Goal: Task Accomplishment & Management: Use online tool/utility

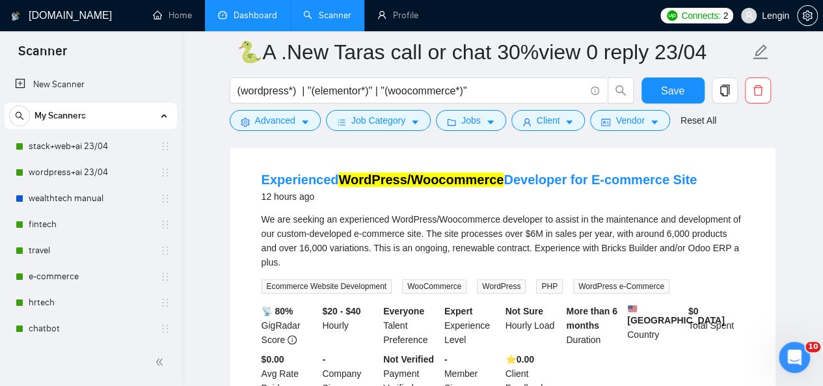
click at [254, 14] on link "Dashboard" at bounding box center [247, 15] width 59 height 11
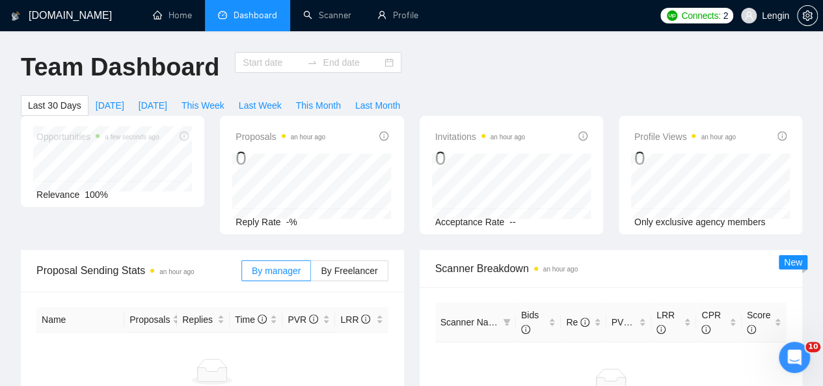
type input "[DATE]"
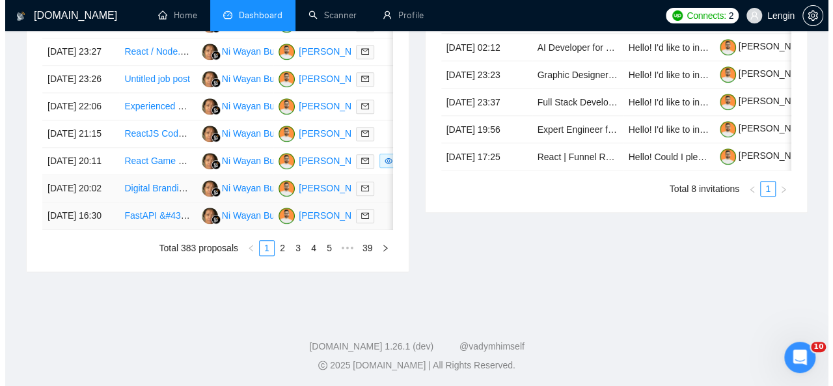
scroll to position [678, 0]
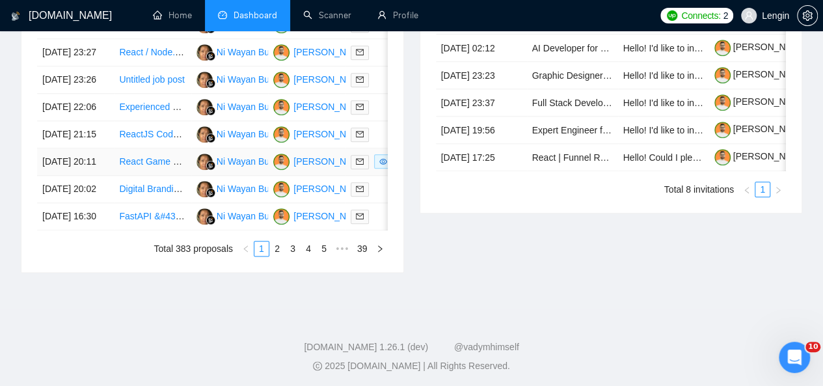
click at [174, 176] on td "React Game Developer for Football (Soccer) Mini Games" at bounding box center [152, 161] width 77 height 27
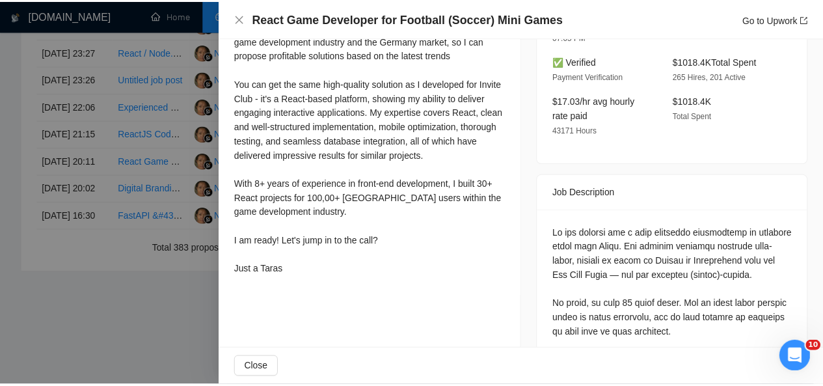
scroll to position [0, 0]
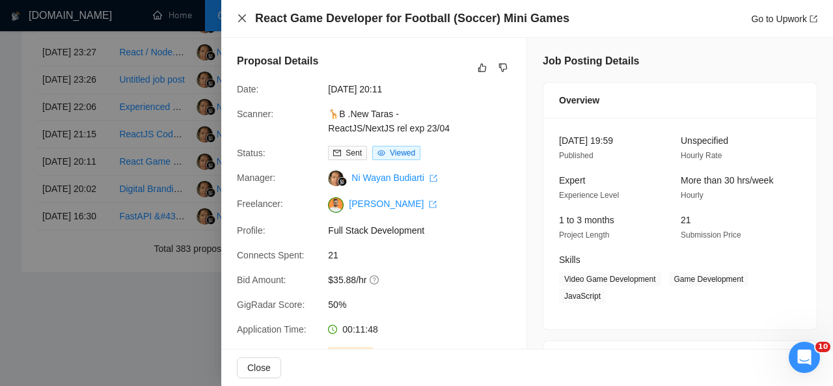
click at [239, 18] on icon "close" at bounding box center [242, 18] width 10 height 10
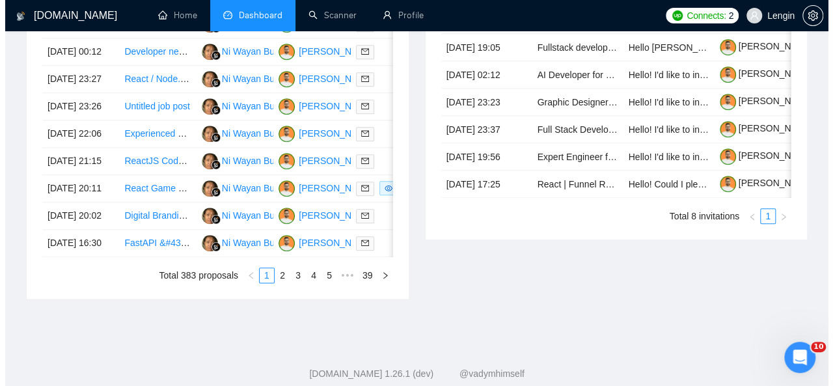
scroll to position [653, 0]
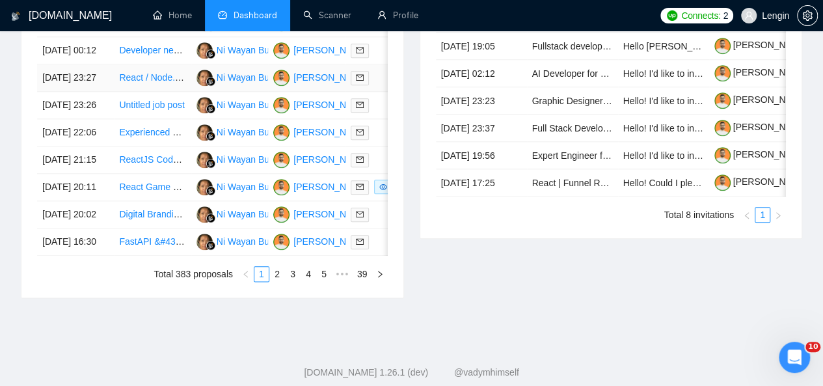
click at [167, 92] on td "React / Node.js Web Developer Needed" at bounding box center [152, 77] width 77 height 27
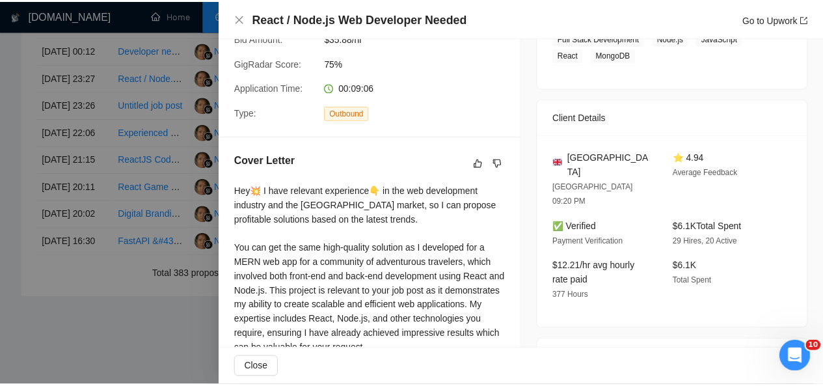
scroll to position [0, 0]
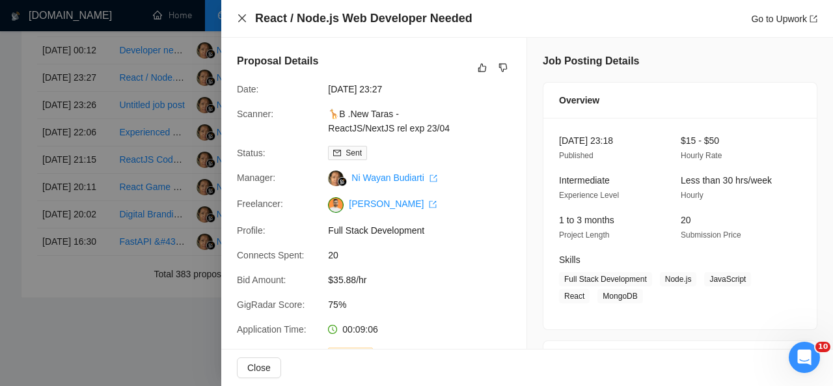
click at [241, 14] on icon "close" at bounding box center [242, 18] width 10 height 10
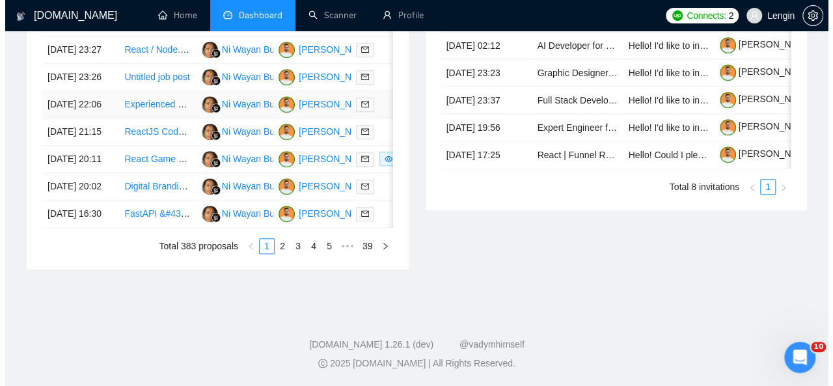
scroll to position [742, 0]
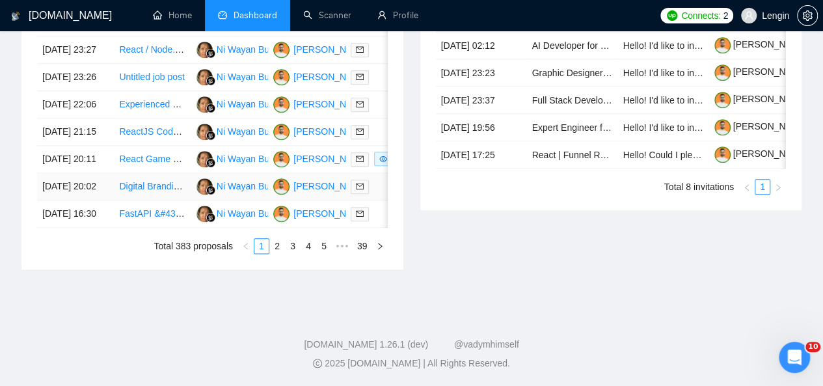
click at [184, 200] on td "Digital Branding Real Estate Boutique Firm and Freight Transportation Logistics…" at bounding box center [152, 186] width 77 height 27
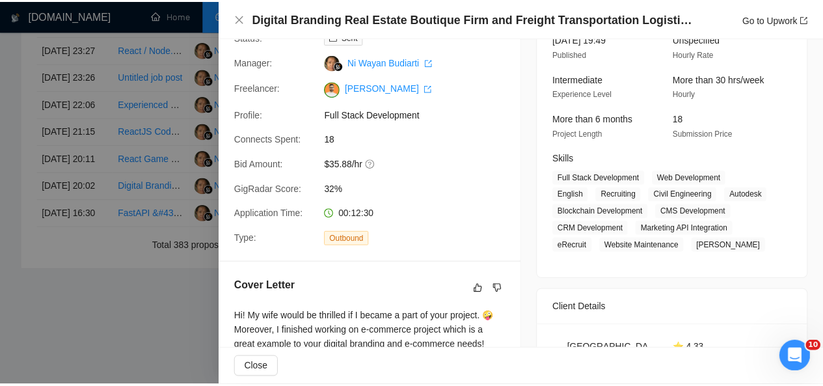
scroll to position [0, 0]
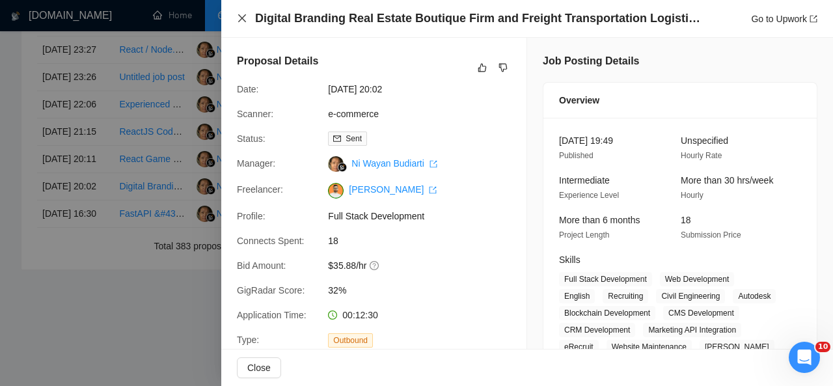
click at [241, 16] on icon "close" at bounding box center [242, 18] width 10 height 10
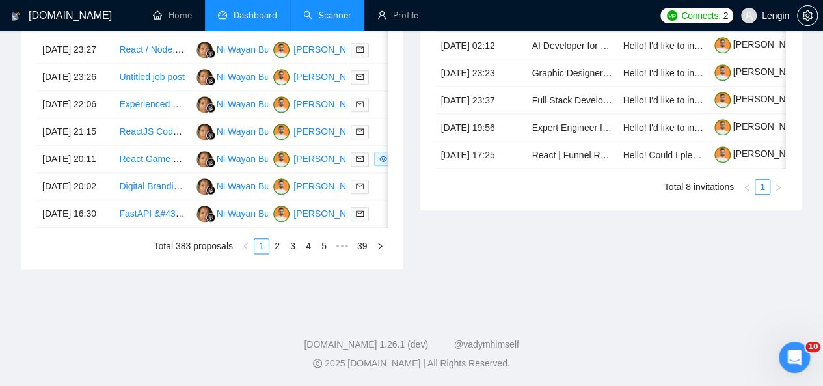
click at [333, 19] on link "Scanner" at bounding box center [327, 15] width 48 height 11
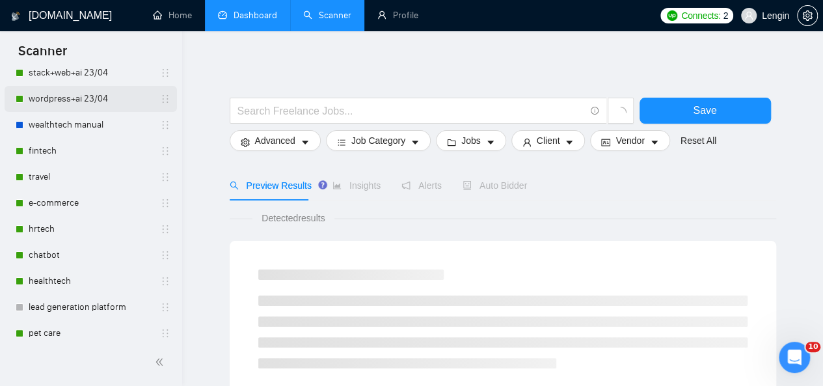
scroll to position [74, 0]
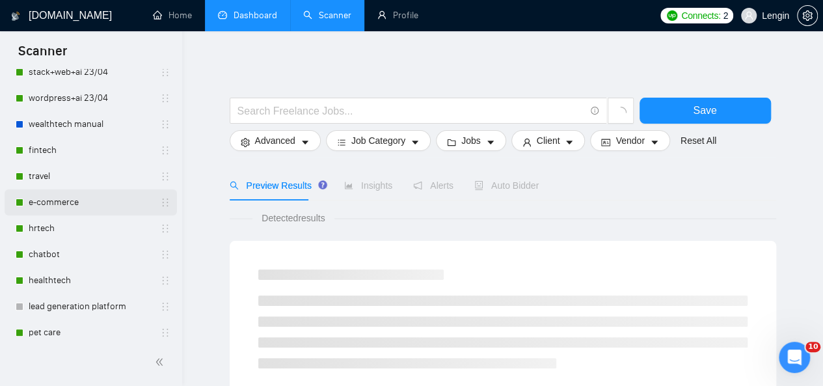
click at [77, 209] on link "e-commerce" at bounding box center [91, 202] width 124 height 26
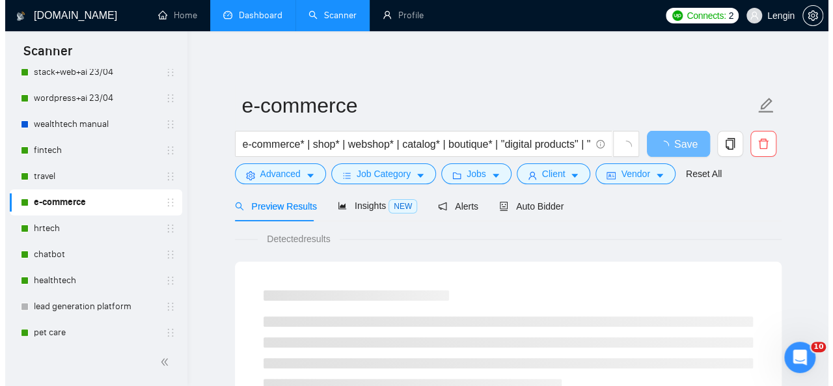
scroll to position [51, 0]
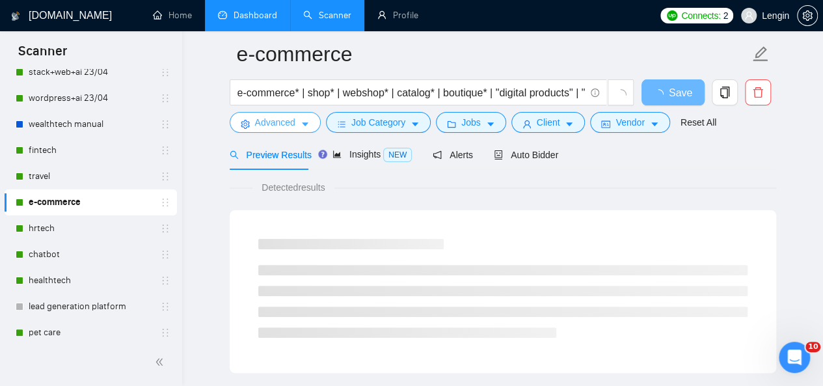
click at [307, 120] on icon "caret-down" at bounding box center [305, 124] width 9 height 9
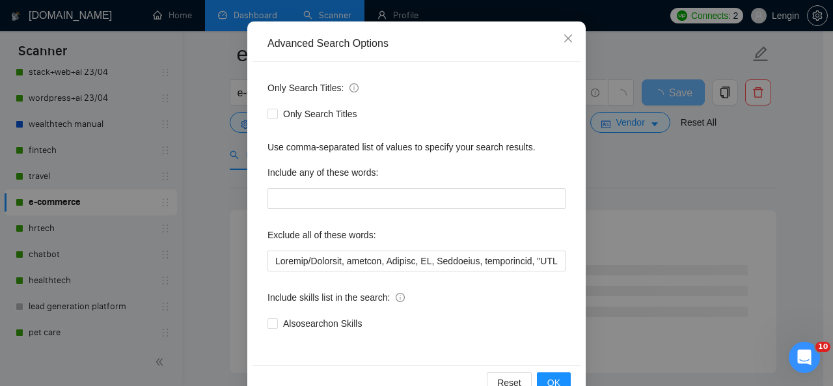
scroll to position [124, 0]
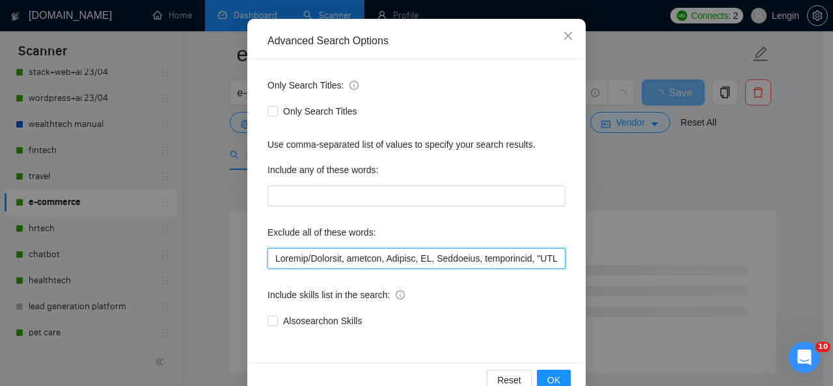
click at [268, 262] on input "text" at bounding box center [417, 258] width 298 height 21
paste input "Blockchain"
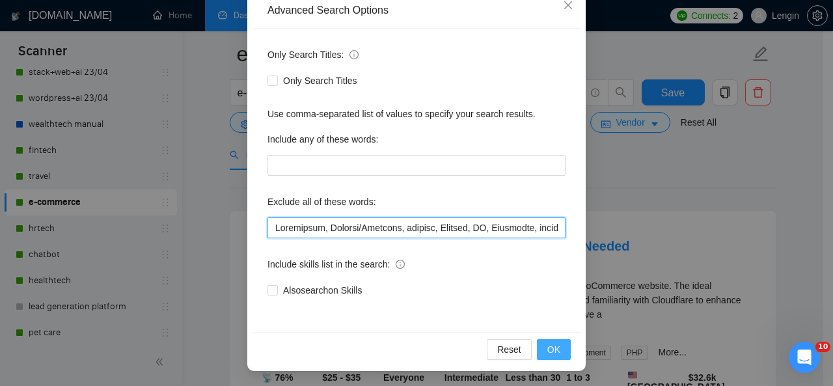
type input "Loremipsum, Dolorsi/Ametcons, adipisc, Elitsed, DO, Eiusmodte, incididuntu, "LA…"
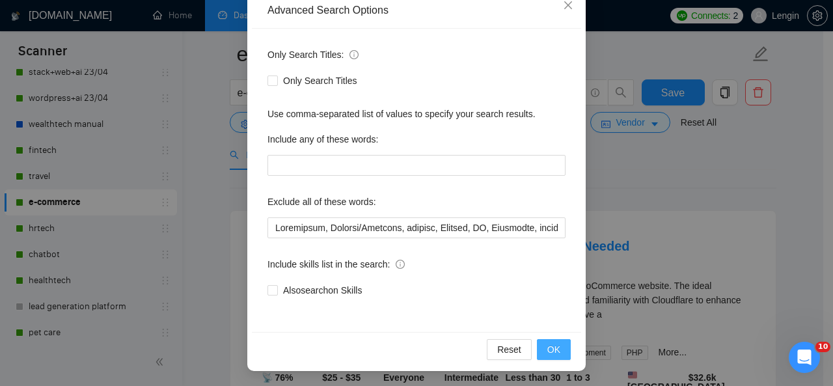
click at [548, 345] on span "OK" at bounding box center [553, 349] width 13 height 14
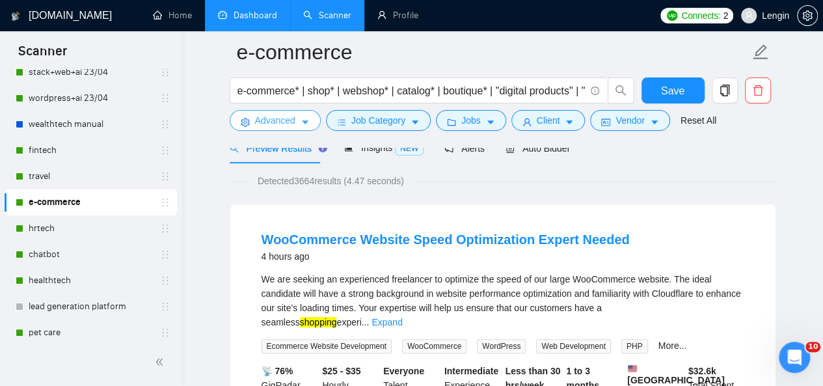
scroll to position [141, 0]
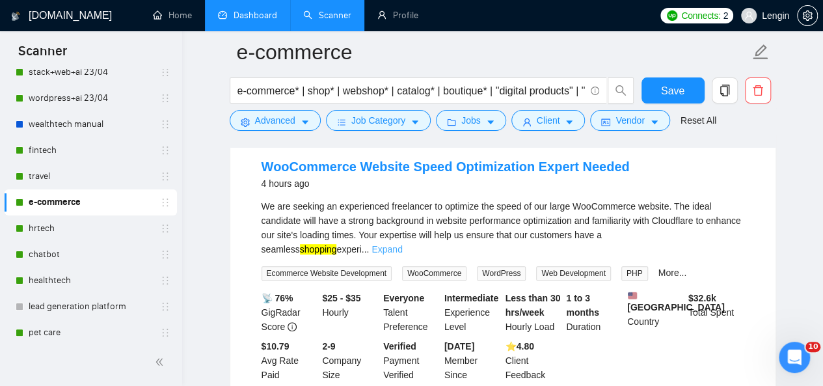
click at [402, 244] on link "Expand" at bounding box center [387, 249] width 31 height 10
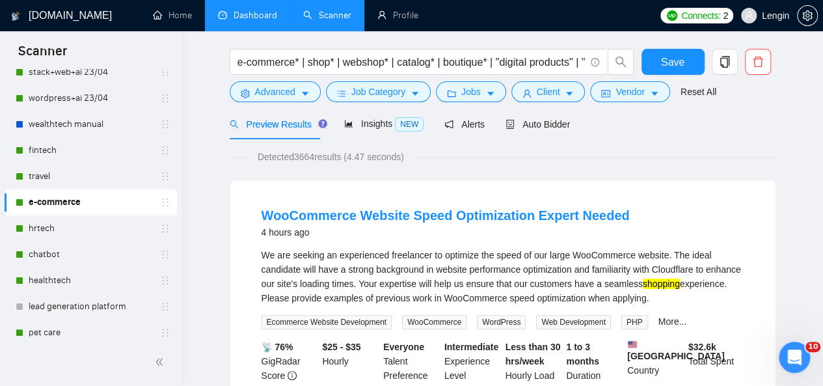
scroll to position [0, 0]
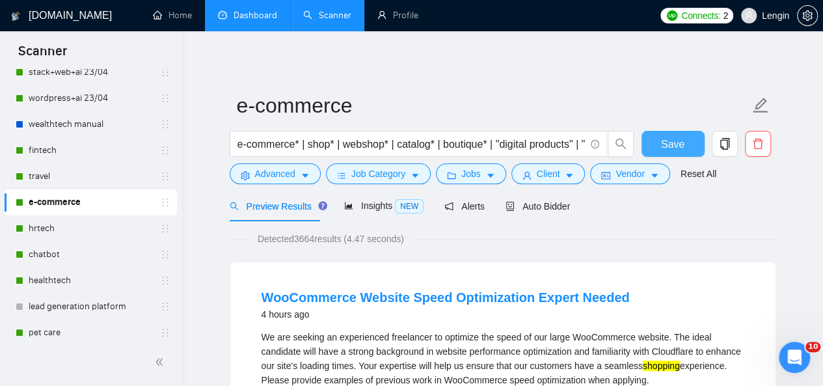
click at [669, 139] on span "Save" at bounding box center [672, 144] width 23 height 16
click at [667, 144] on span "Save" at bounding box center [672, 144] width 23 height 16
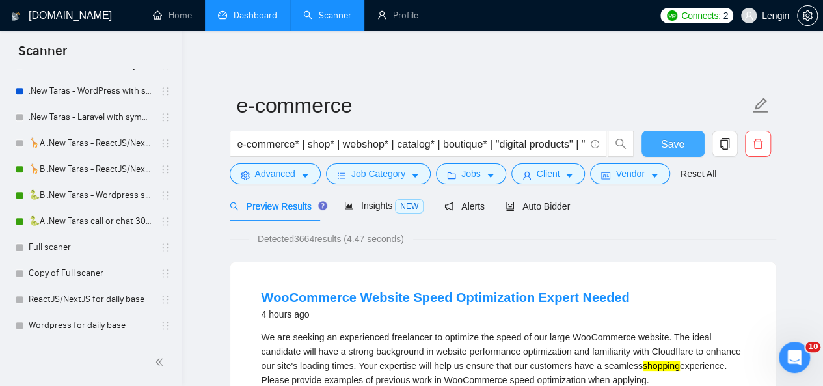
scroll to position [629, 0]
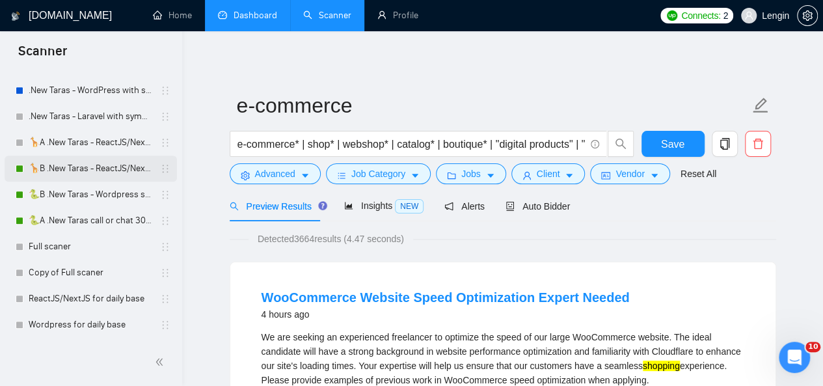
click at [70, 163] on link "🦒B .New Taras - ReactJS/NextJS rel exp 23/04" at bounding box center [91, 169] width 124 height 26
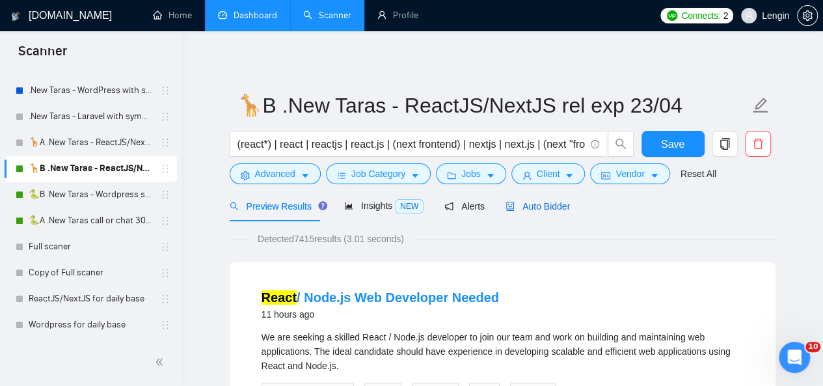
click at [542, 212] on span "Auto Bidder" at bounding box center [538, 206] width 64 height 10
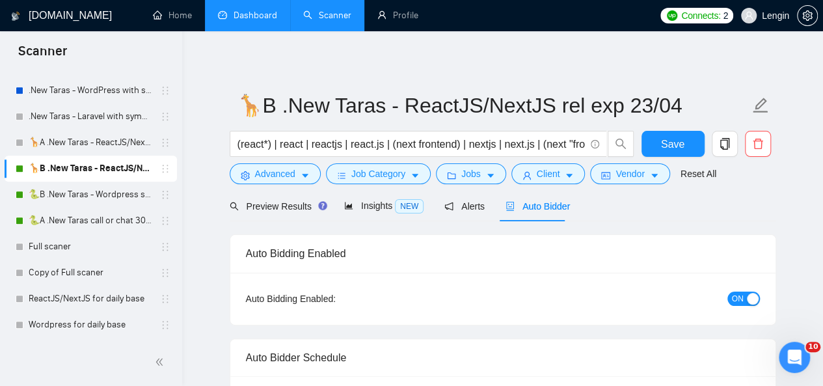
radio input "false"
radio input "true"
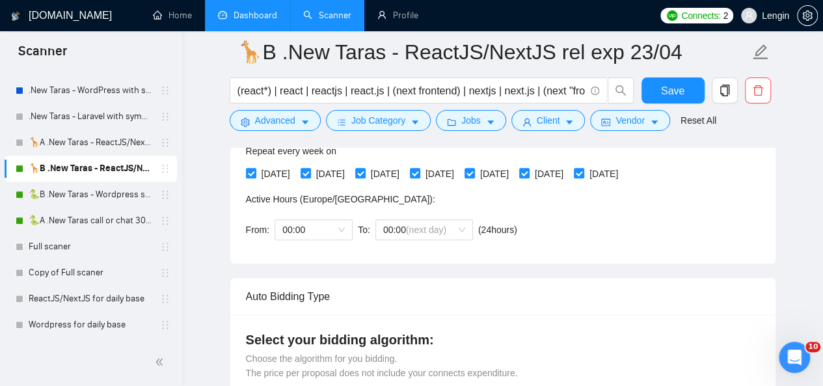
scroll to position [309, 0]
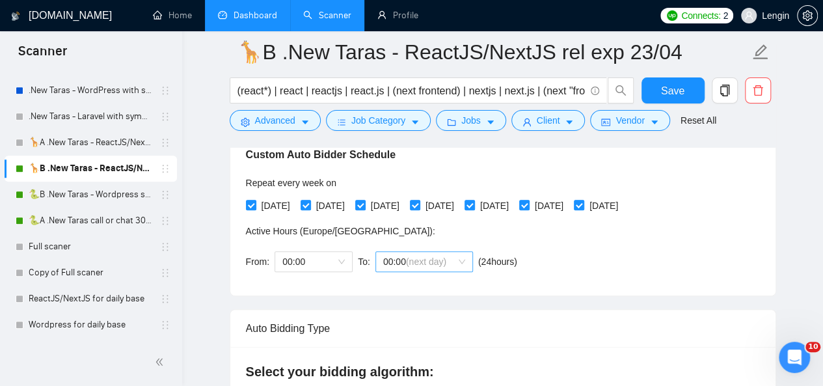
click at [462, 264] on span "00:00 (next day)" at bounding box center [424, 262] width 82 height 20
click at [391, 341] on div "10:00" at bounding box center [422, 340] width 82 height 14
click at [670, 92] on span "Save" at bounding box center [672, 91] width 23 height 16
click at [669, 87] on span "Save" at bounding box center [672, 91] width 23 height 16
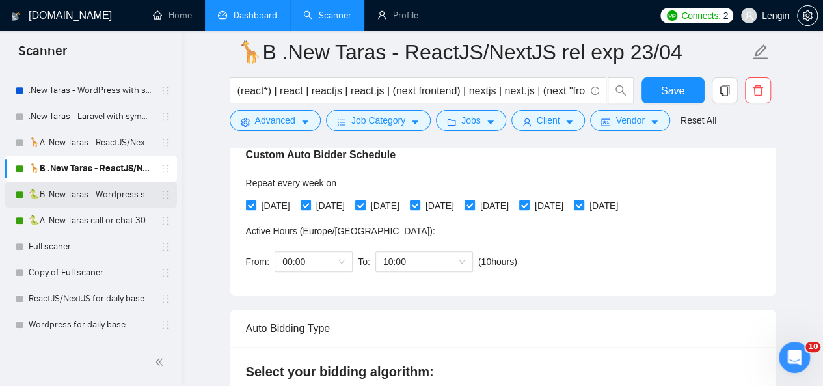
click at [69, 192] on link "🐍B .New Taras - Wordpress short 23/04" at bounding box center [91, 195] width 124 height 26
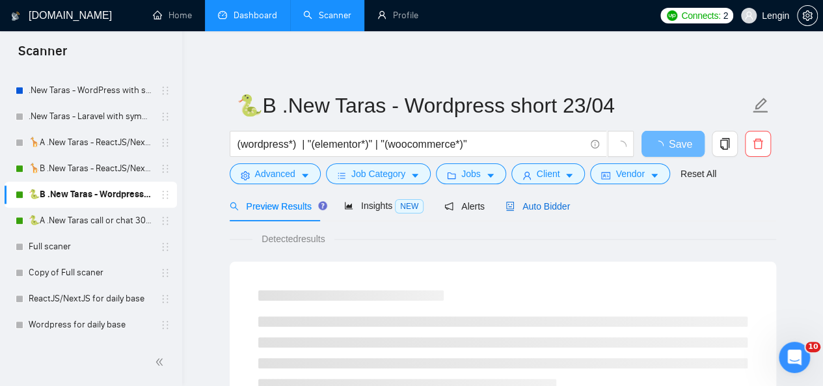
click at [548, 204] on span "Auto Bidder" at bounding box center [538, 206] width 64 height 10
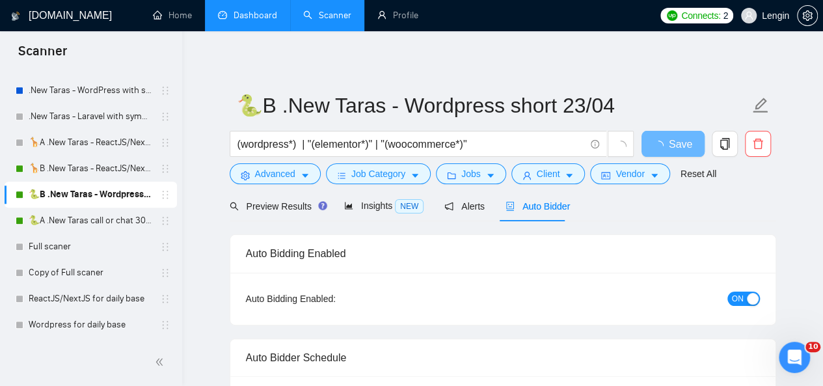
radio input "false"
radio input "true"
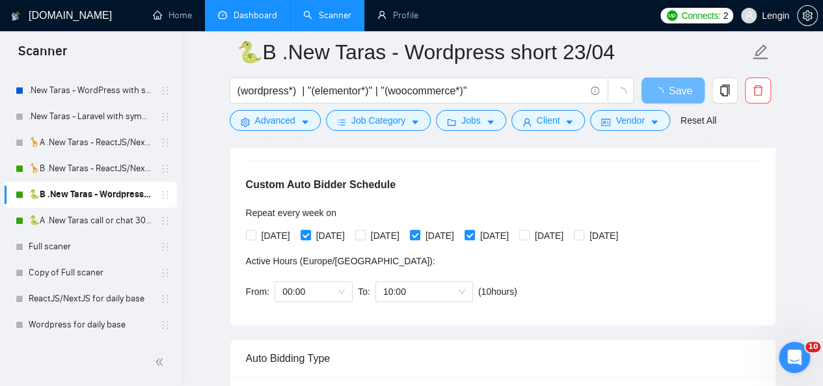
scroll to position [356, 0]
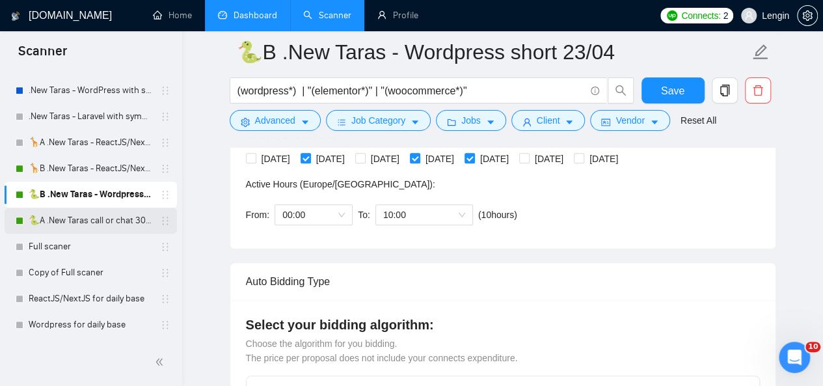
click at [133, 217] on link "🐍A .New Taras call or chat 30%view 0 reply 23/04" at bounding box center [91, 221] width 124 height 26
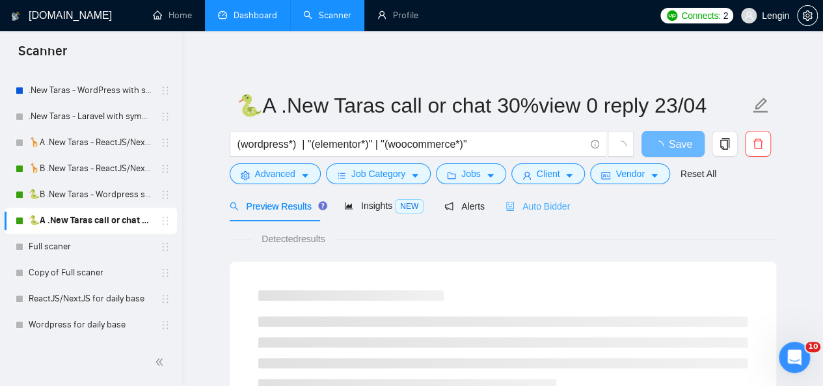
click at [536, 215] on div "Auto Bidder" at bounding box center [538, 206] width 64 height 31
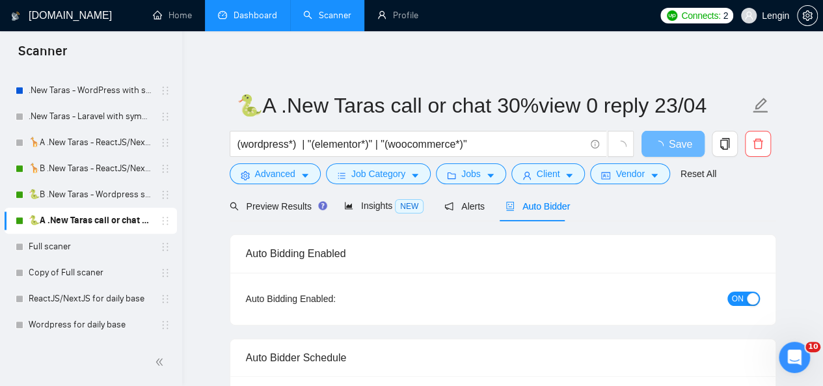
radio input "false"
radio input "true"
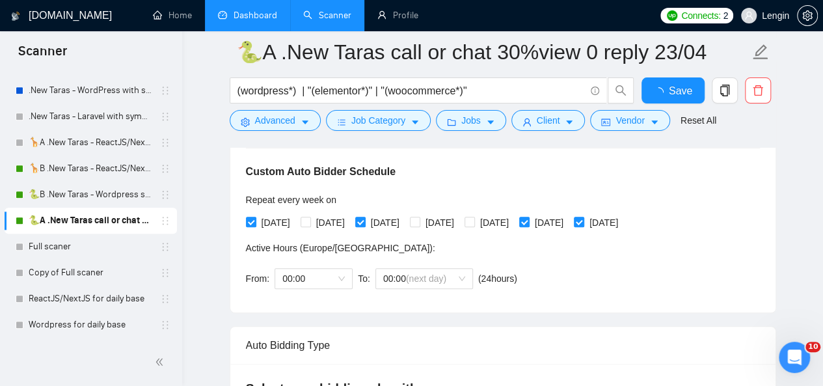
scroll to position [359, 0]
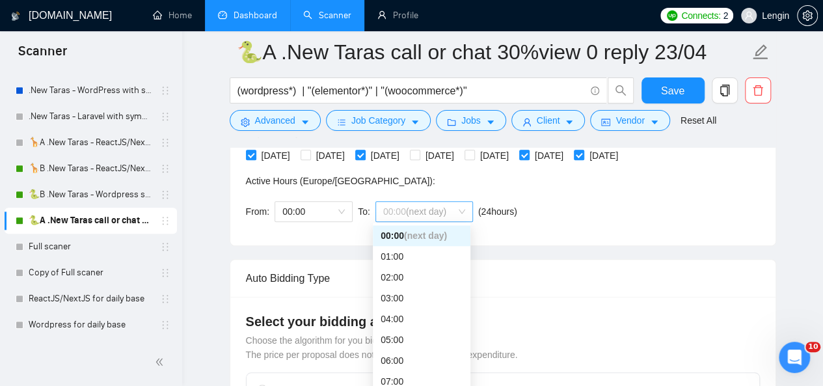
click at [453, 215] on span "00:00 (next day)" at bounding box center [424, 212] width 82 height 20
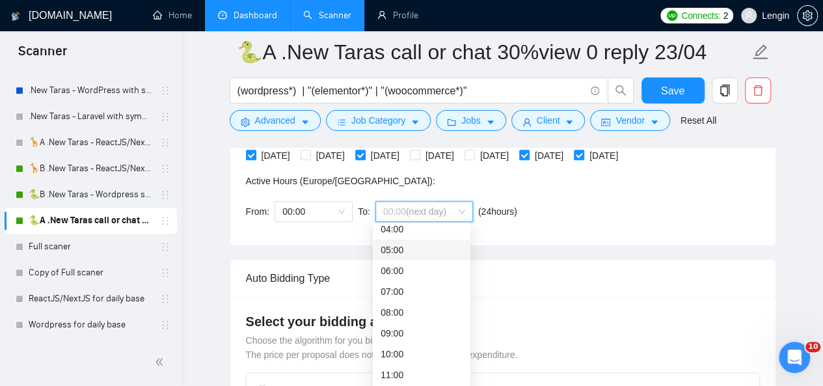
scroll to position [90, 0]
click at [390, 346] on div "10:00" at bounding box center [422, 353] width 82 height 14
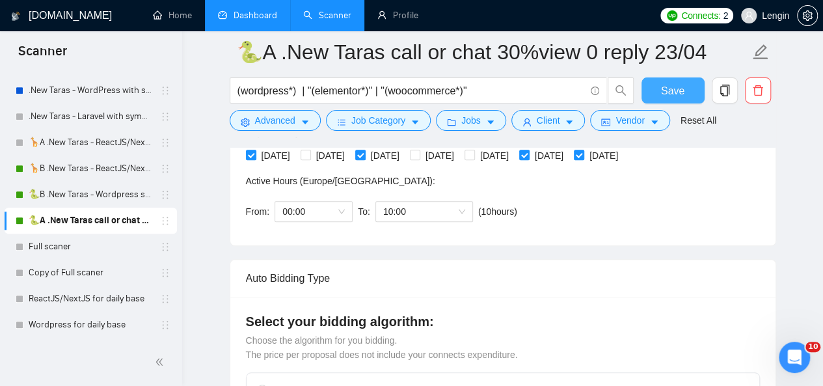
click at [678, 92] on span "Save" at bounding box center [672, 91] width 23 height 16
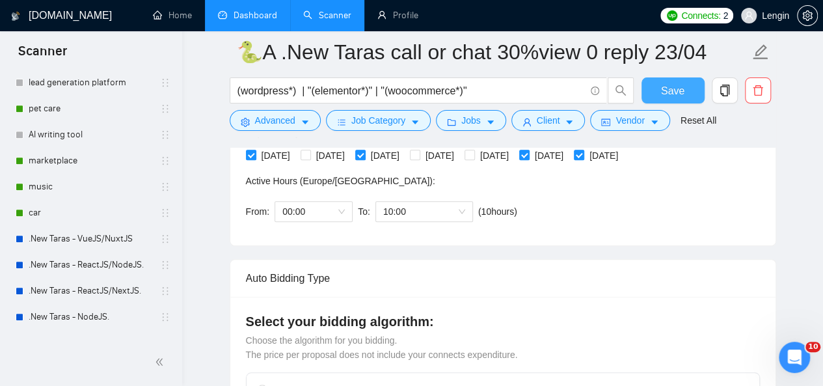
scroll to position [296, 0]
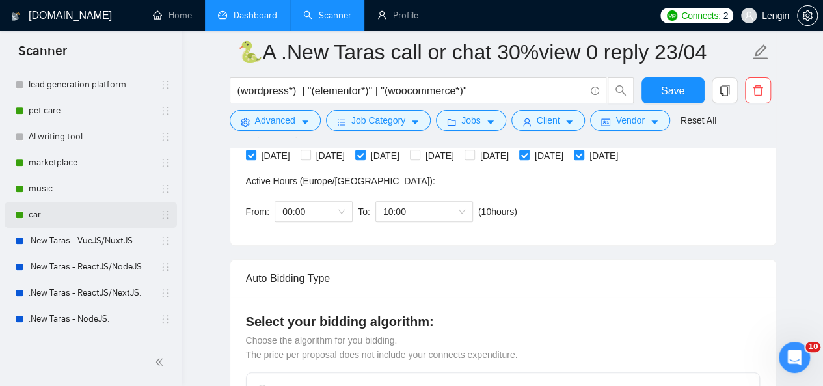
click at [67, 213] on link "car" at bounding box center [91, 215] width 124 height 26
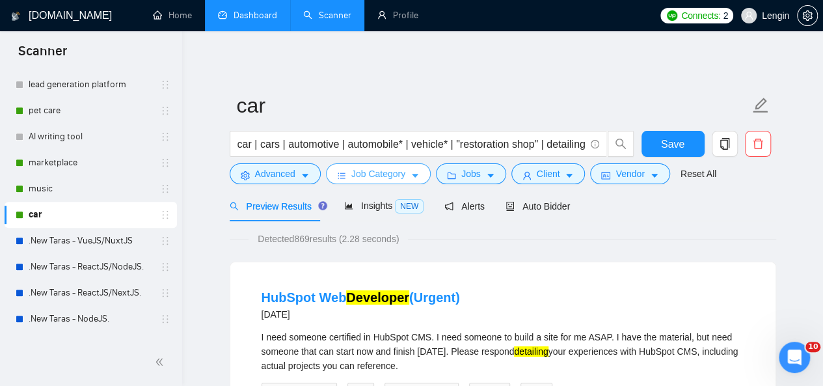
click at [400, 176] on span "Job Category" at bounding box center [378, 174] width 54 height 14
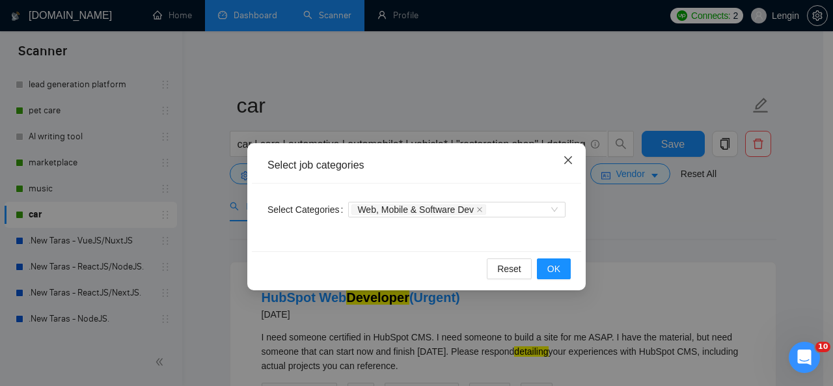
click at [570, 162] on icon "close" at bounding box center [568, 160] width 8 height 8
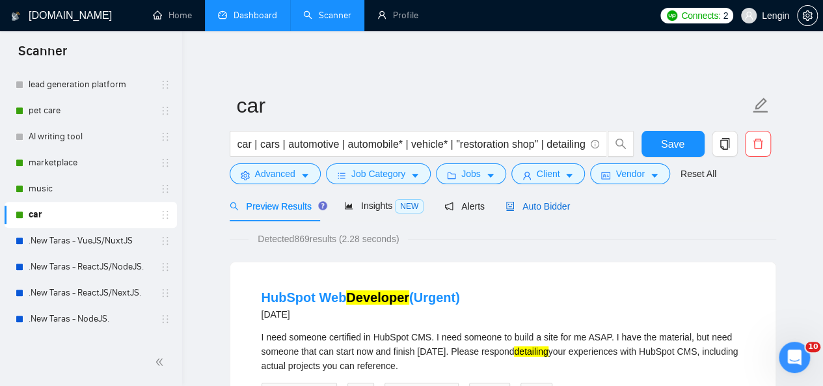
click at [512, 205] on span "Auto Bidder" at bounding box center [538, 206] width 64 height 10
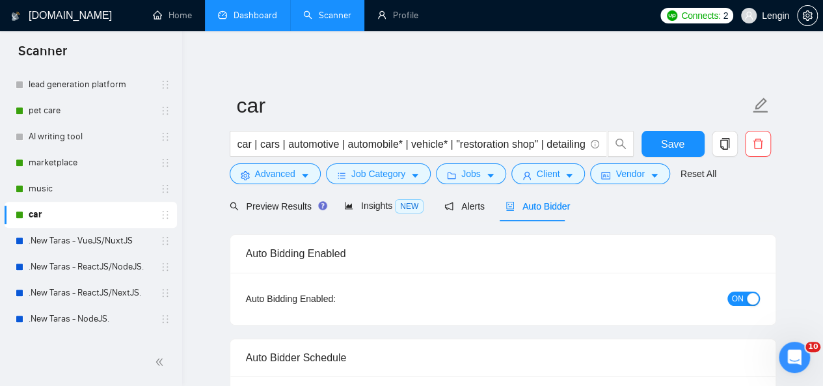
radio input "false"
radio input "true"
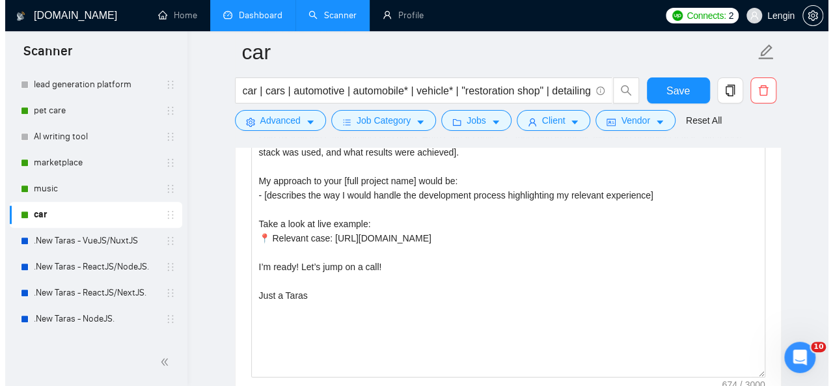
scroll to position [1802, 0]
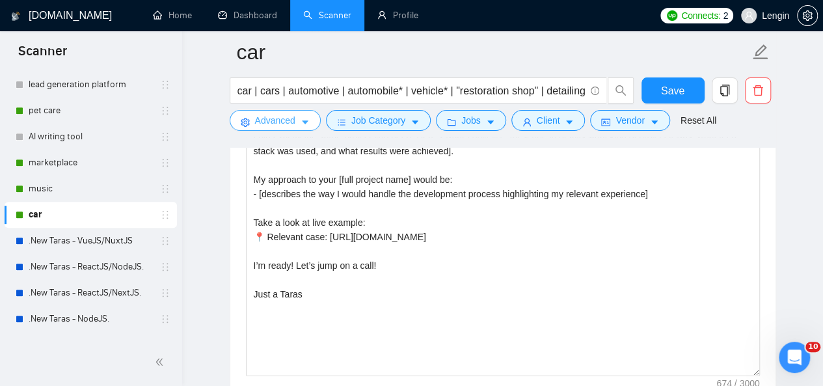
click at [281, 119] on span "Advanced" at bounding box center [275, 120] width 40 height 14
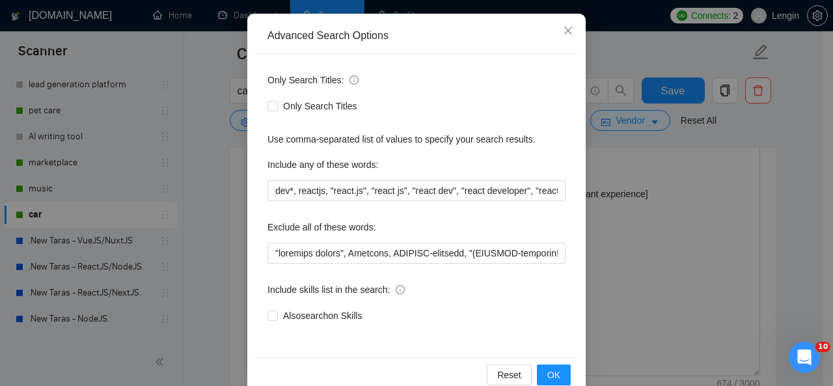
scroll to position [130, 0]
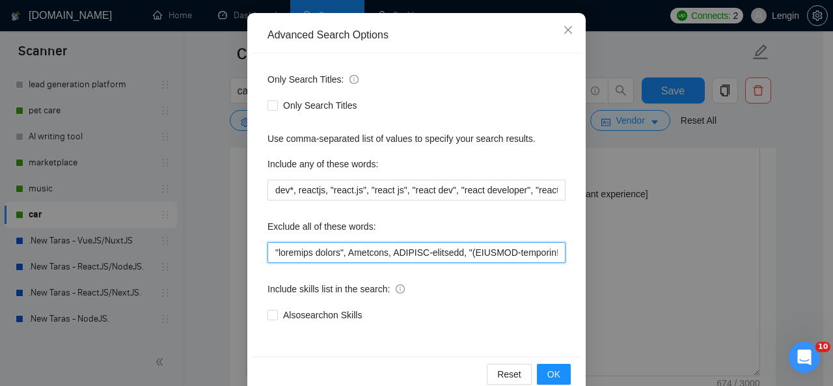
click at [268, 248] on input "text" at bounding box center [417, 252] width 298 height 21
paste input "&amp"
click at [268, 253] on input "text" at bounding box center [417, 252] width 298 height 21
paste input "PyTorch"
click at [271, 249] on input "text" at bounding box center [417, 252] width 298 height 21
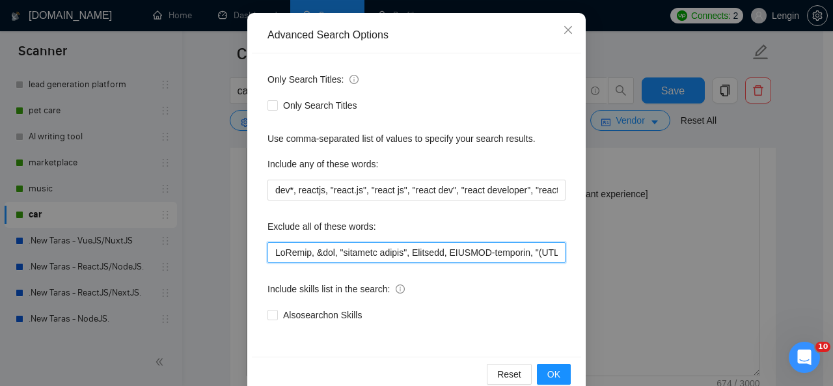
paste input "TensorFlow"
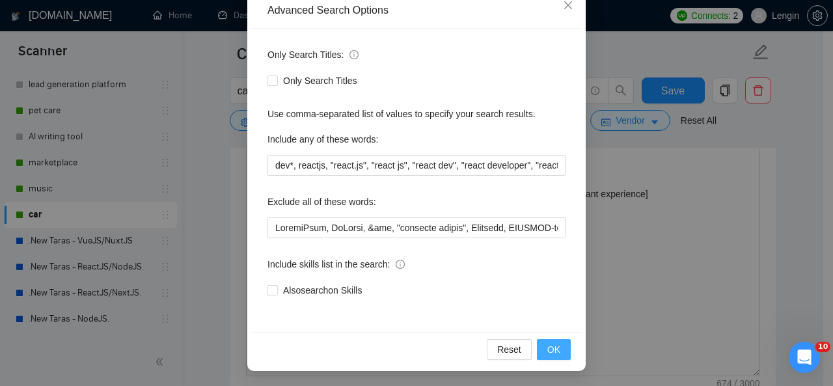
click at [548, 356] on span "OK" at bounding box center [553, 349] width 13 height 14
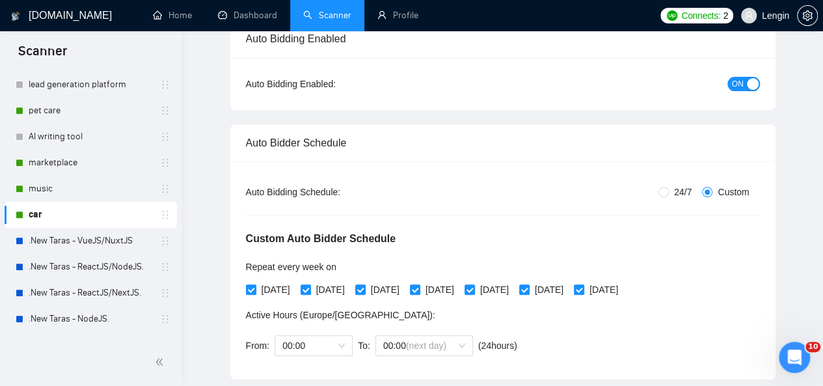
scroll to position [0, 0]
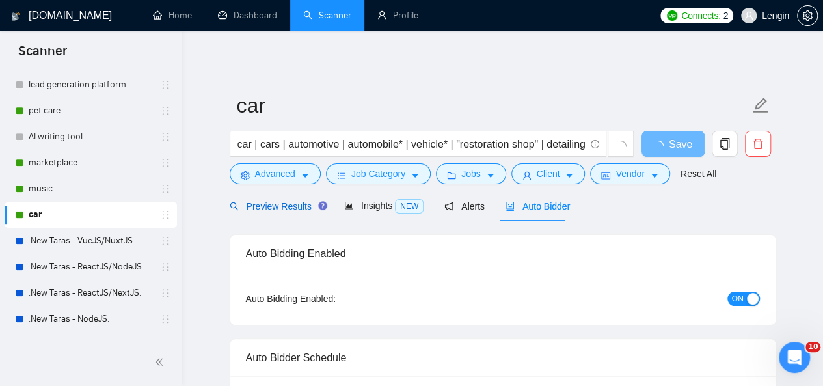
click at [283, 206] on span "Preview Results" at bounding box center [277, 206] width 94 height 10
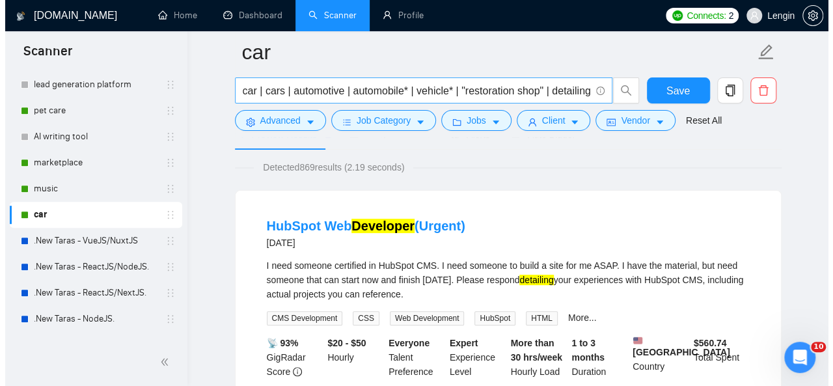
scroll to position [0, 9]
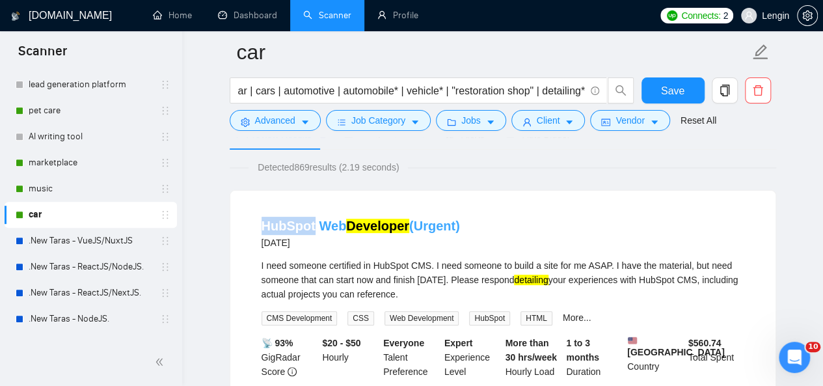
drag, startPoint x: 251, startPoint y: 225, endPoint x: 310, endPoint y: 228, distance: 60.0
click at [310, 228] on li "HubSpot Web Developer (Urgent) [DATE] I need someone certified in HubSpot CMS. …" at bounding box center [503, 321] width 514 height 231
copy link "HubSpo"
click at [290, 120] on span "Advanced" at bounding box center [275, 120] width 40 height 14
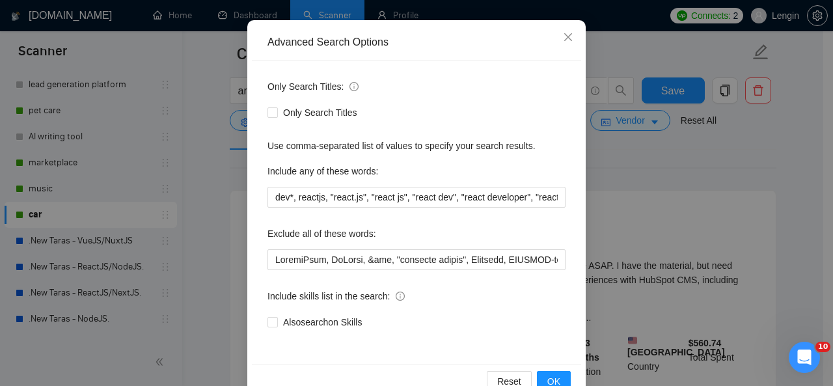
scroll to position [124, 0]
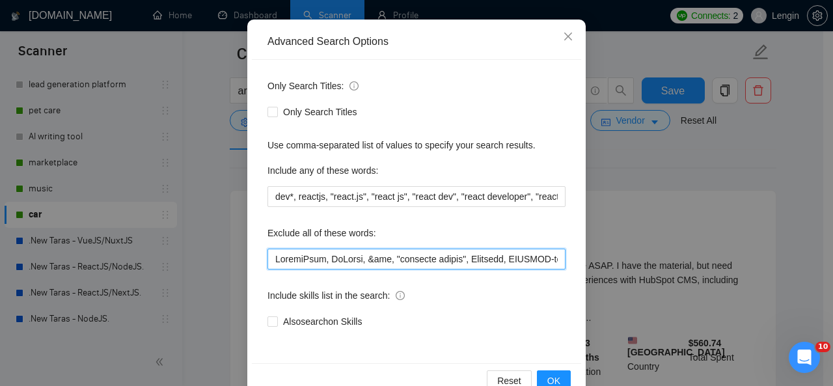
click at [268, 260] on input "text" at bounding box center [417, 259] width 298 height 21
paste input "HubSpo"
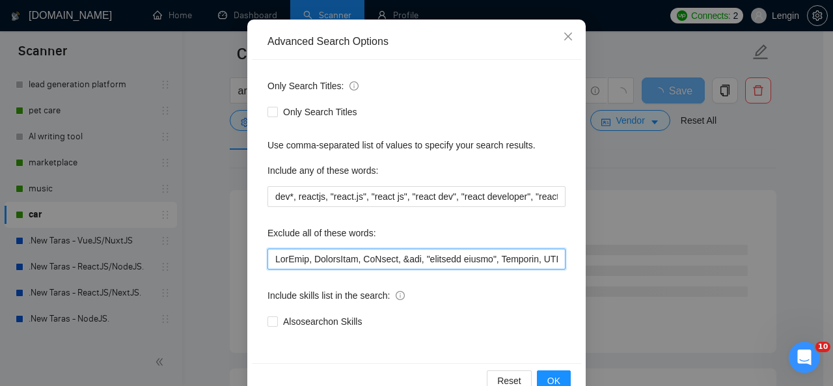
scroll to position [155, 0]
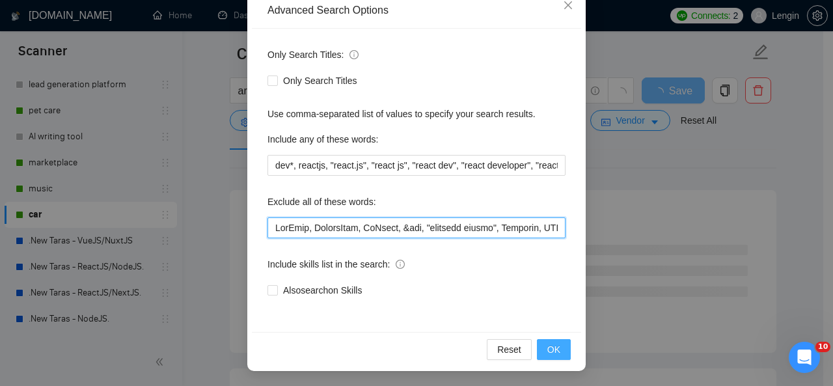
type input "LorEmip, DolorsItam, CoNsect, &adi, "elitsedd eiusmo", Temporin, UTLABOR-etdolo…"
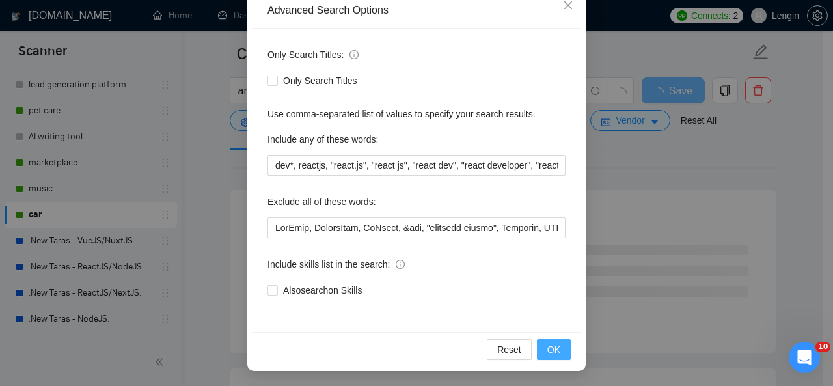
click at [552, 351] on span "OK" at bounding box center [553, 349] width 13 height 14
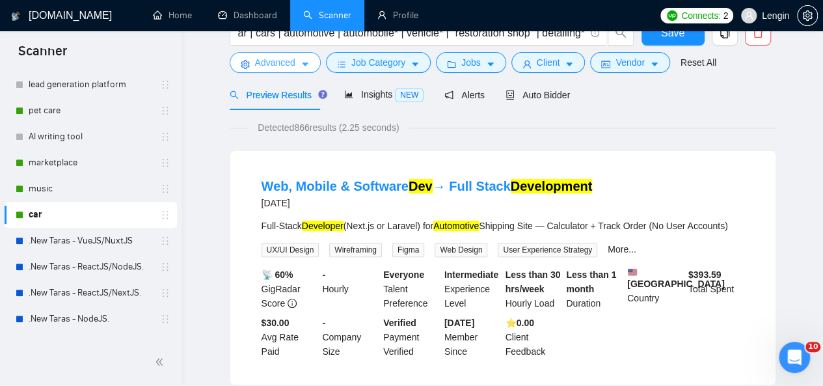
scroll to position [0, 0]
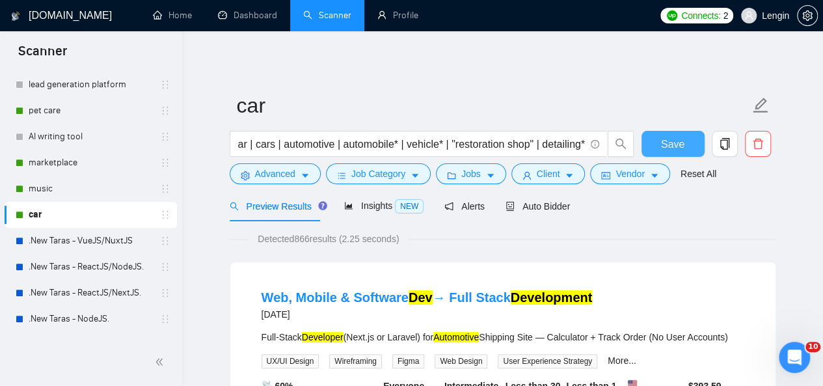
click at [665, 139] on span "Save" at bounding box center [672, 144] width 23 height 16
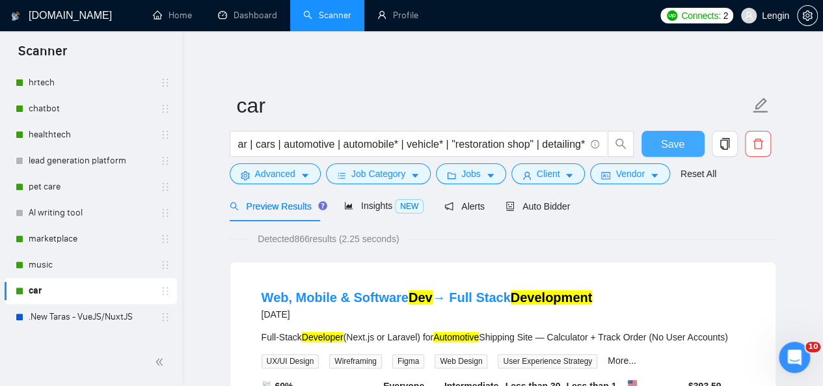
scroll to position [187, 0]
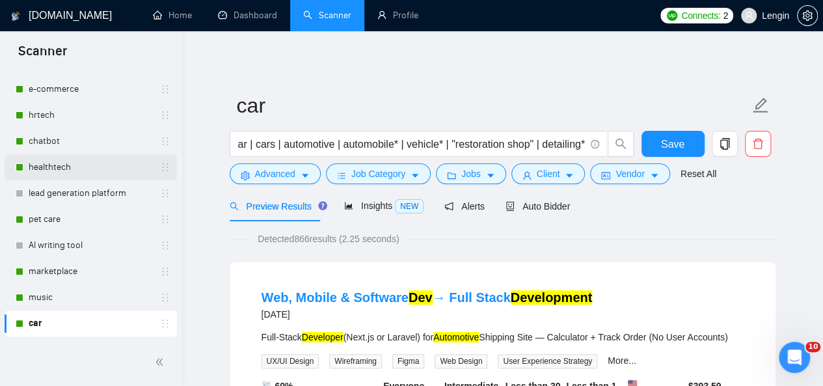
click at [87, 169] on link "healthtech" at bounding box center [91, 167] width 124 height 26
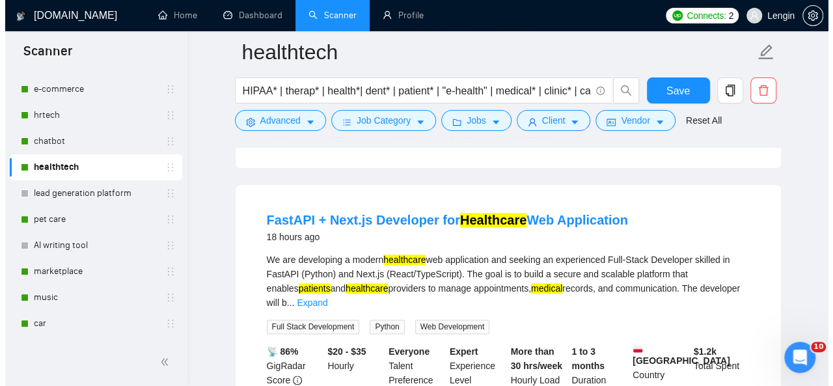
scroll to position [702, 0]
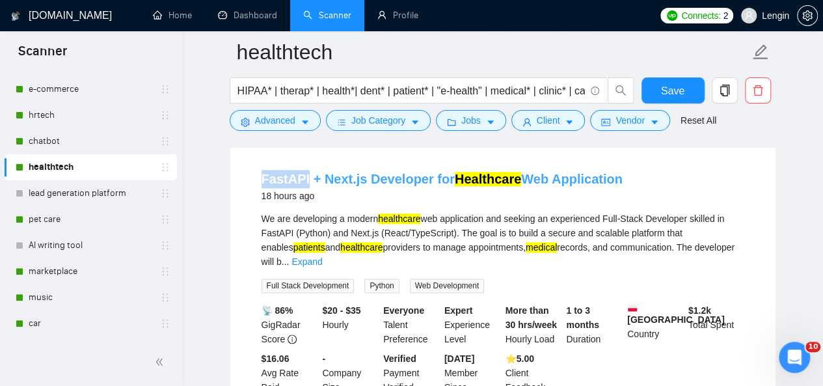
drag, startPoint x: 249, startPoint y: 171, endPoint x: 303, endPoint y: 171, distance: 54.7
click at [303, 171] on li "FastAPI + Next.js Developer for Healthcare Web Application 18 hours ago We are …" at bounding box center [503, 281] width 514 height 245
copy link "FastAPI"
click at [294, 115] on button "Advanced" at bounding box center [275, 120] width 91 height 21
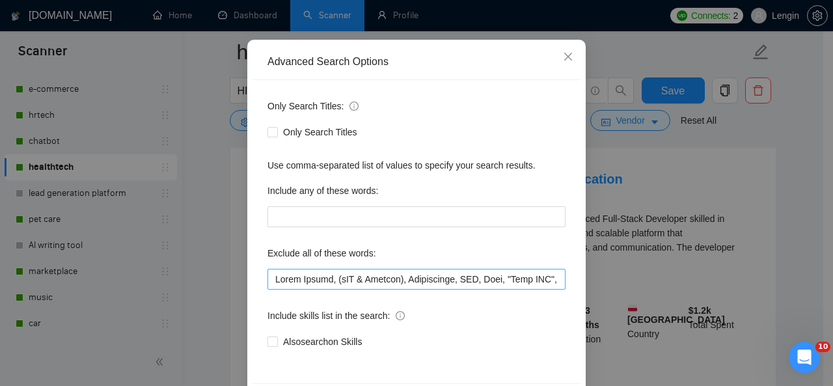
scroll to position [104, 0]
click at [268, 284] on input "text" at bounding box center [417, 278] width 298 height 21
paste input "FastAPI"
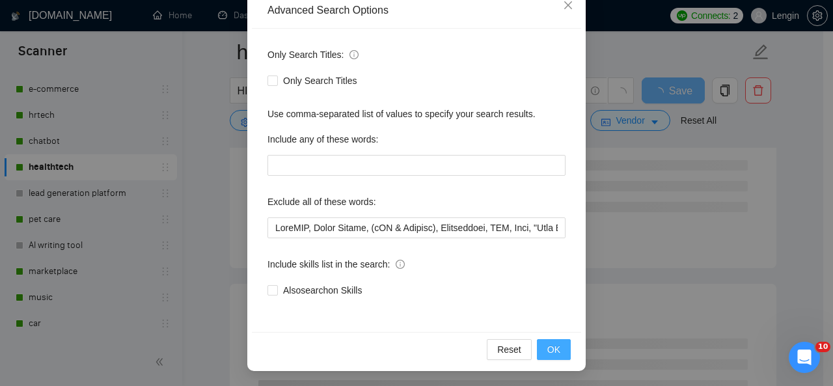
click at [551, 352] on span "OK" at bounding box center [553, 349] width 13 height 14
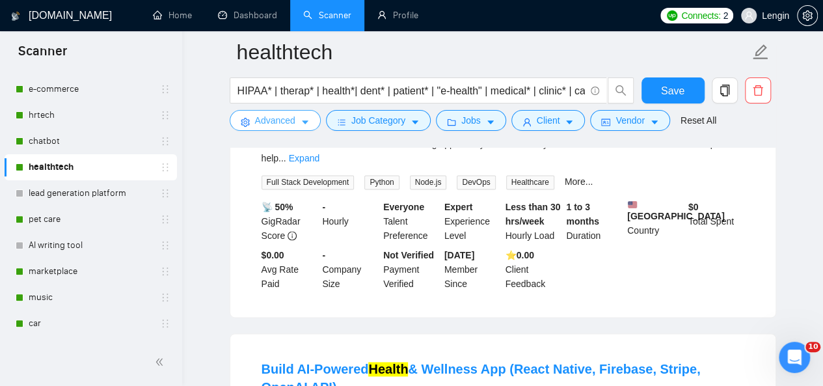
scroll to position [724, 0]
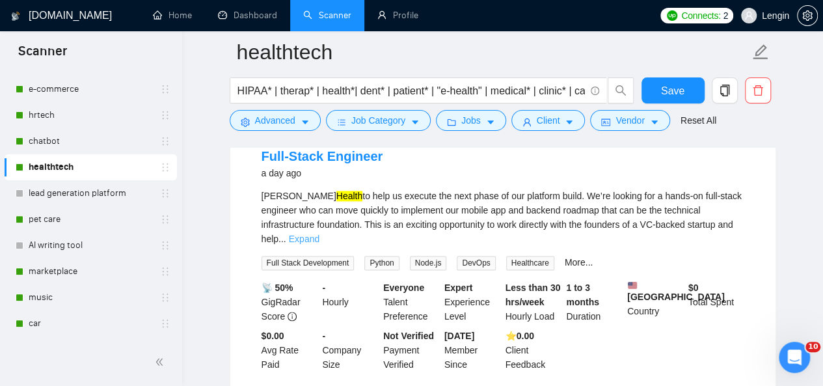
click at [320, 234] on link "Expand" at bounding box center [304, 239] width 31 height 10
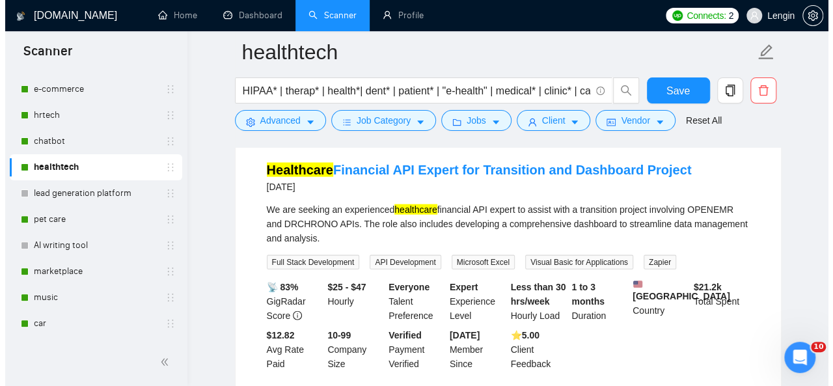
scroll to position [1285, 0]
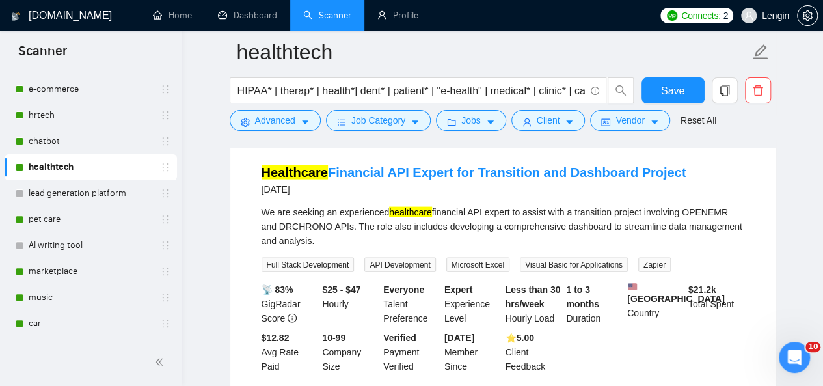
click at [593, 220] on div "We are seeking an experienced healthcare financial API expert to assist with a …" at bounding box center [503, 226] width 483 height 43
copy div "transition"
click at [266, 110] on button "Advanced" at bounding box center [275, 120] width 91 height 21
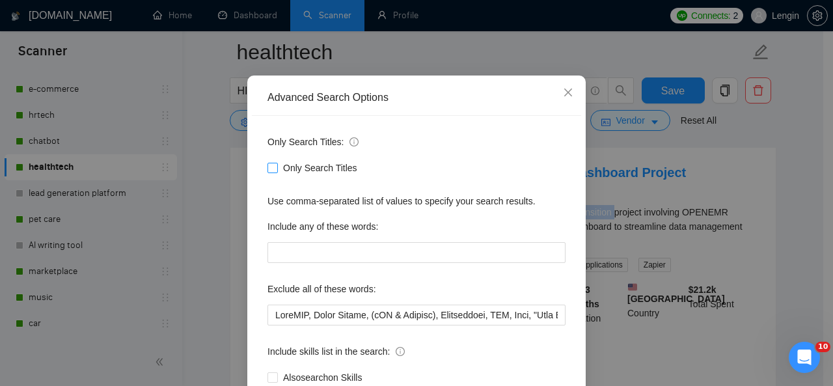
scroll to position [77, 0]
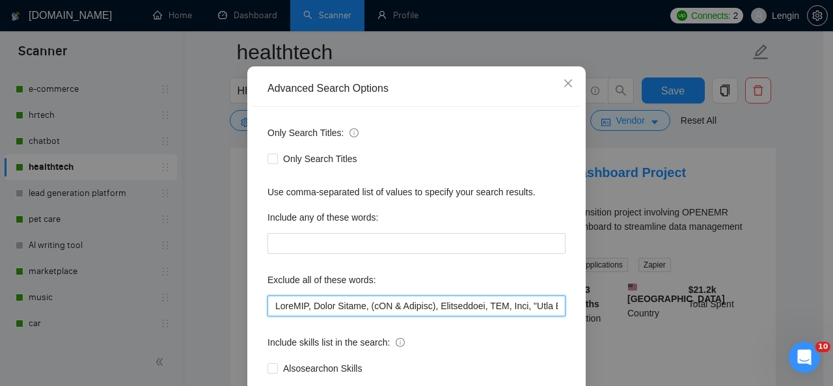
click at [269, 307] on input "text" at bounding box center [417, 306] width 298 height 21
paste input "transition"
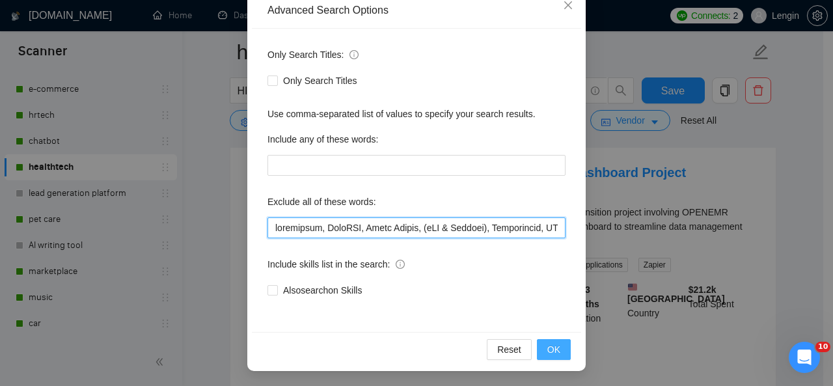
type input "loremipsum, DoloRSI, Ametc Adipis, (eLI & Seddoei), Temporincid, UTL, Etdo, "Ma…"
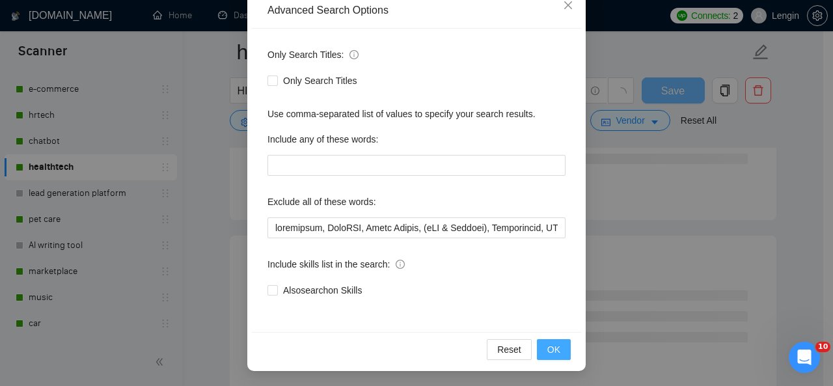
click at [549, 348] on span "OK" at bounding box center [553, 349] width 13 height 14
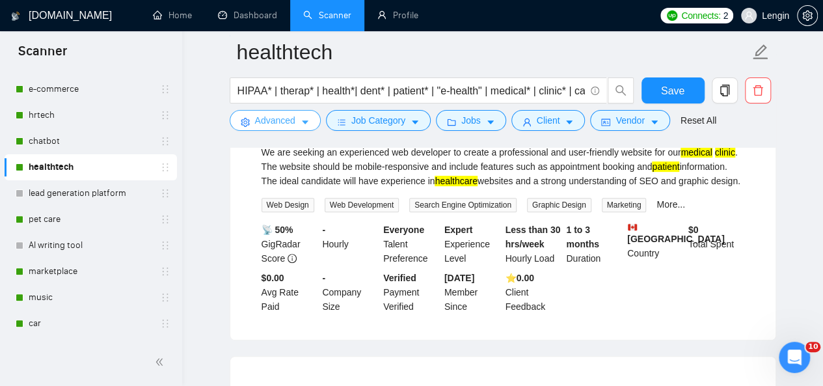
scroll to position [0, 0]
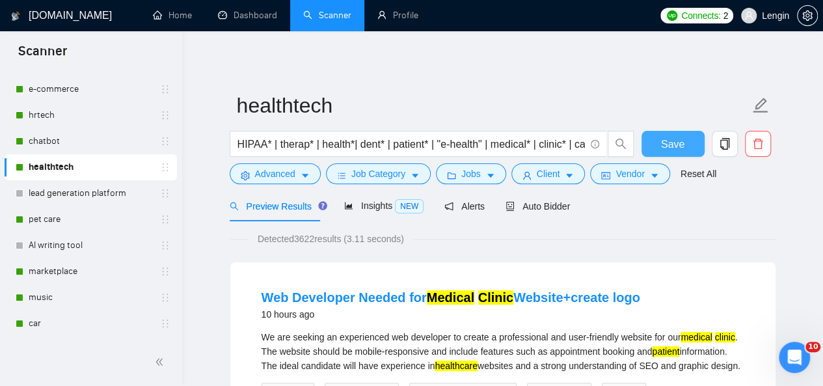
click at [690, 143] on button "Save" at bounding box center [673, 144] width 63 height 26
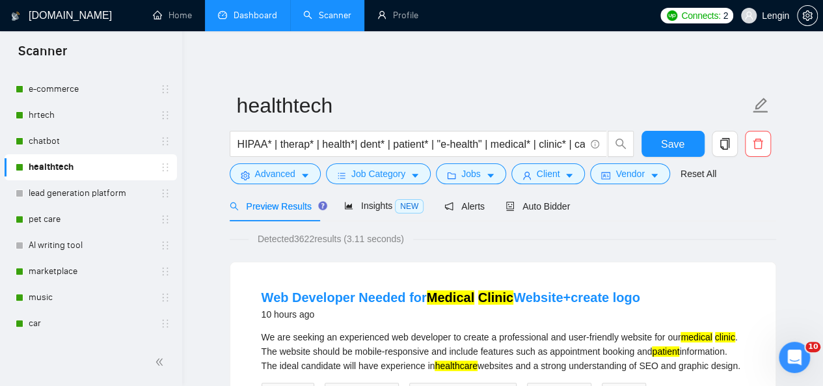
click at [254, 18] on link "Dashboard" at bounding box center [247, 15] width 59 height 11
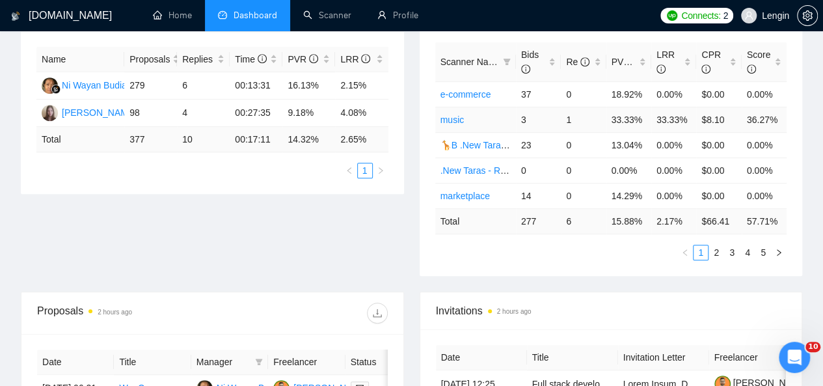
scroll to position [179, 0]
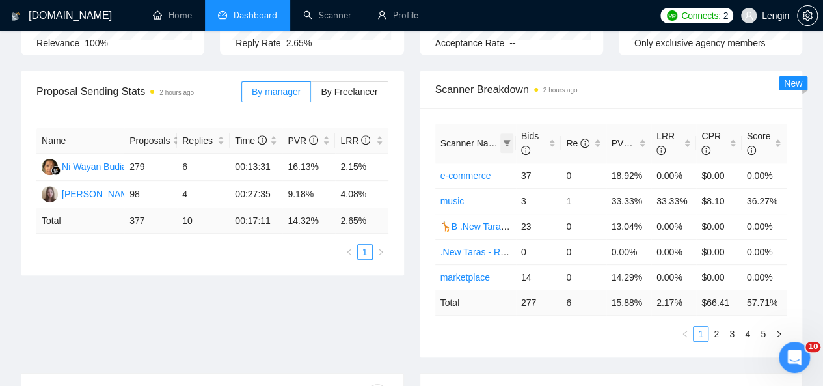
click at [504, 139] on icon "filter" at bounding box center [507, 143] width 8 height 8
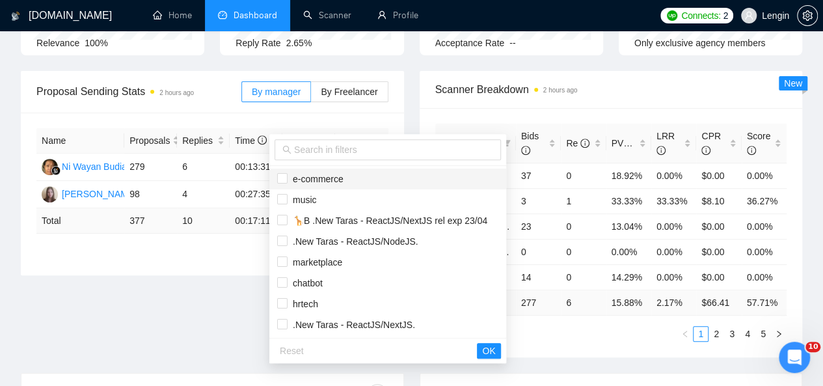
click at [345, 183] on span "e-commerce" at bounding box center [387, 179] width 221 height 14
checkbox input "true"
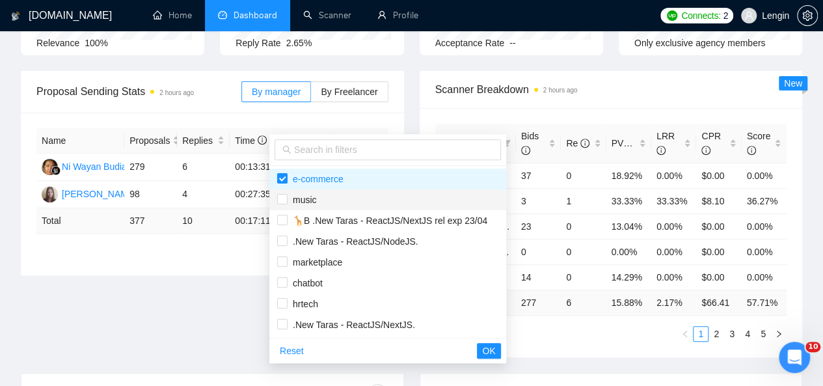
click at [324, 198] on span "music" at bounding box center [387, 200] width 221 height 14
checkbox input "true"
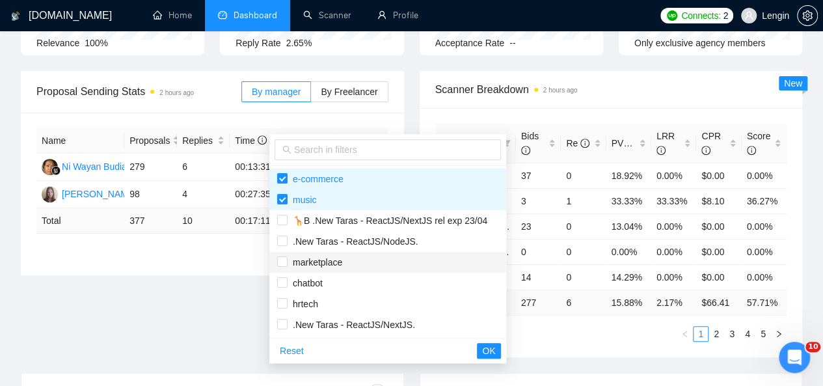
click at [306, 258] on span "marketplace" at bounding box center [315, 262] width 55 height 10
checkbox input "true"
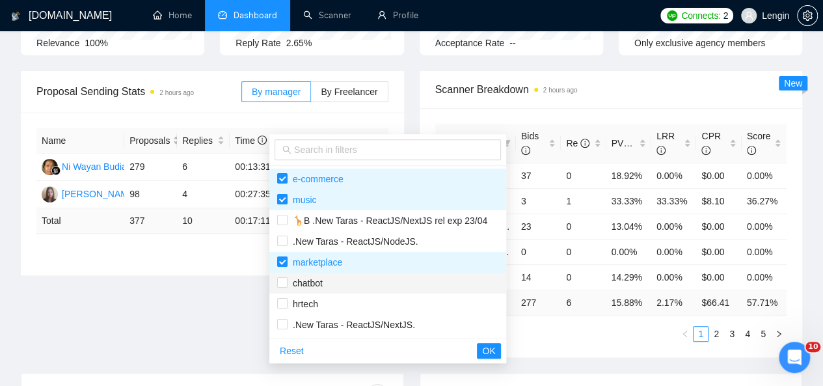
click at [305, 278] on span "chatbot" at bounding box center [305, 283] width 35 height 10
checkbox input "true"
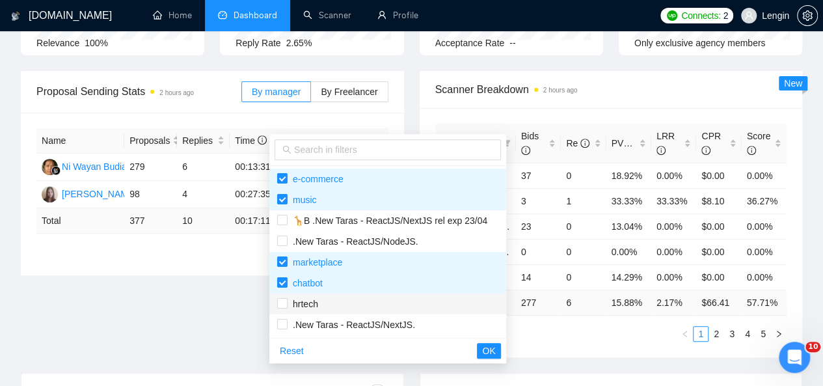
click at [306, 303] on span "hrtech" at bounding box center [303, 304] width 31 height 10
checkbox input "true"
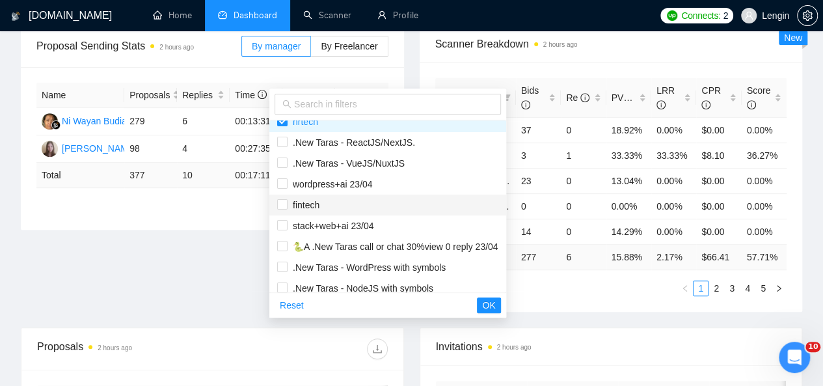
scroll to position [138, 0]
click at [311, 199] on span "fintech" at bounding box center [304, 204] width 32 height 10
checkbox input "true"
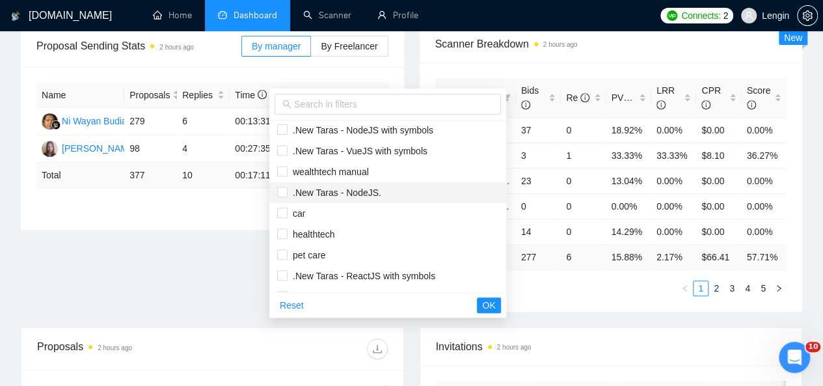
scroll to position [296, 0]
click at [303, 218] on span "car" at bounding box center [387, 213] width 221 height 14
checkbox input "true"
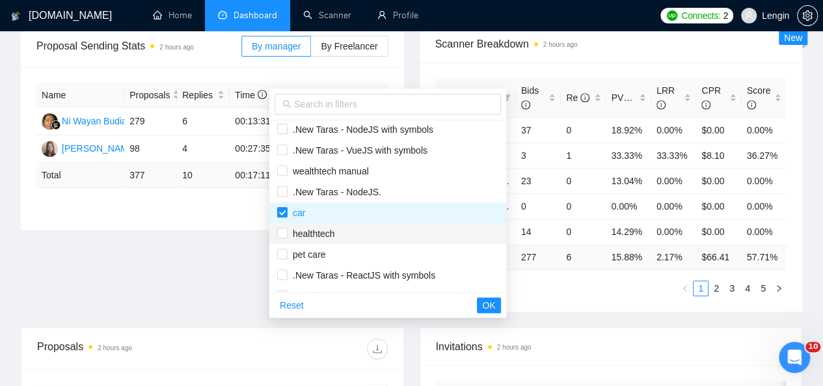
click at [303, 236] on span "healthtech" at bounding box center [312, 233] width 48 height 10
checkbox input "true"
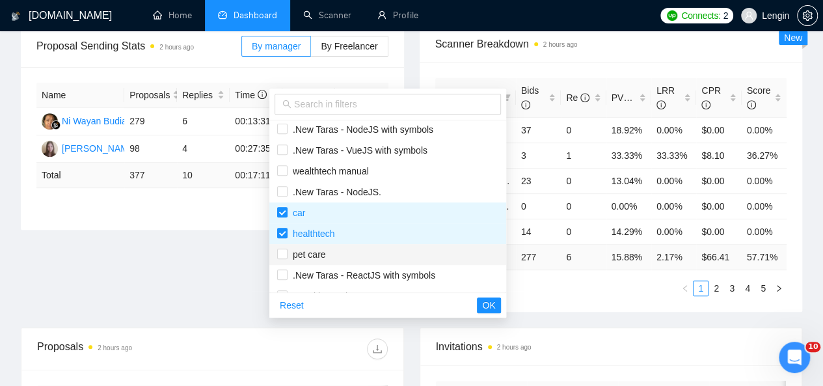
click at [303, 250] on span "pet care" at bounding box center [307, 254] width 38 height 10
checkbox input "true"
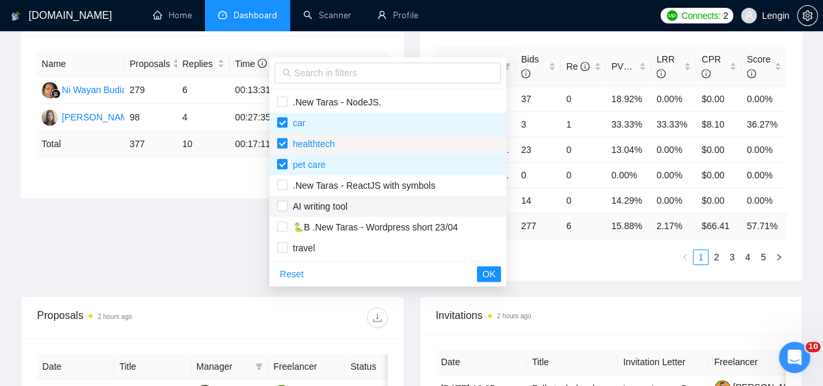
scroll to position [256, 0]
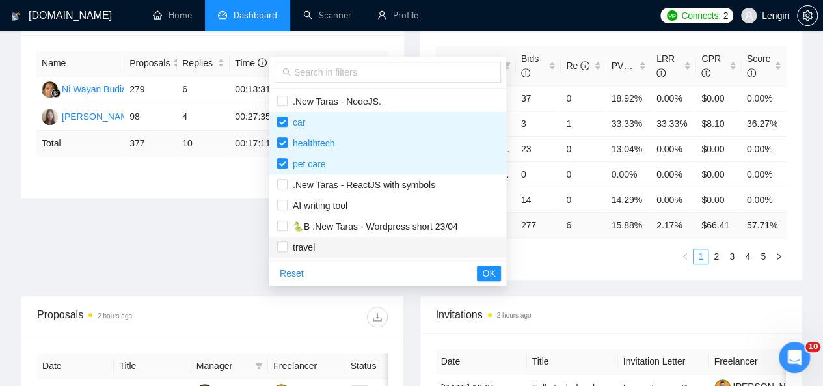
click at [307, 249] on span "travel" at bounding box center [301, 247] width 27 height 10
checkbox input "true"
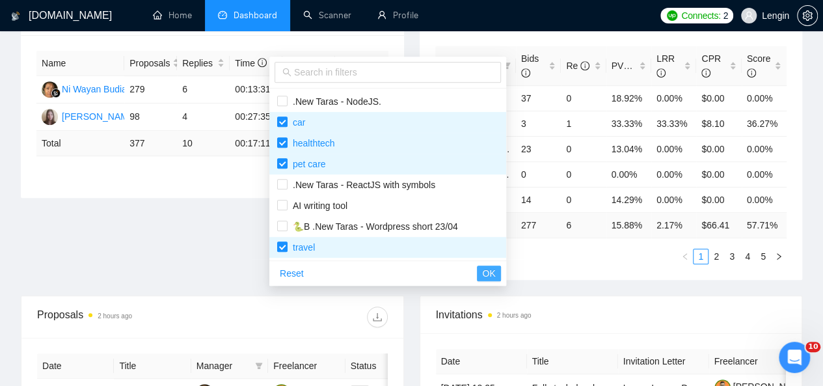
click at [494, 276] on span "OK" at bounding box center [488, 273] width 13 height 14
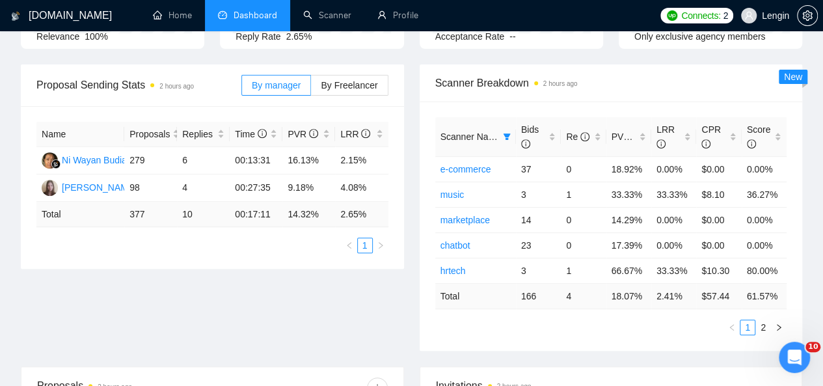
scroll to position [185, 0]
click at [553, 123] on div "Bids" at bounding box center [538, 137] width 34 height 29
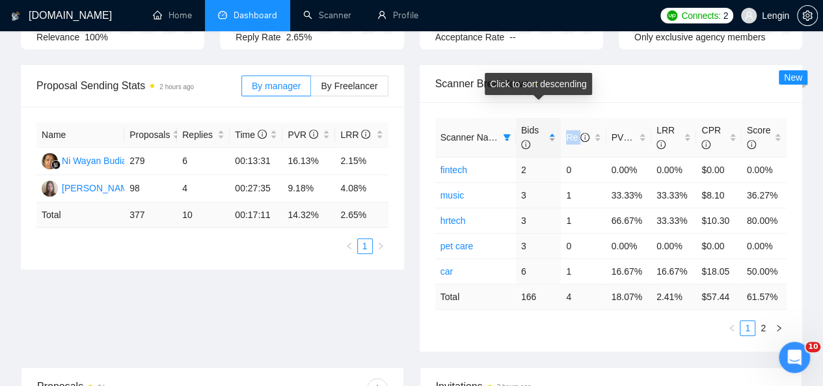
click at [553, 123] on div "Bids" at bounding box center [538, 137] width 34 height 29
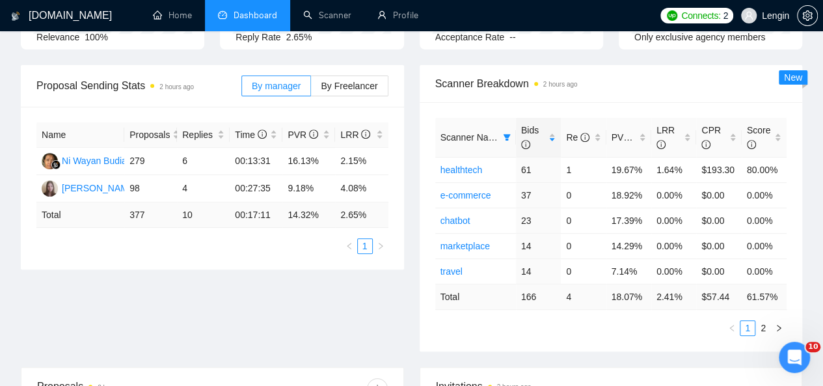
click at [380, 270] on div "Proposal Sending Stats 2 hours ago By manager By Freelancer Name Proposals Repl…" at bounding box center [411, 216] width 797 height 302
click at [764, 321] on link "2" at bounding box center [763, 328] width 14 height 14
click at [745, 321] on link "1" at bounding box center [748, 328] width 14 height 14
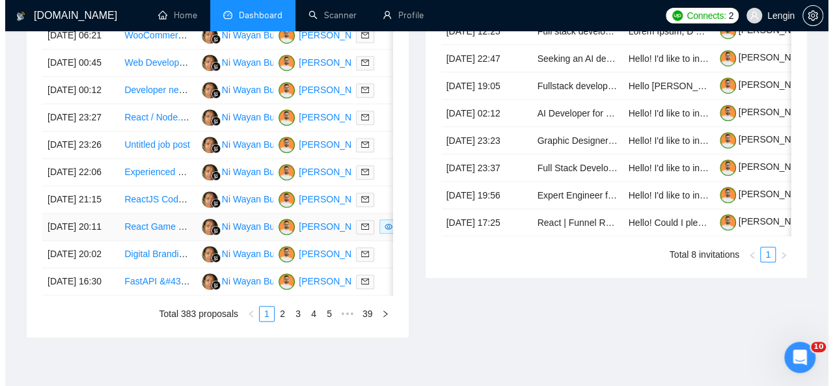
scroll to position [614, 0]
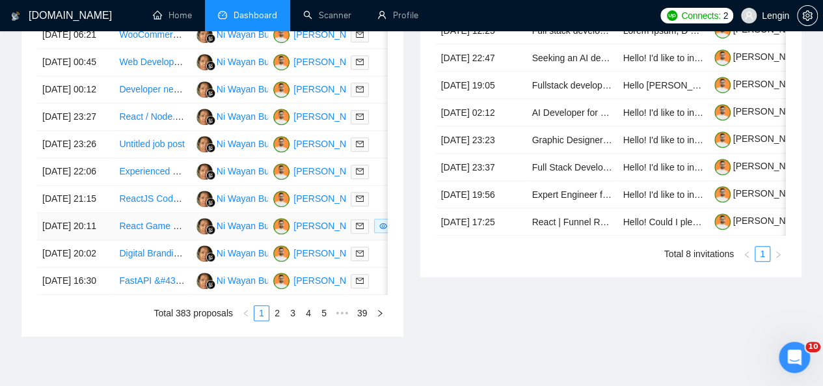
click at [167, 240] on td "React Game Developer for Football (Soccer) Mini Games" at bounding box center [152, 226] width 77 height 27
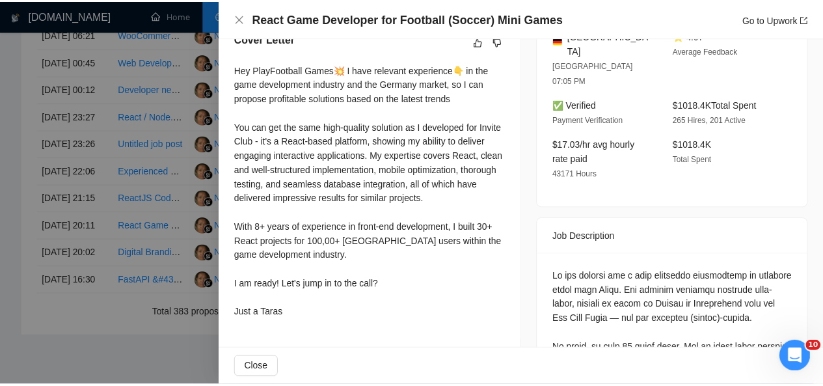
scroll to position [0, 0]
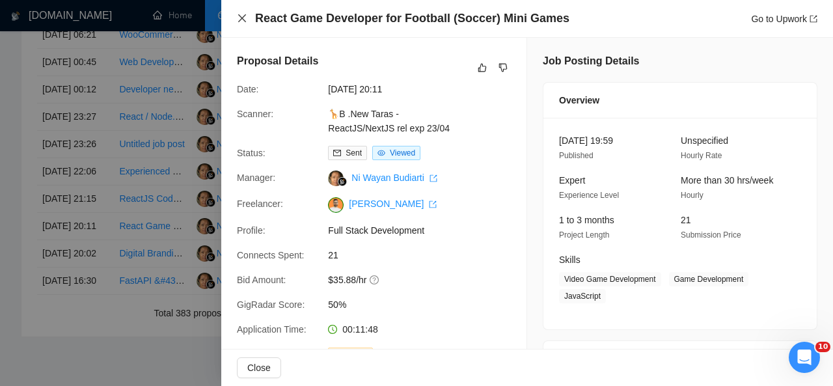
click at [243, 18] on icon "close" at bounding box center [242, 18] width 8 height 8
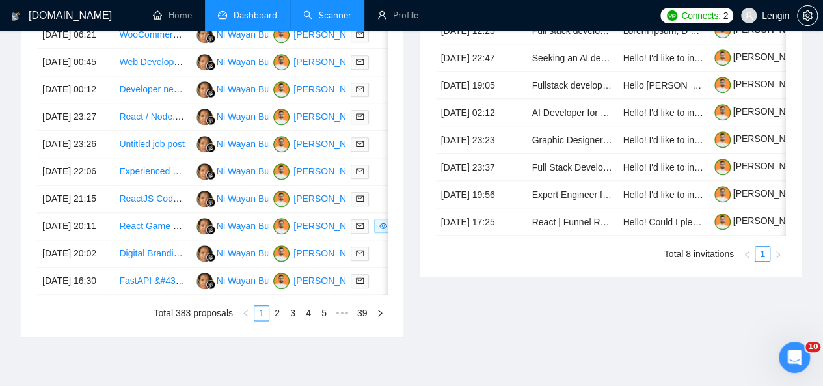
click at [305, 15] on link "Scanner" at bounding box center [327, 15] width 48 height 11
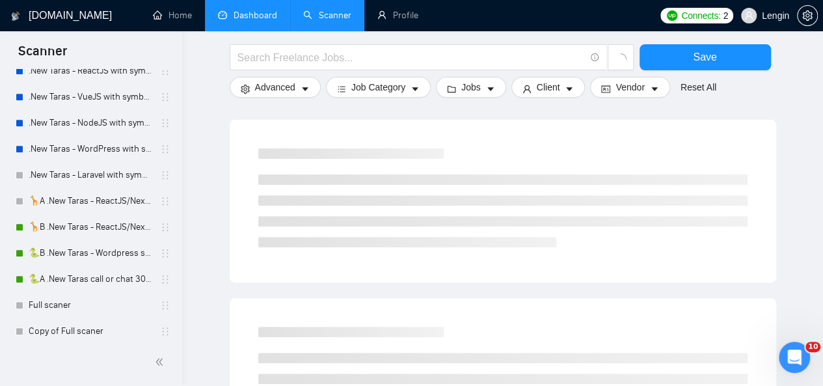
scroll to position [571, 0]
click at [77, 223] on link "🦒B .New Taras - ReactJS/NextJS rel exp 23/04" at bounding box center [91, 227] width 124 height 26
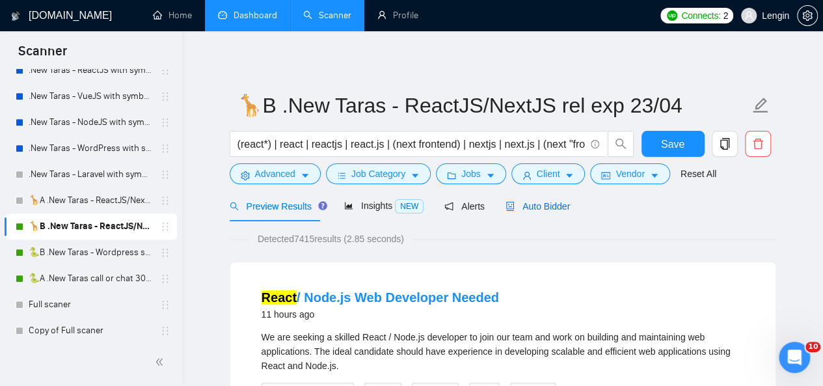
click at [535, 210] on span "Auto Bidder" at bounding box center [538, 206] width 64 height 10
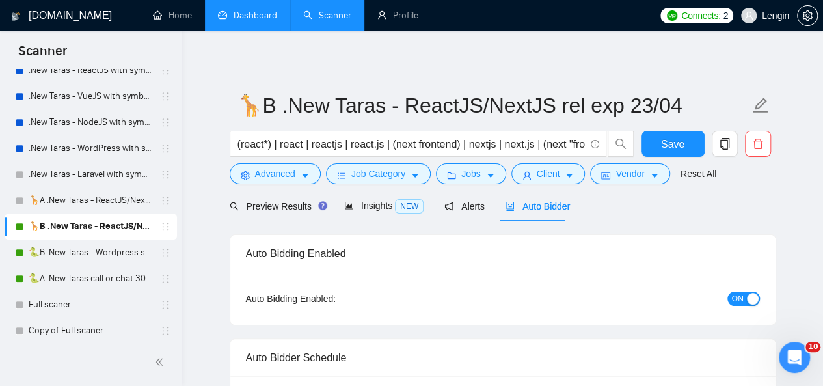
radio input "false"
radio input "true"
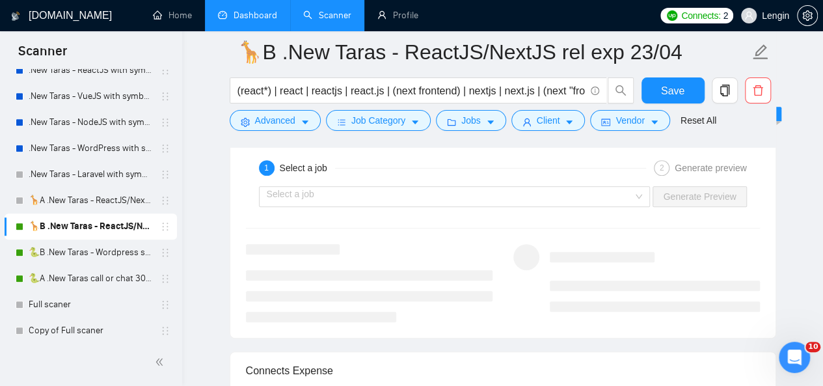
scroll to position [2742, 0]
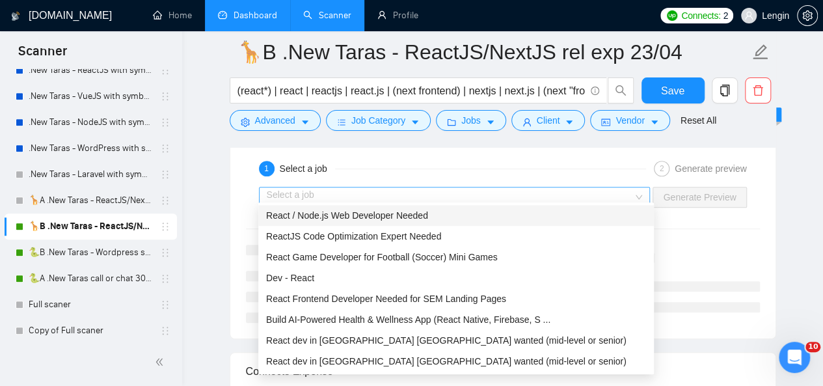
click at [640, 187] on div "Select a job" at bounding box center [455, 197] width 392 height 21
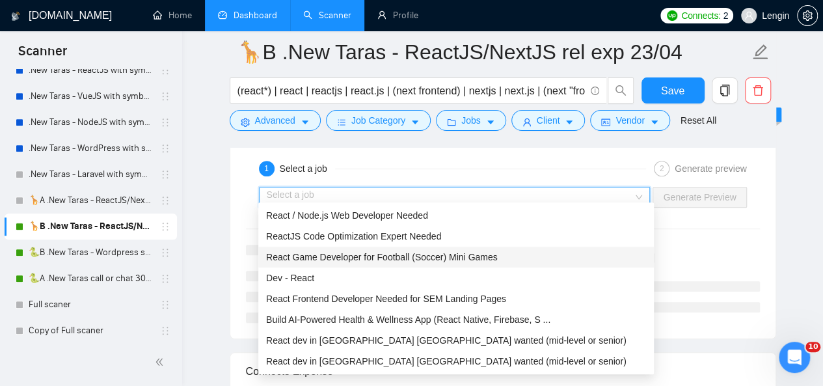
click at [457, 252] on span "React Game Developer for Football (Soccer) Mini Games" at bounding box center [382, 257] width 232 height 10
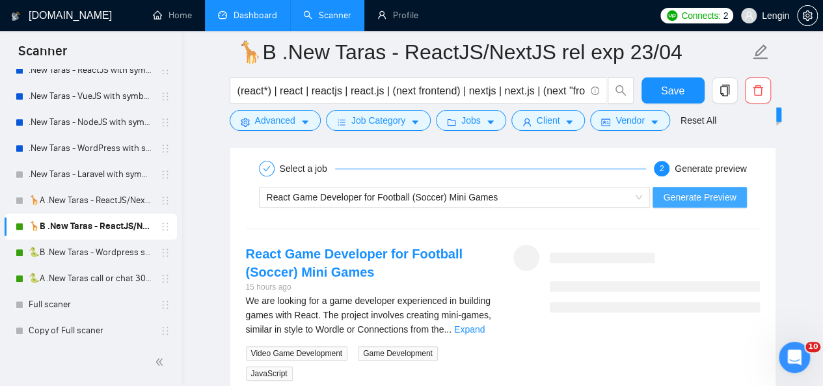
click at [695, 190] on span "Generate Preview" at bounding box center [699, 197] width 73 height 14
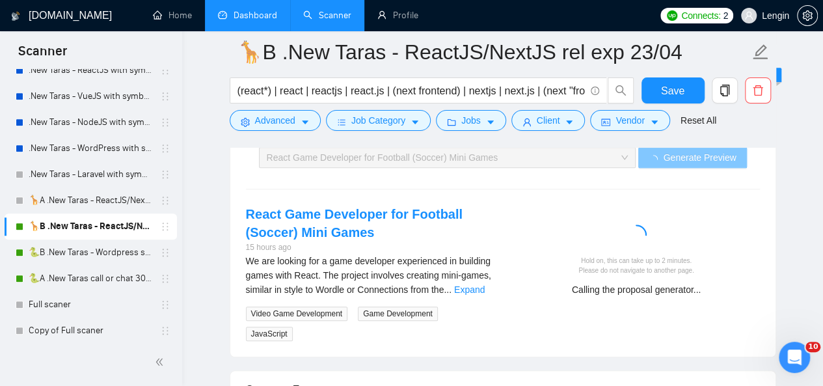
scroll to position [2785, 0]
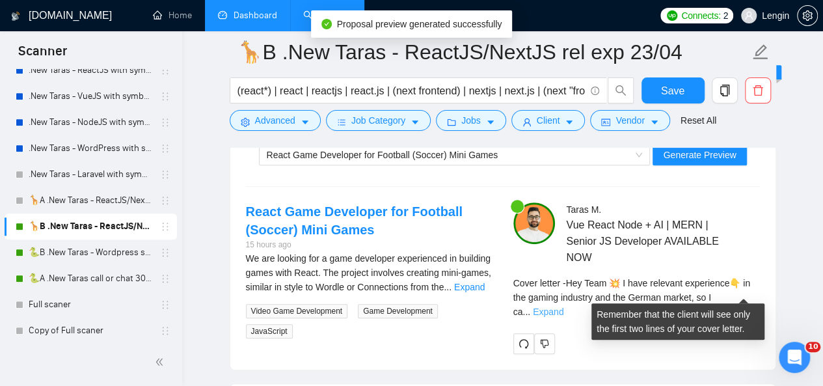
click at [564, 307] on link "Expand" at bounding box center [548, 312] width 31 height 10
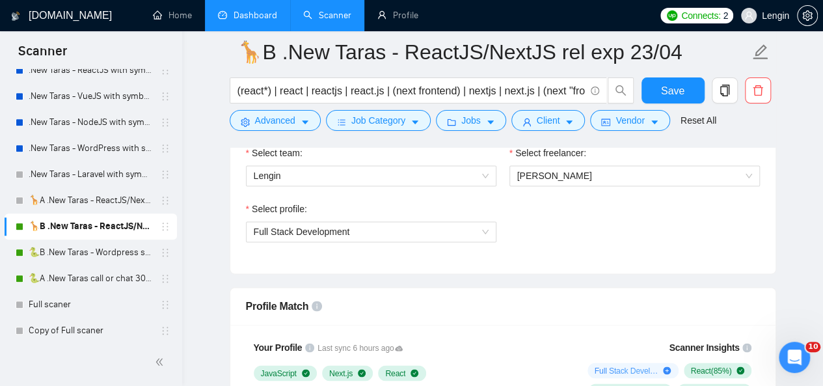
scroll to position [828, 0]
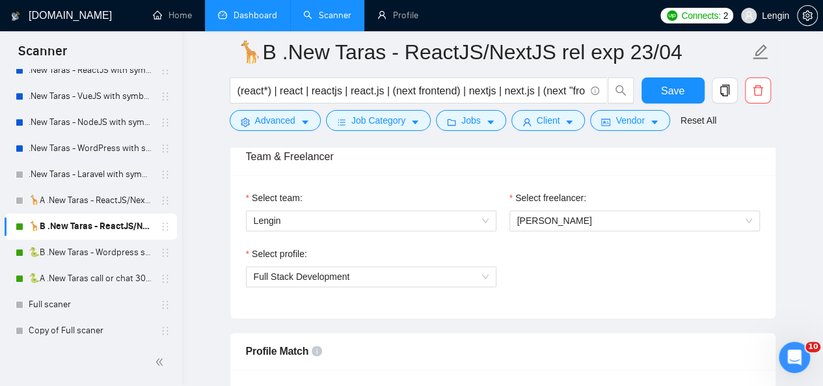
click at [273, 18] on link "Dashboard" at bounding box center [247, 15] width 59 height 11
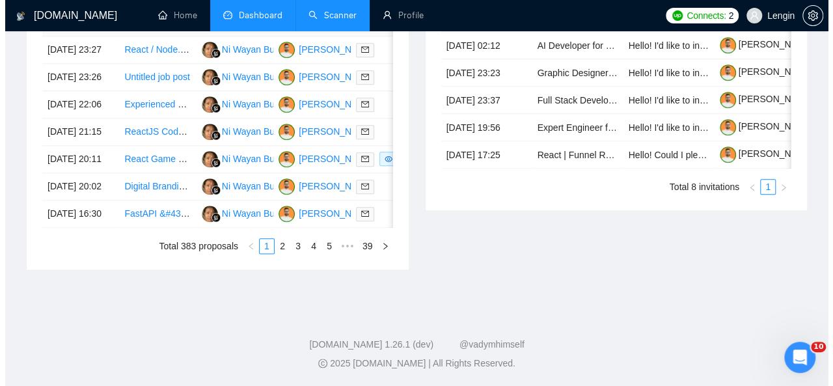
scroll to position [704, 0]
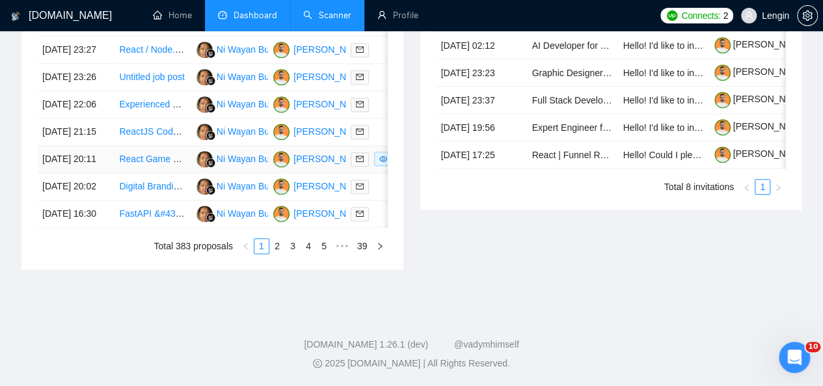
click at [163, 173] on td "React Game Developer for Football (Soccer) Mini Games" at bounding box center [152, 159] width 77 height 27
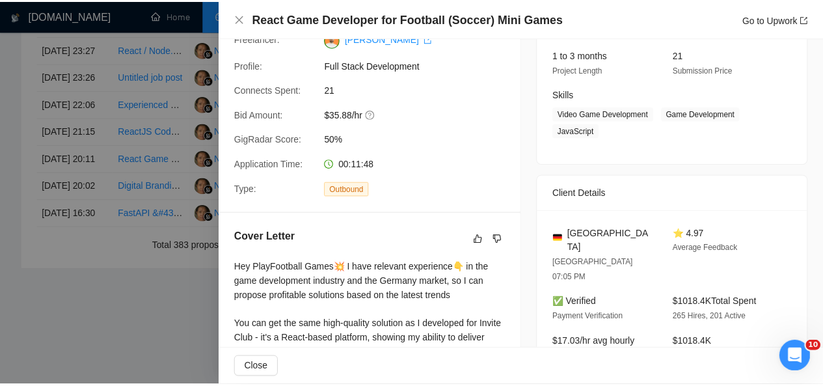
scroll to position [163, 0]
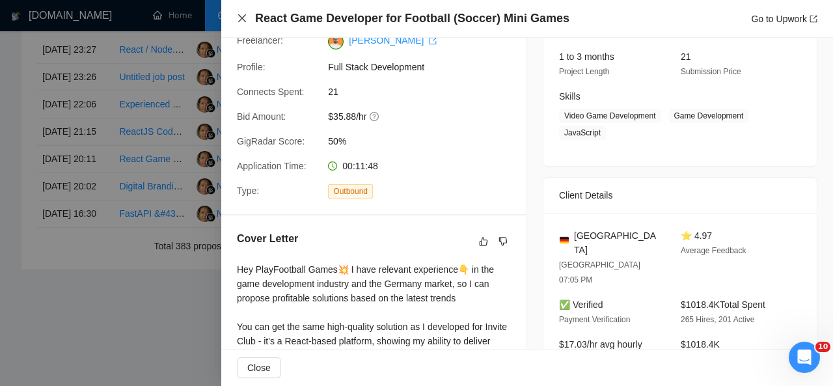
click at [240, 16] on icon "close" at bounding box center [242, 18] width 8 height 8
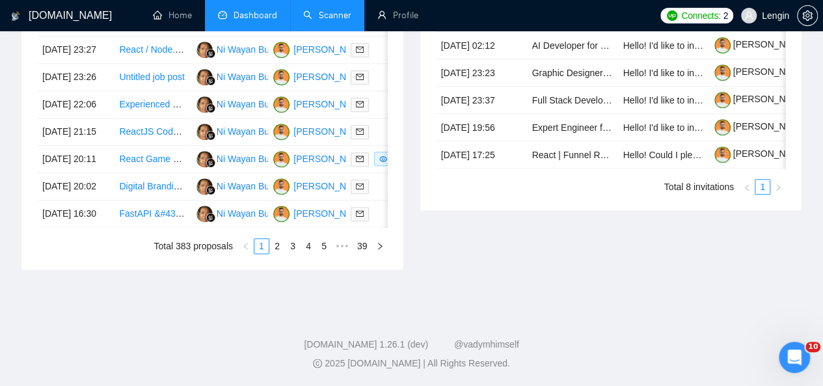
click at [320, 16] on link "Scanner" at bounding box center [327, 15] width 48 height 11
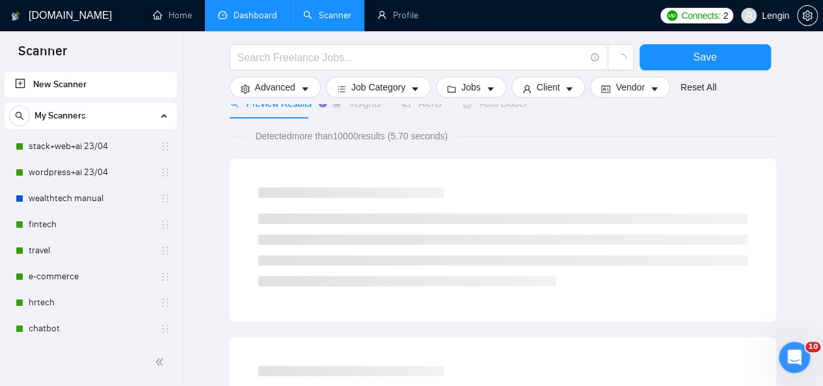
scroll to position [120, 0]
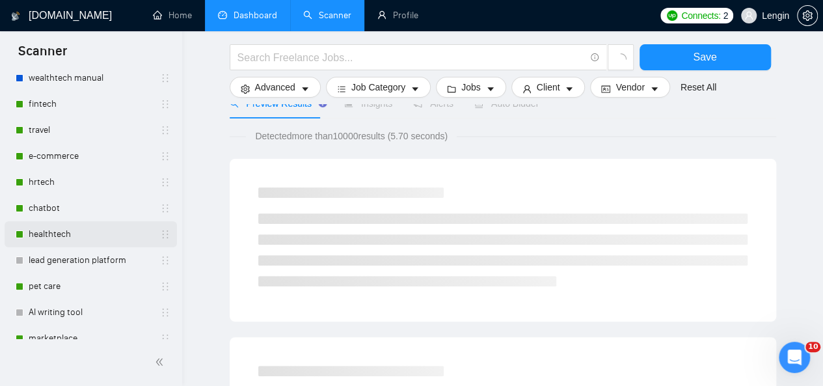
click at [82, 235] on link "healthtech" at bounding box center [91, 234] width 124 height 26
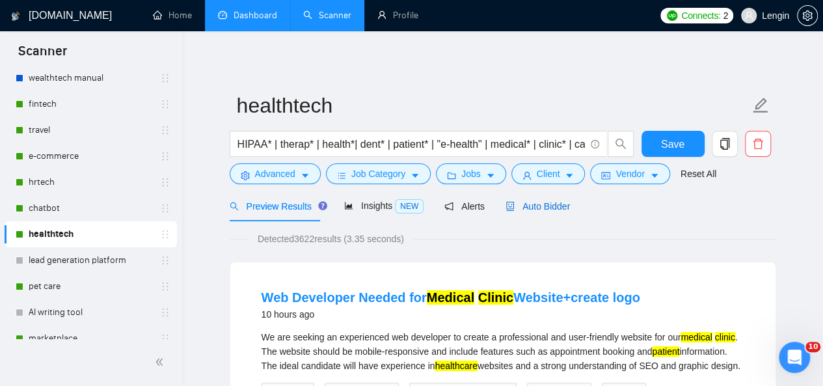
click at [536, 206] on span "Auto Bidder" at bounding box center [538, 206] width 64 height 10
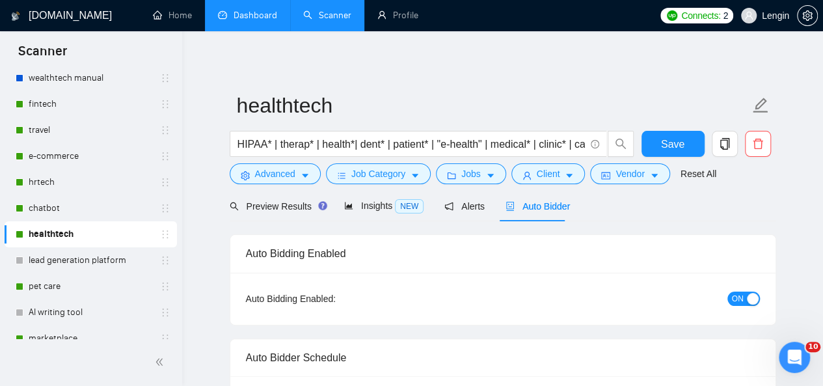
radio input "false"
radio input "true"
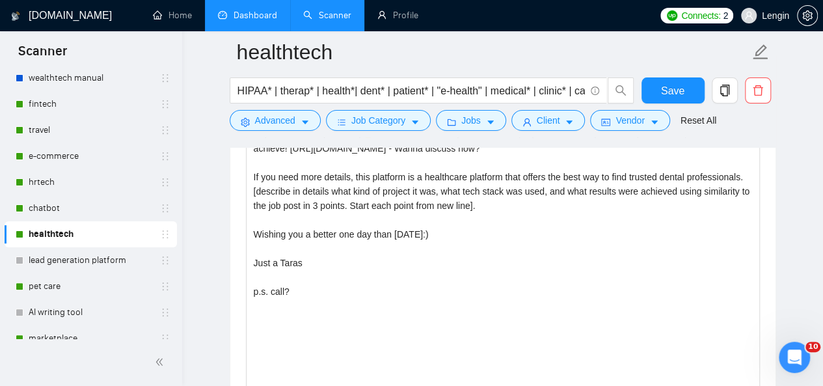
scroll to position [1762, 0]
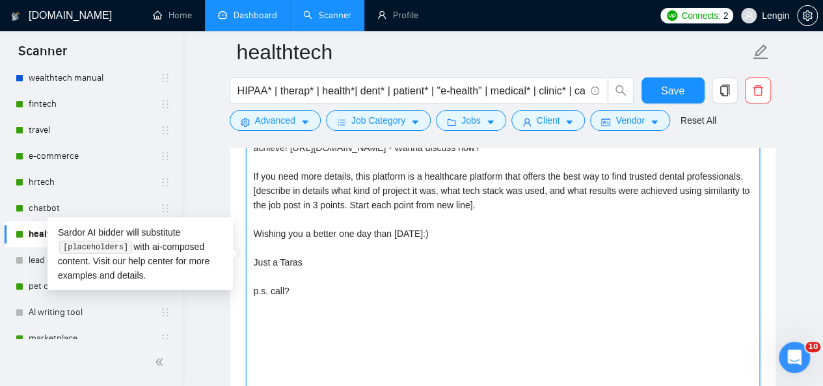
drag, startPoint x: 453, startPoint y: 228, endPoint x: 254, endPoint y: 226, distance: 199.2
click at [254, 226] on textarea "Hi [client name if provided]👋 Just finished working on healthtech project which…" at bounding box center [503, 269] width 514 height 293
click at [387, 275] on textarea "Hi [client name if provided]👋 Just finished working on healthtech project which…" at bounding box center [503, 269] width 514 height 293
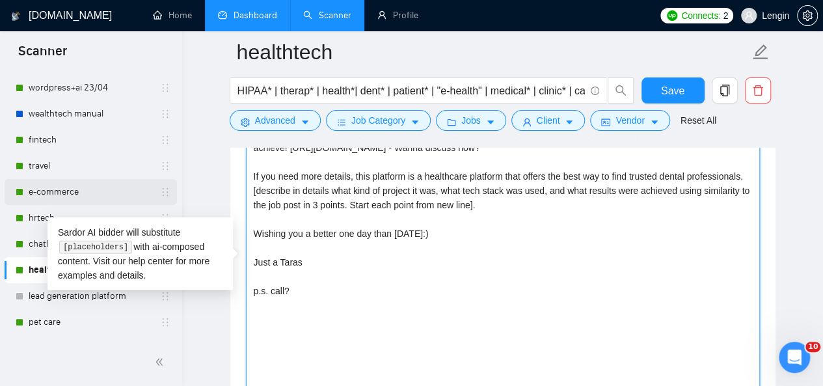
scroll to position [84, 0]
click at [68, 165] on link "travel" at bounding box center [91, 167] width 124 height 26
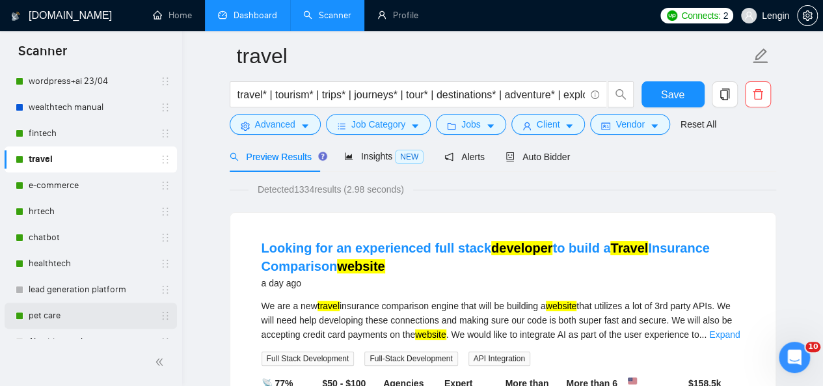
scroll to position [88, 0]
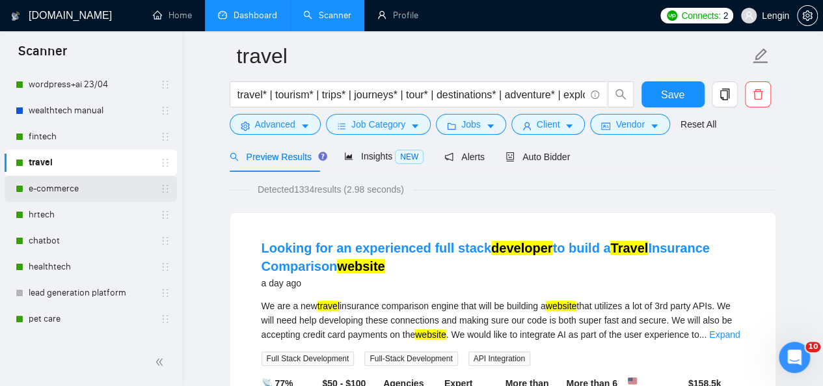
click at [77, 191] on link "e-commerce" at bounding box center [91, 189] width 124 height 26
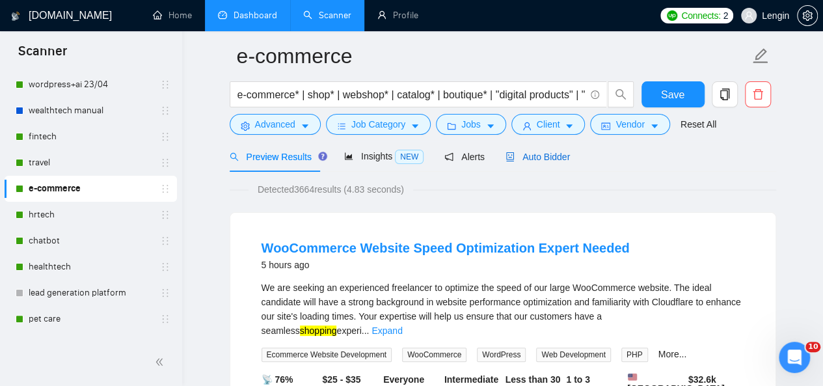
click at [548, 153] on span "Auto Bidder" at bounding box center [538, 157] width 64 height 10
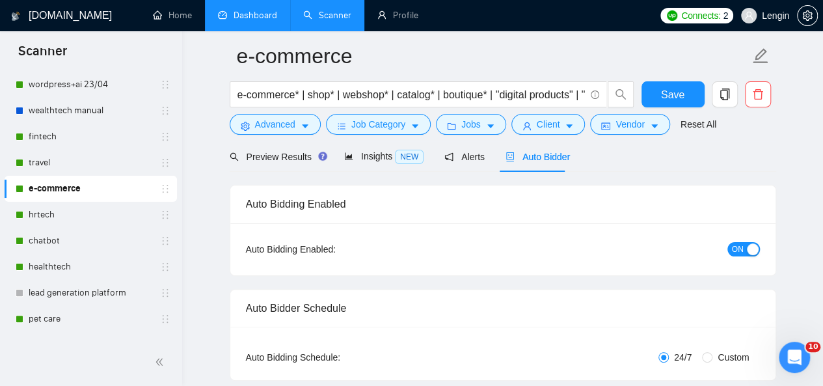
radio input "false"
radio input "true"
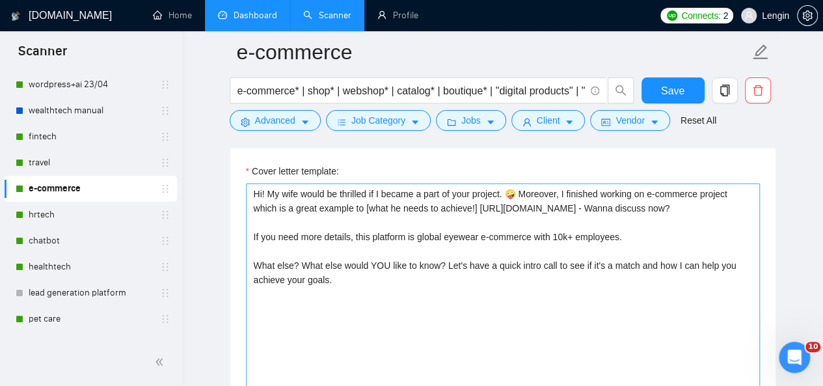
scroll to position [1701, 0]
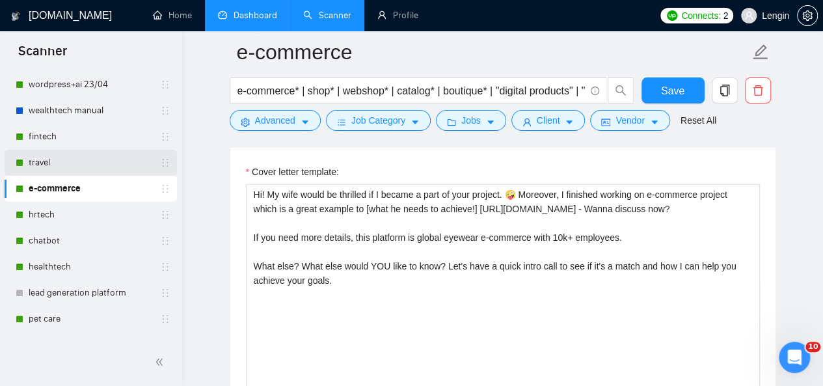
click at [51, 159] on link "travel" at bounding box center [91, 163] width 124 height 26
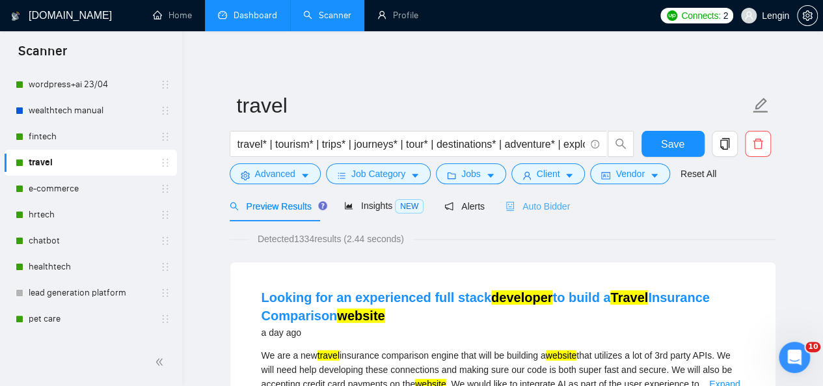
click at [529, 214] on div "Auto Bidder" at bounding box center [538, 206] width 64 height 31
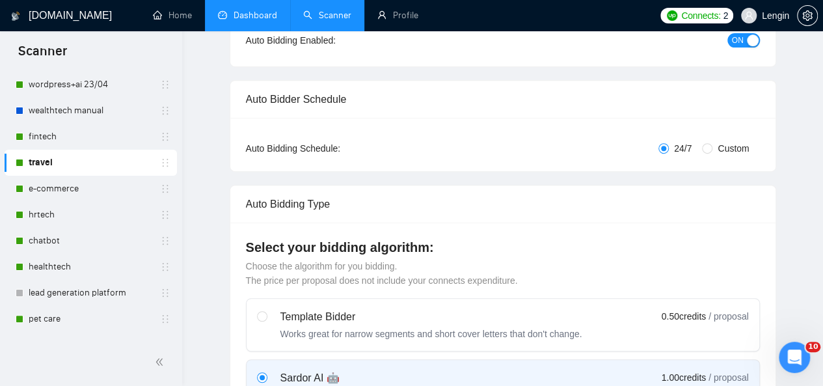
radio input "false"
radio input "true"
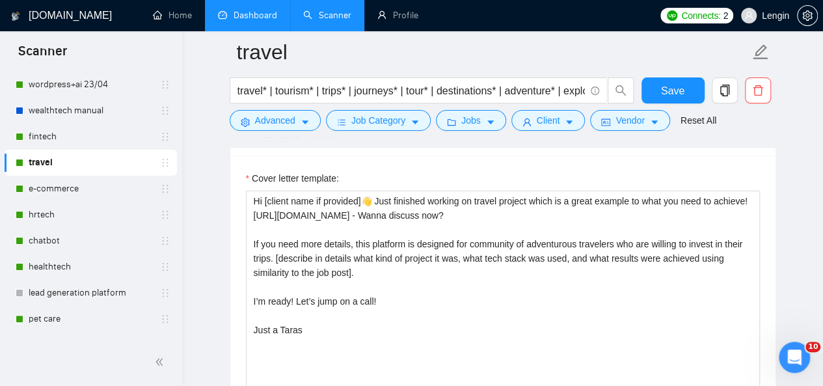
scroll to position [1695, 0]
click at [70, 192] on link "e-commerce" at bounding box center [91, 189] width 124 height 26
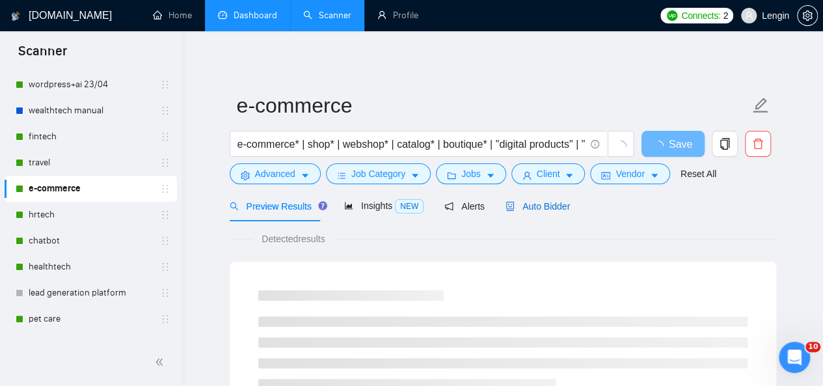
click at [530, 209] on span "Auto Bidder" at bounding box center [538, 206] width 64 height 10
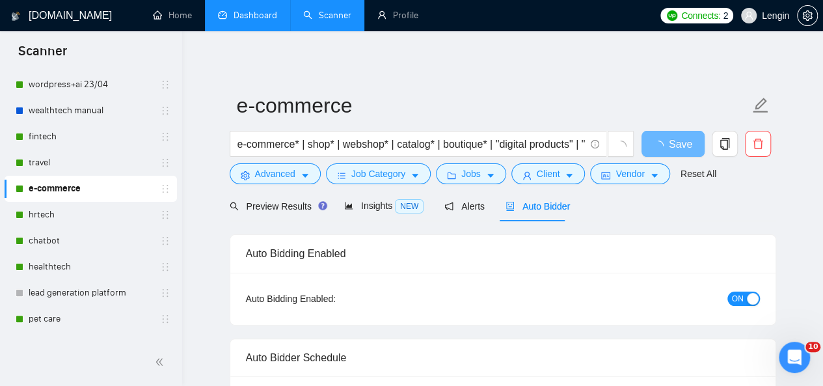
radio input "false"
radio input "true"
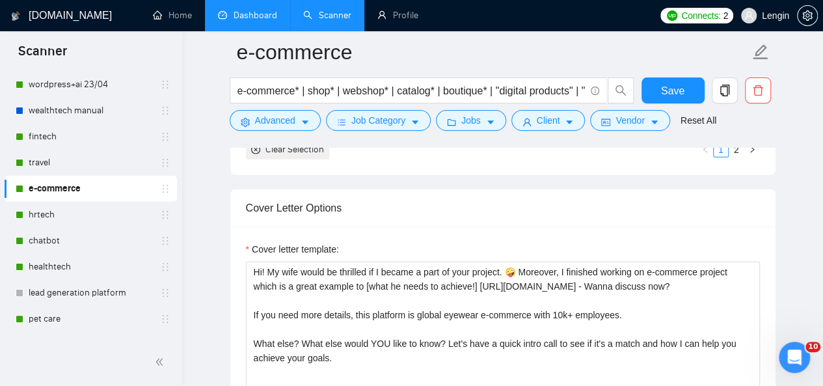
scroll to position [1692, 0]
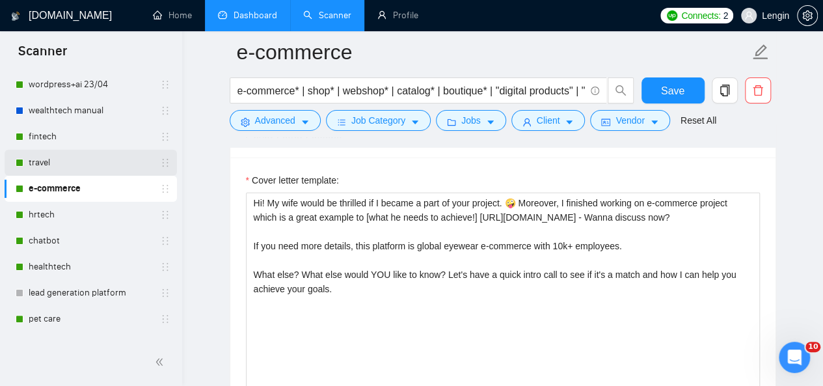
click at [76, 162] on link "travel" at bounding box center [91, 163] width 124 height 26
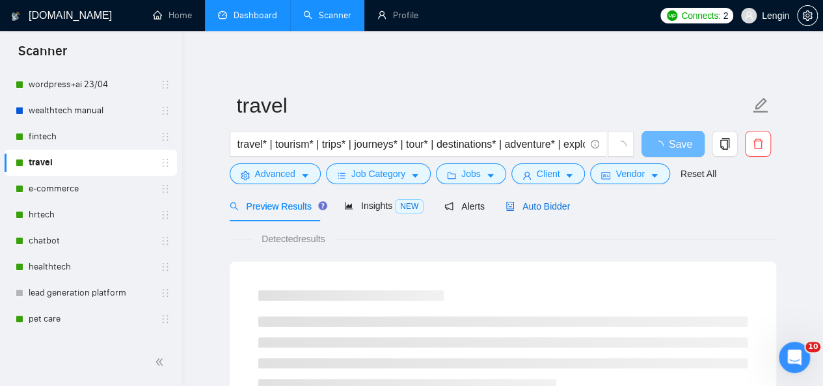
click at [536, 208] on span "Auto Bidder" at bounding box center [538, 206] width 64 height 10
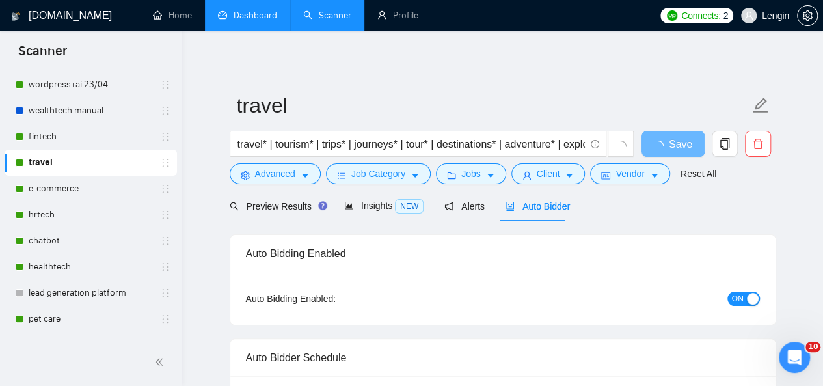
radio input "false"
radio input "true"
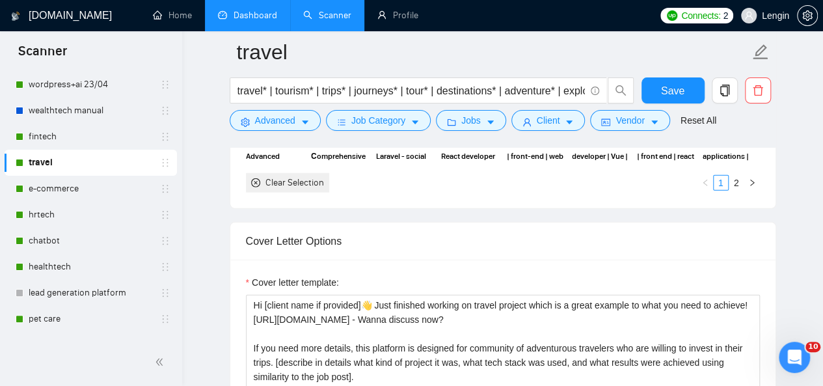
scroll to position [1664, 0]
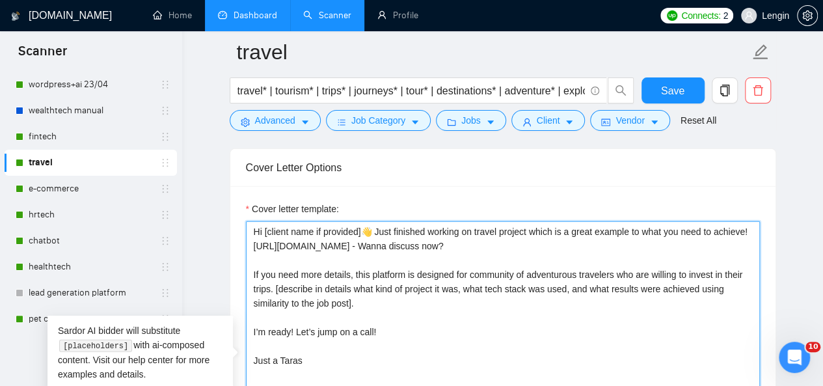
drag, startPoint x: 605, startPoint y: 239, endPoint x: 255, endPoint y: 239, distance: 350.8
click at [255, 239] on textarea "Hi [client name if provided]👋 Just finished working on travel project which is …" at bounding box center [503, 367] width 514 height 293
click at [423, 259] on textarea "Hi [client name if provided]👋 Just finished working on travel project which is …" at bounding box center [503, 367] width 514 height 293
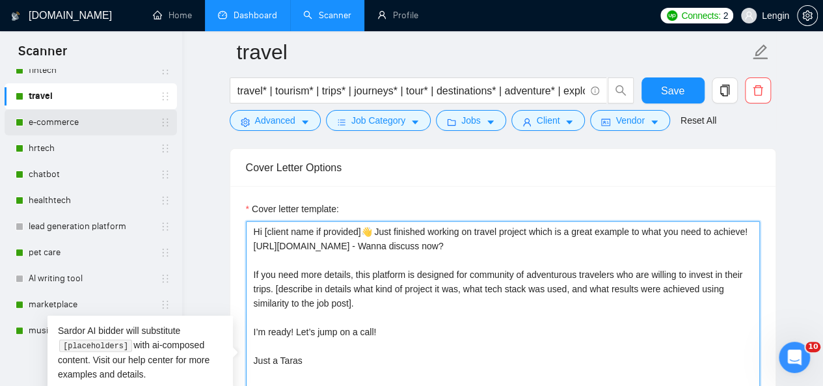
scroll to position [156, 0]
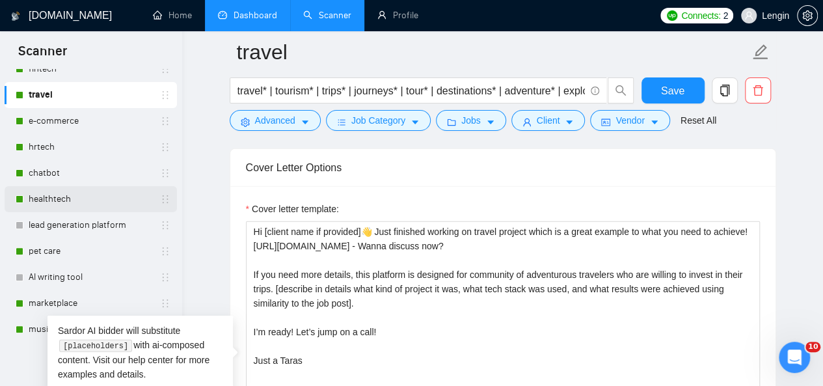
click at [99, 196] on link "healthtech" at bounding box center [91, 199] width 124 height 26
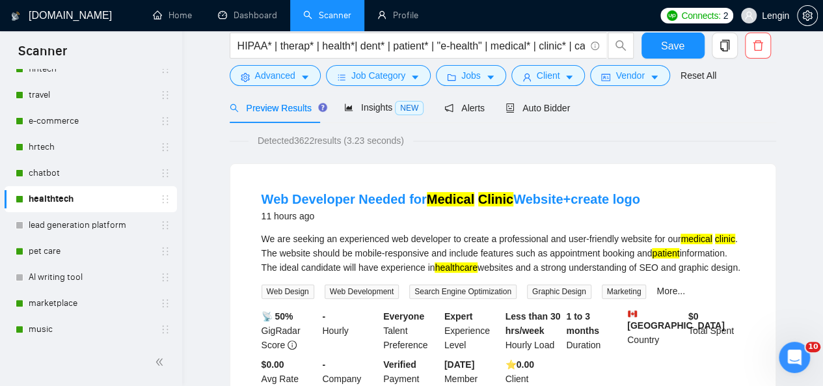
scroll to position [1, 0]
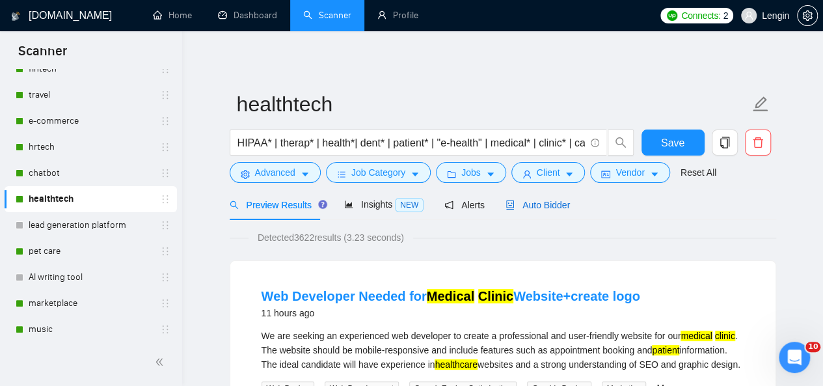
click at [547, 207] on span "Auto Bidder" at bounding box center [538, 205] width 64 height 10
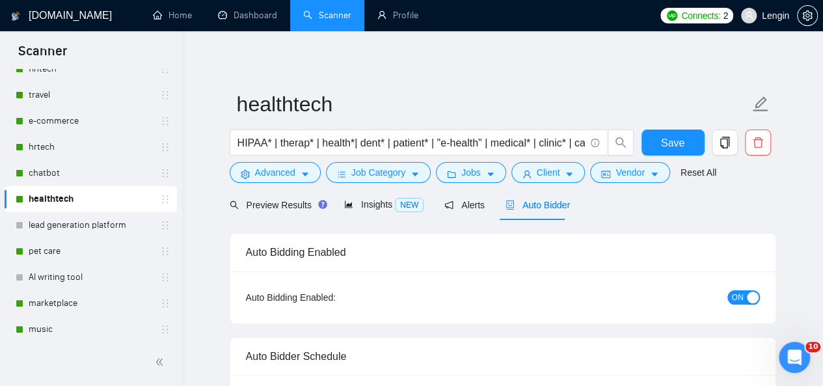
radio input "false"
radio input "true"
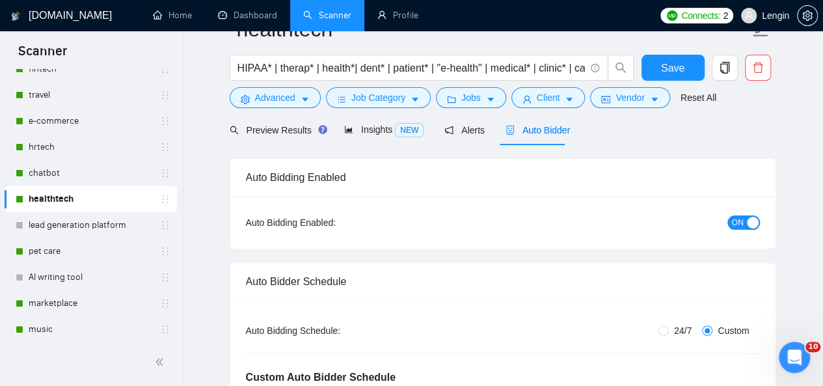
scroll to position [33, 0]
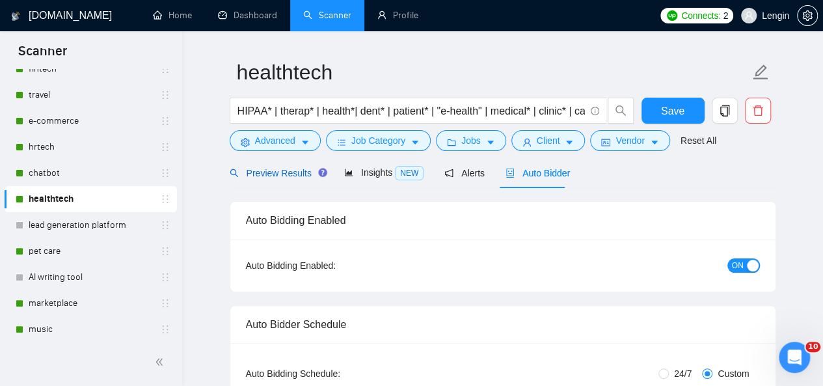
click at [286, 176] on span "Preview Results" at bounding box center [277, 173] width 94 height 10
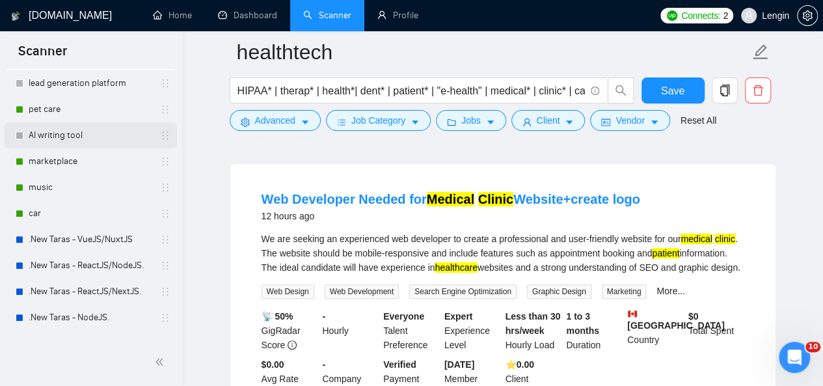
scroll to position [303, 0]
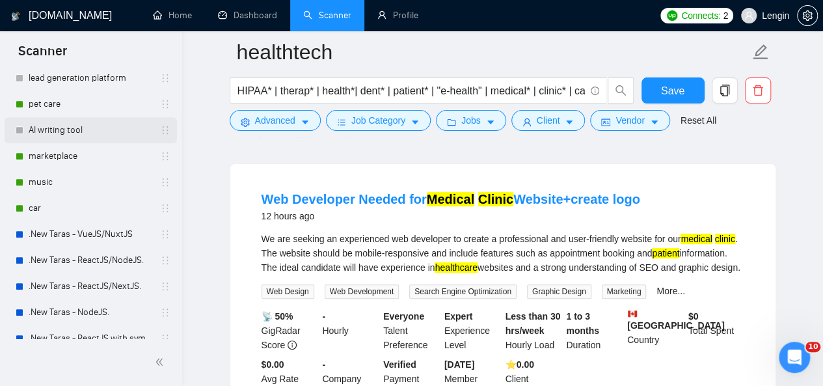
click at [66, 191] on link "music" at bounding box center [91, 182] width 124 height 26
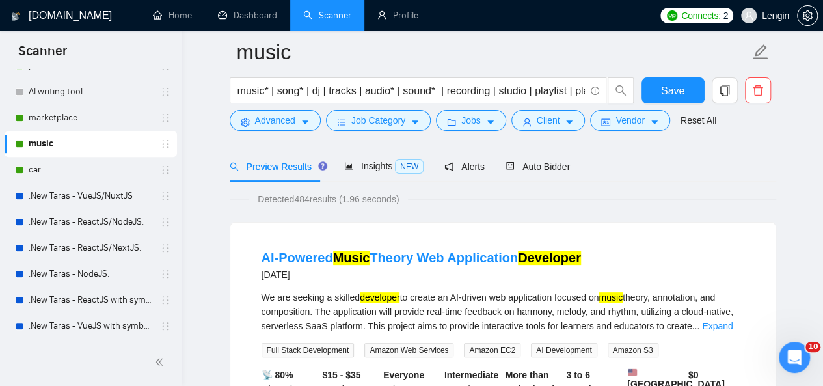
scroll to position [126, 0]
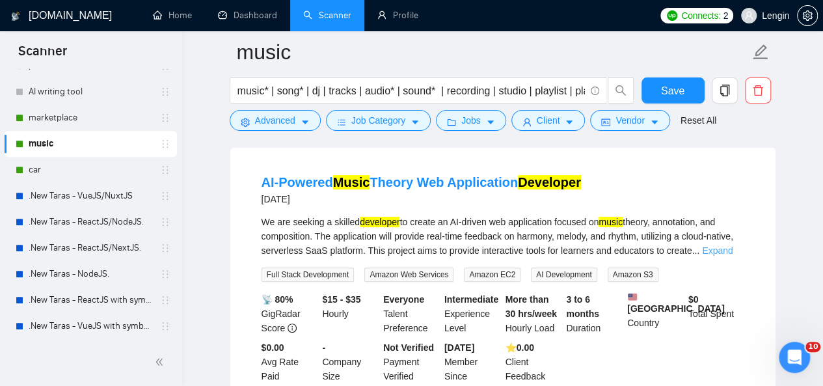
click at [720, 249] on link "Expand" at bounding box center [717, 250] width 31 height 10
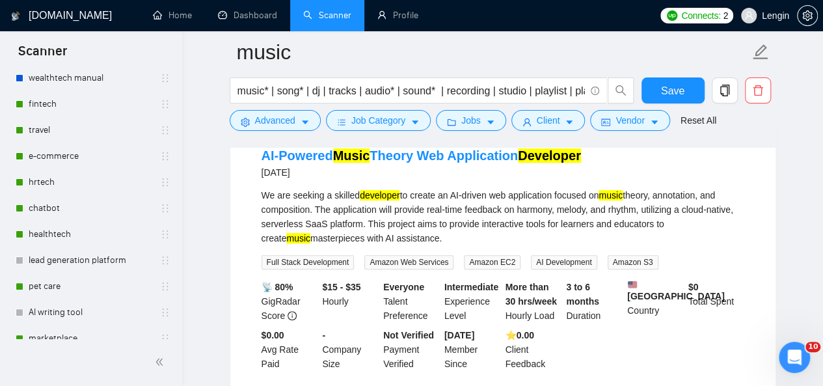
scroll to position [38, 0]
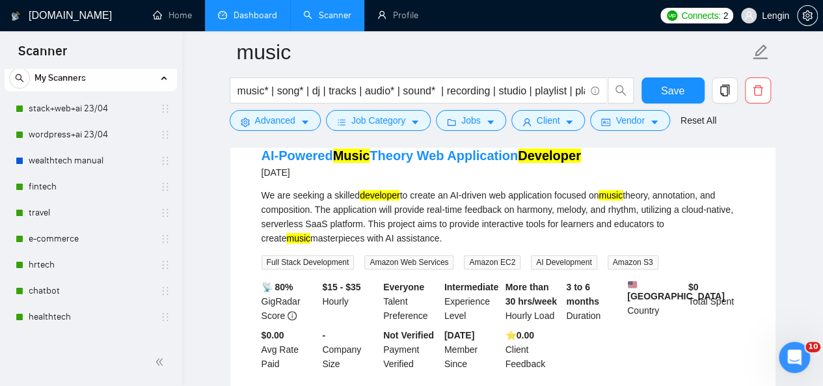
click at [277, 15] on link "Dashboard" at bounding box center [247, 15] width 59 height 11
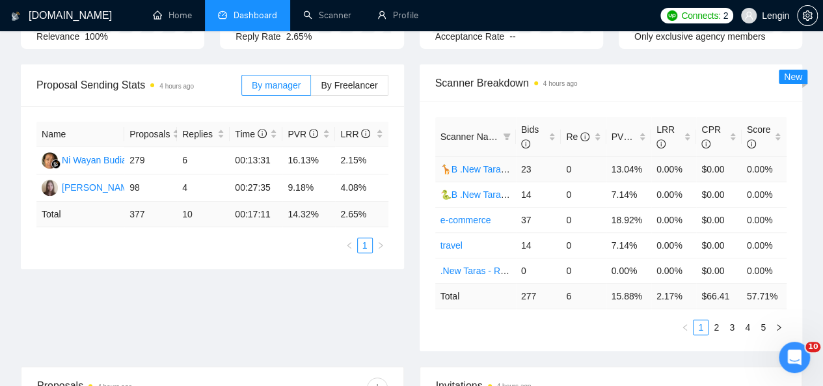
scroll to position [186, 0]
click at [511, 126] on span at bounding box center [507, 136] width 13 height 20
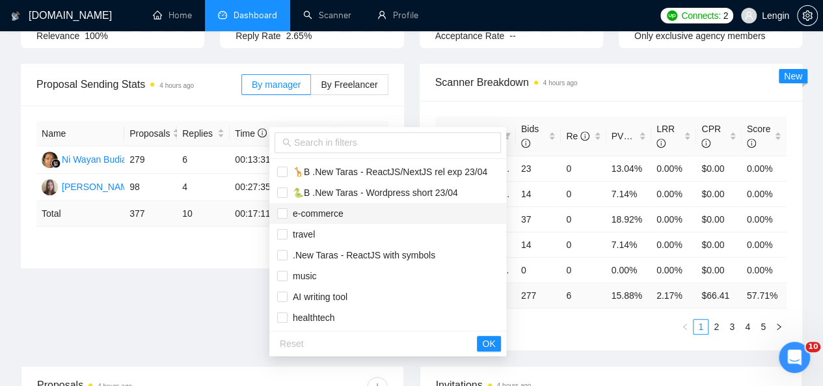
click at [327, 213] on span "e-commerce" at bounding box center [316, 213] width 56 height 10
checkbox input "true"
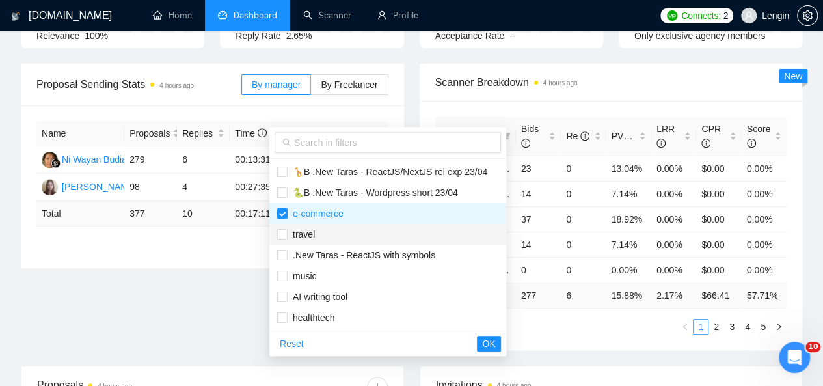
click at [306, 236] on span "travel" at bounding box center [301, 234] width 27 height 10
checkbox input "true"
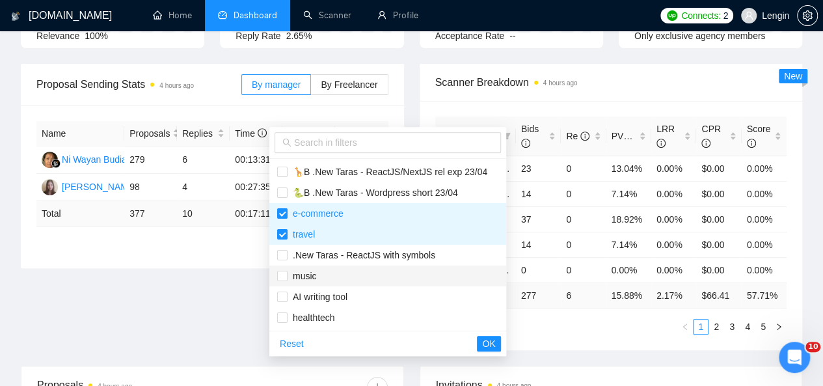
click at [316, 275] on span "music" at bounding box center [387, 276] width 221 height 14
checkbox input "true"
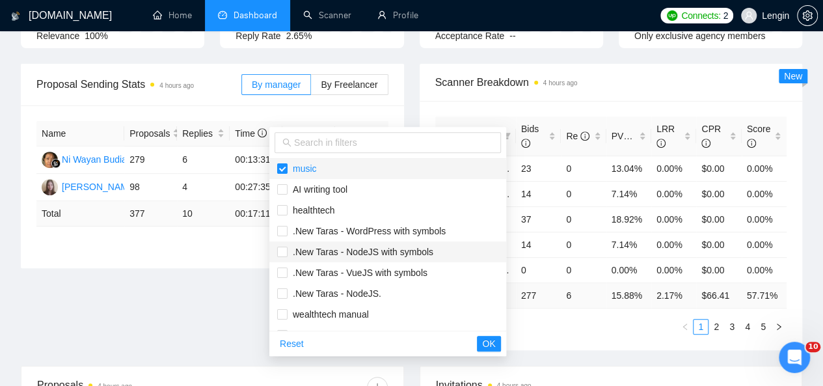
scroll to position [108, 0]
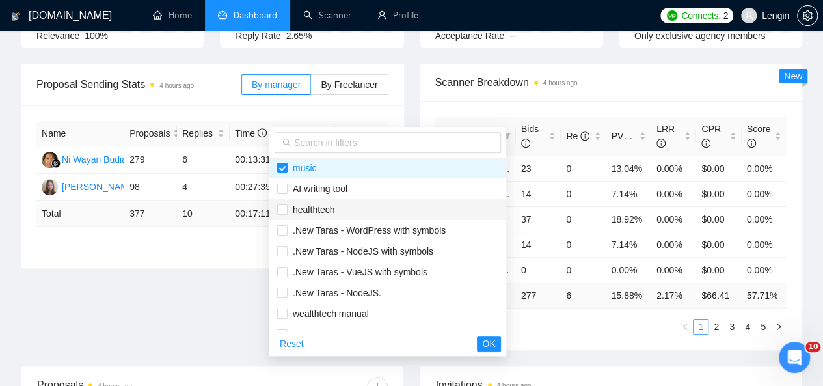
click at [337, 212] on span "healthtech" at bounding box center [387, 209] width 221 height 14
checkbox input "true"
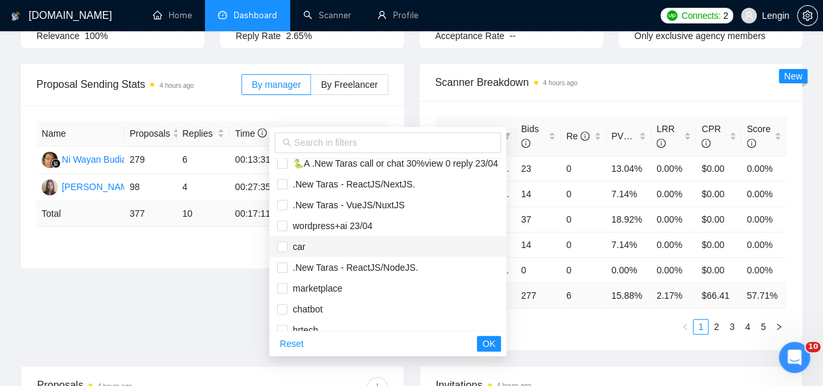
scroll to position [299, 0]
click at [320, 240] on span "car" at bounding box center [387, 247] width 221 height 14
checkbox input "true"
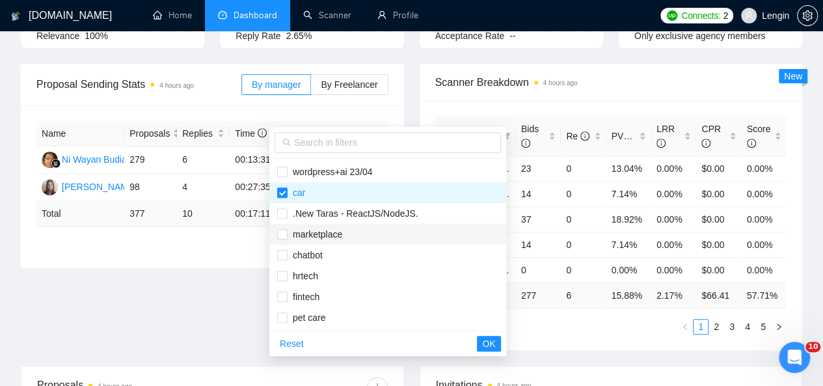
click at [320, 240] on span "marketplace" at bounding box center [387, 234] width 221 height 14
checkbox input "true"
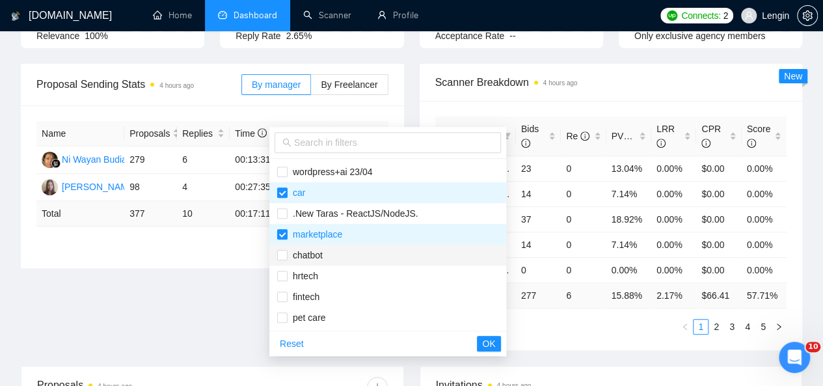
click at [318, 253] on span "chatbot" at bounding box center [305, 255] width 35 height 10
checkbox input "true"
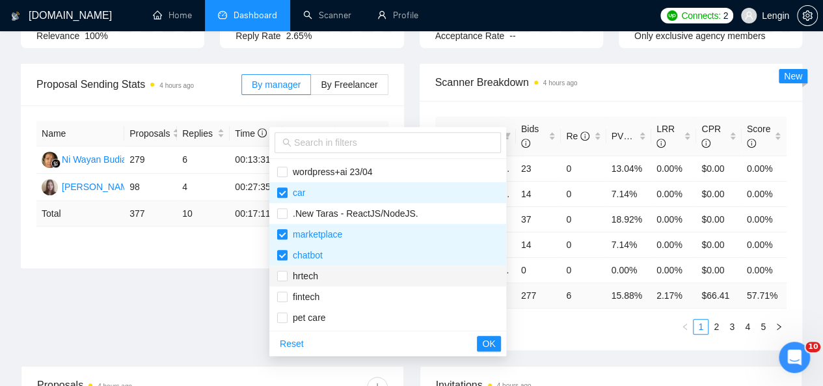
click at [319, 270] on span "hrtech" at bounding box center [387, 276] width 221 height 14
checkbox input "true"
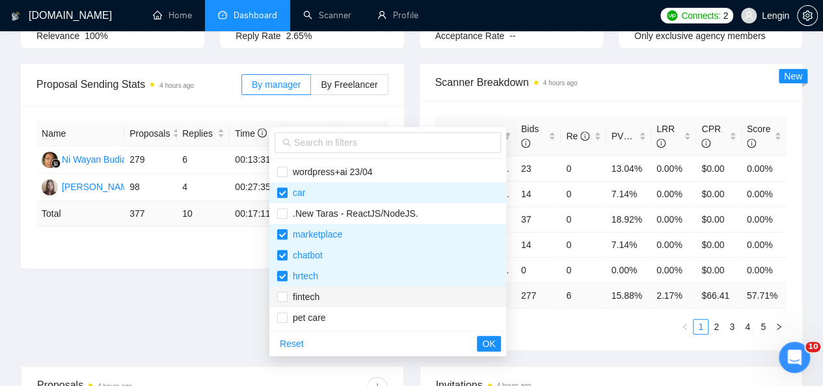
click at [318, 297] on span "fintech" at bounding box center [304, 297] width 32 height 10
checkbox input "true"
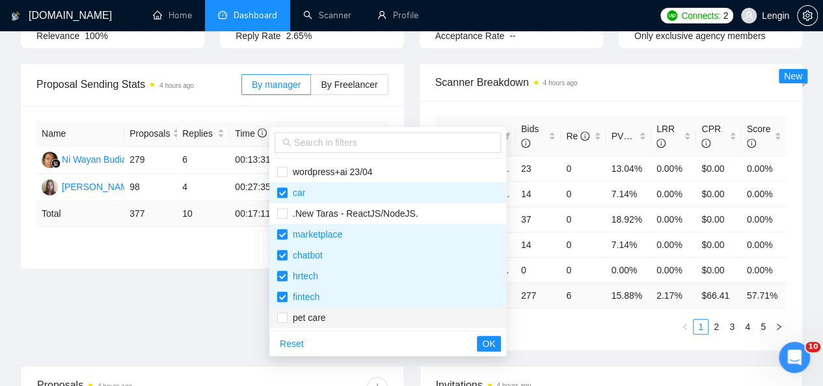
click at [320, 320] on span "pet care" at bounding box center [307, 317] width 38 height 10
checkbox input "true"
click at [495, 348] on span "OK" at bounding box center [488, 344] width 13 height 14
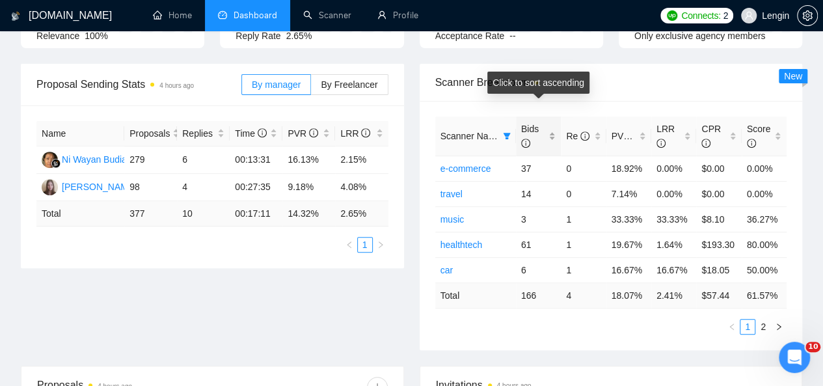
click at [551, 122] on div "Bids" at bounding box center [538, 136] width 34 height 29
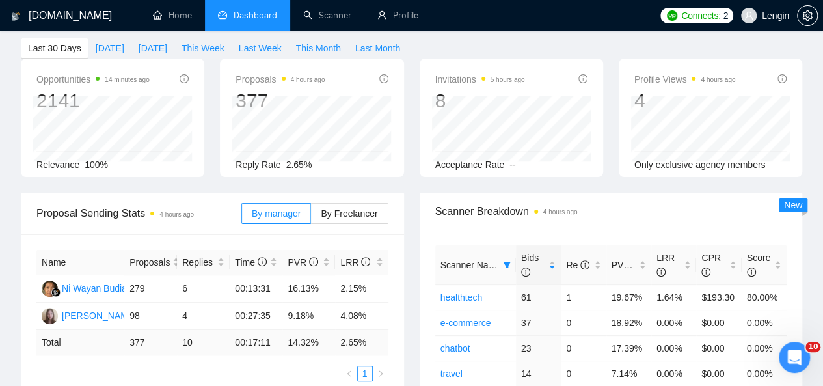
scroll to position [177, 0]
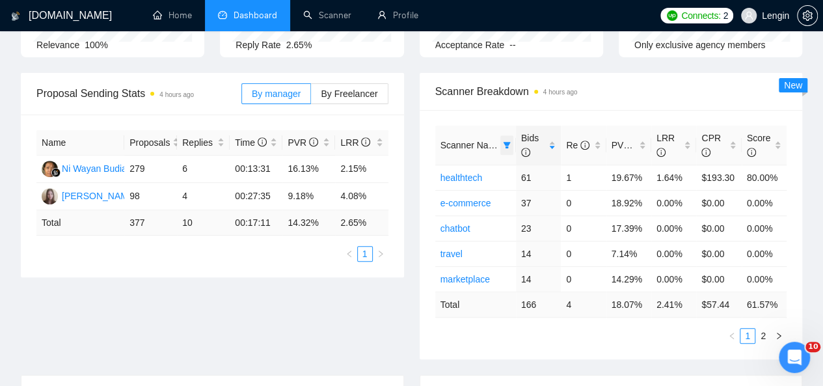
click at [512, 135] on span at bounding box center [507, 145] width 13 height 20
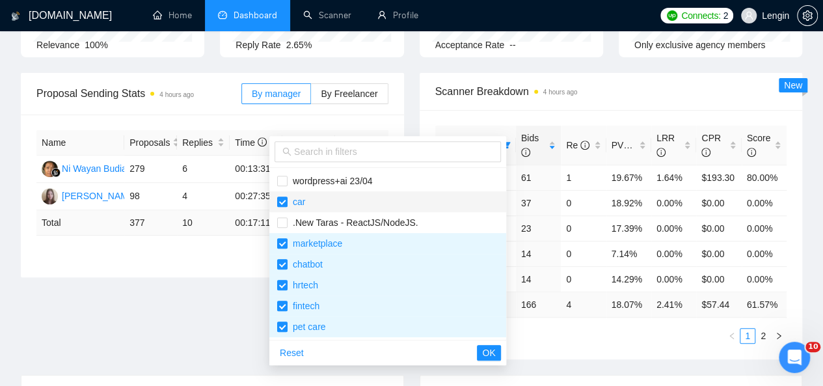
click at [296, 207] on span "car" at bounding box center [297, 202] width 18 height 10
checkbox input "false"
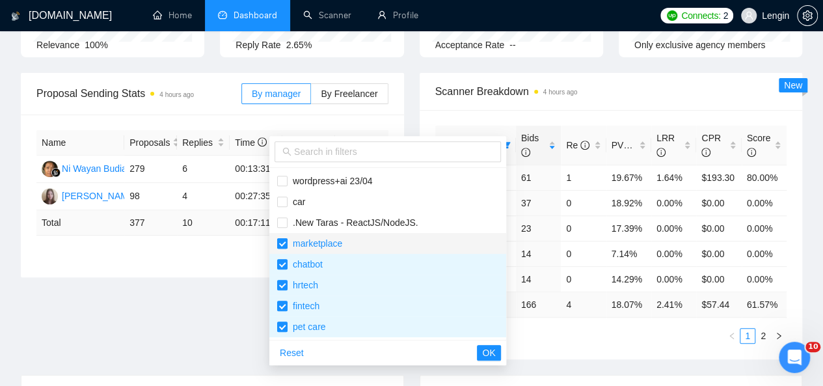
click at [287, 249] on input "checkbox" at bounding box center [282, 243] width 10 height 10
checkbox input "false"
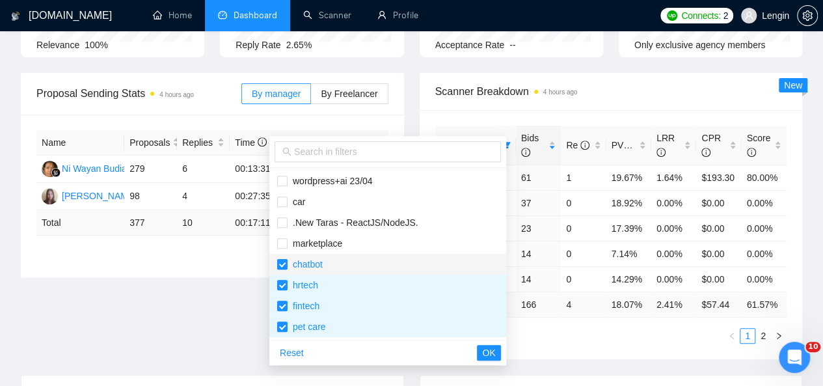
click at [287, 268] on input "checkbox" at bounding box center [282, 264] width 10 height 10
checkbox input "false"
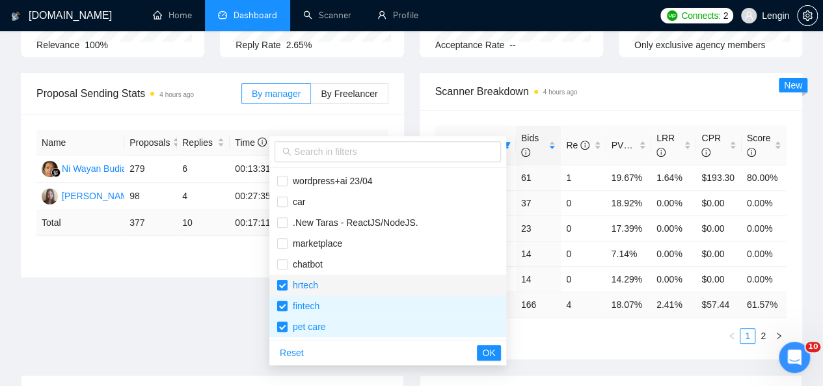
click at [286, 280] on input "checkbox" at bounding box center [282, 285] width 10 height 10
checkbox input "false"
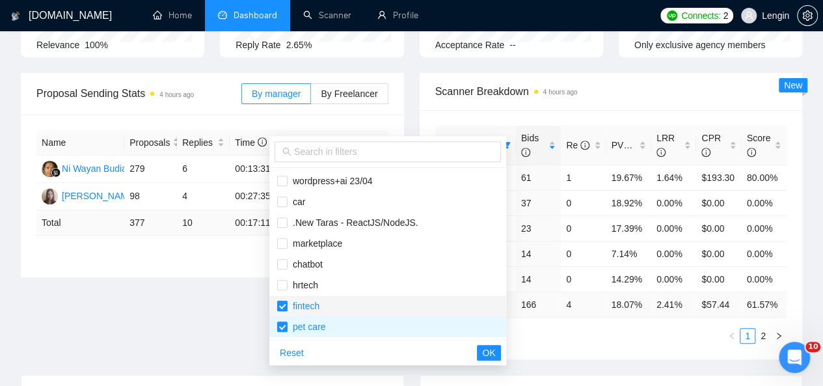
click at [286, 301] on input "checkbox" at bounding box center [282, 306] width 10 height 10
checkbox input "false"
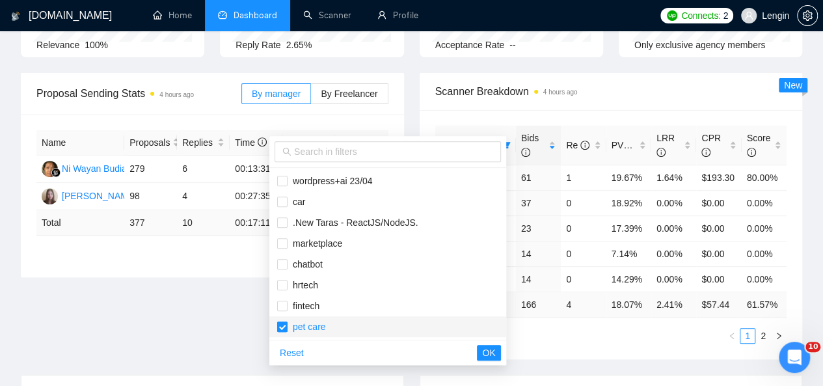
click at [286, 326] on input "checkbox" at bounding box center [282, 327] width 10 height 10
checkbox input "false"
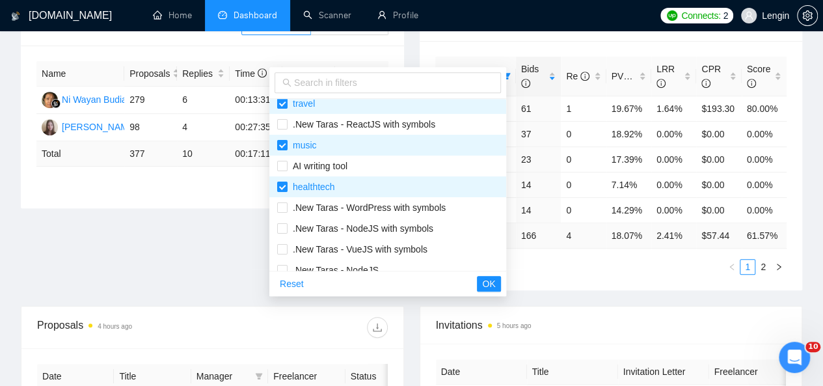
scroll to position [70, 0]
click at [302, 192] on span "healthtech" at bounding box center [312, 187] width 48 height 10
checkbox input "false"
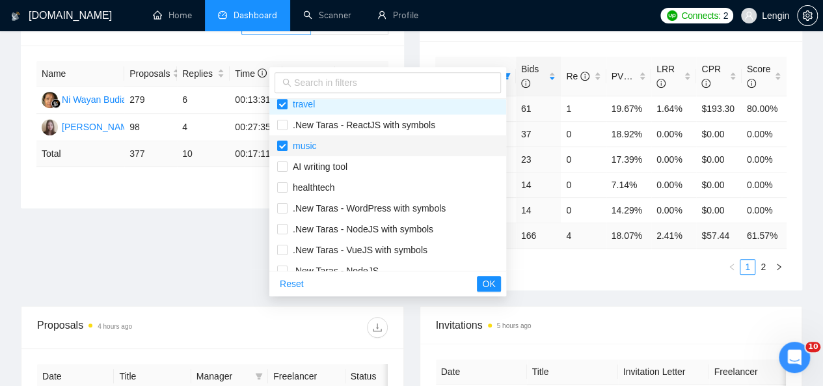
click at [304, 152] on li "music" at bounding box center [387, 145] width 237 height 21
checkbox input "false"
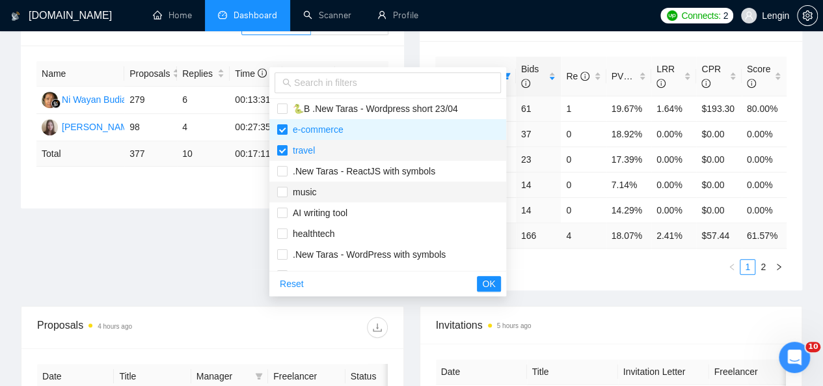
scroll to position [23, 0]
click at [304, 152] on span "travel" at bounding box center [301, 151] width 27 height 10
checkbox input "false"
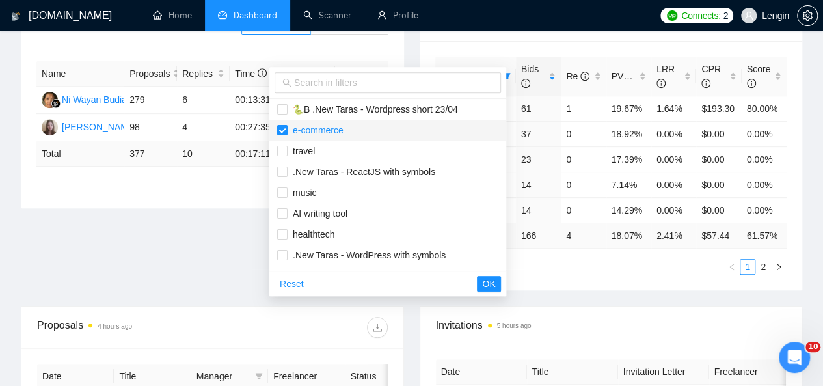
click at [297, 139] on li "e-commerce" at bounding box center [387, 130] width 237 height 21
checkbox input "false"
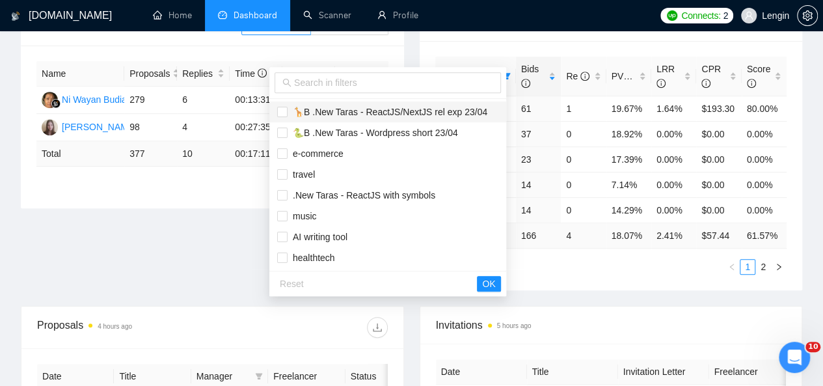
click at [327, 117] on span "🦒B .New Taras - ReactJS/NextJS rel exp 23/04" at bounding box center [387, 112] width 221 height 14
checkbox input "true"
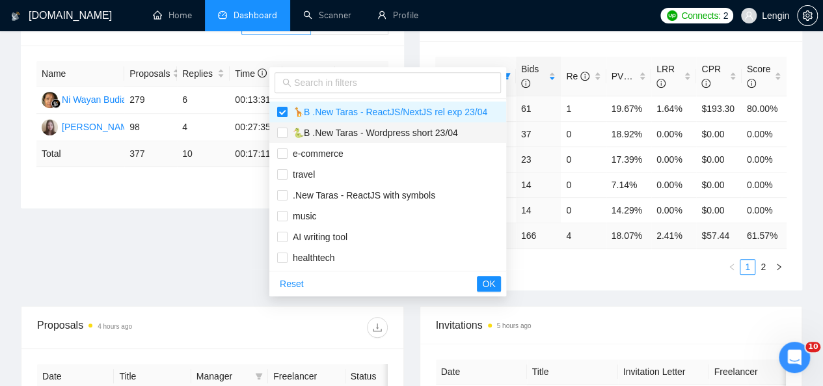
click at [314, 131] on span "🐍B .New Taras - Wordpress short 23/04" at bounding box center [373, 133] width 171 height 10
checkbox input "true"
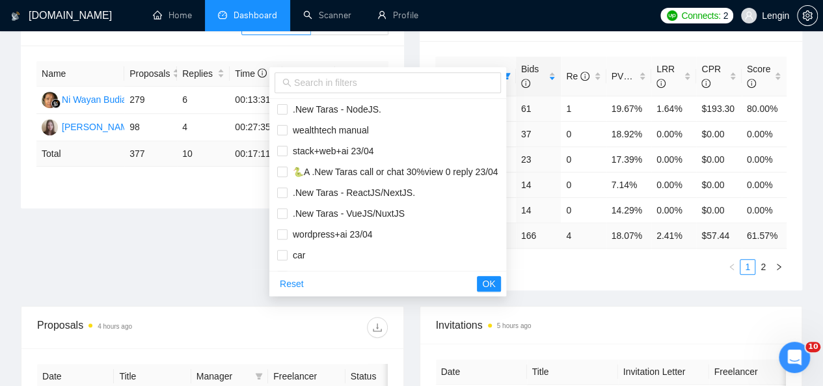
scroll to position [234, 0]
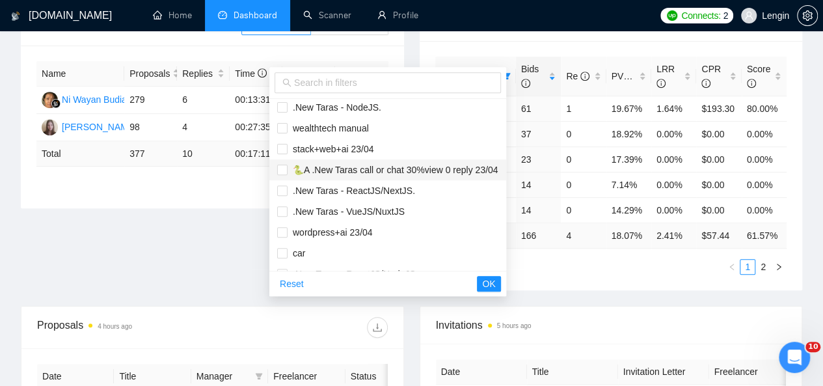
click at [311, 165] on span "🐍A .New Taras call or chat 30%view 0 reply 23/04" at bounding box center [393, 170] width 211 height 10
checkbox input "true"
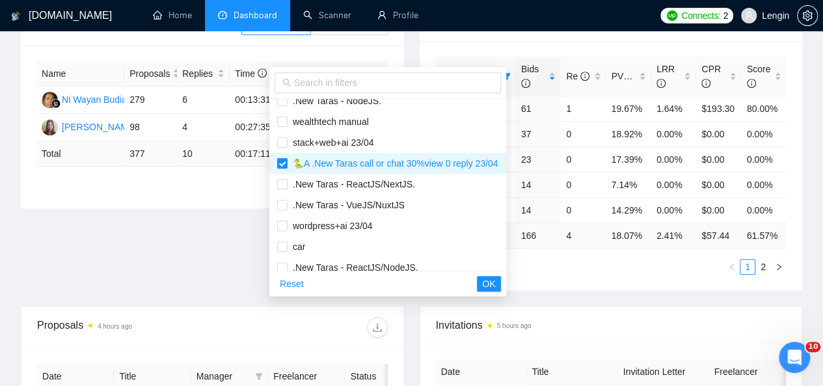
scroll to position [249, 0]
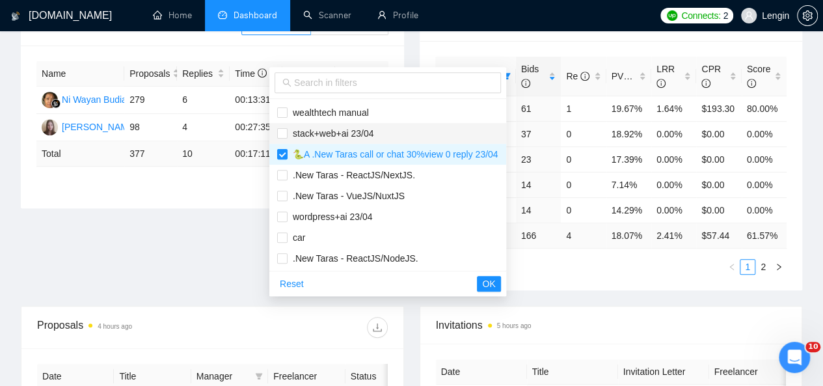
click at [337, 128] on span "stack+web+ai 23/04" at bounding box center [331, 133] width 87 height 10
checkbox input "true"
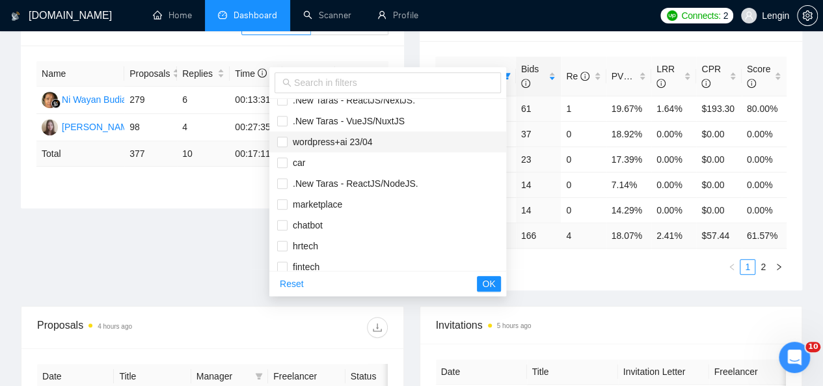
click at [335, 137] on span "wordpress+ai 23/04" at bounding box center [330, 142] width 85 height 10
checkbox input "true"
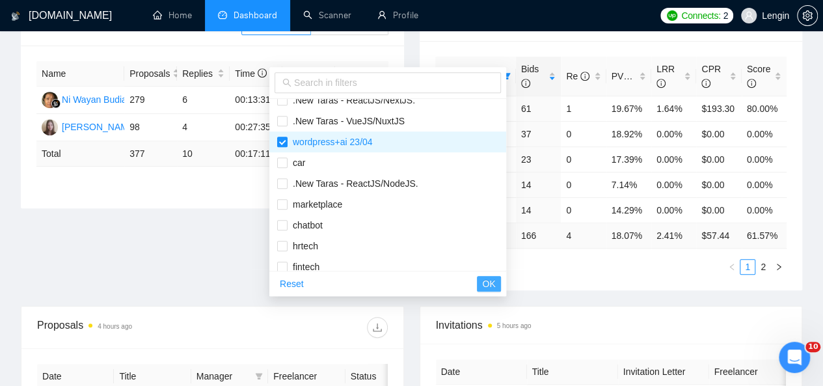
click at [493, 281] on span "OK" at bounding box center [488, 284] width 13 height 14
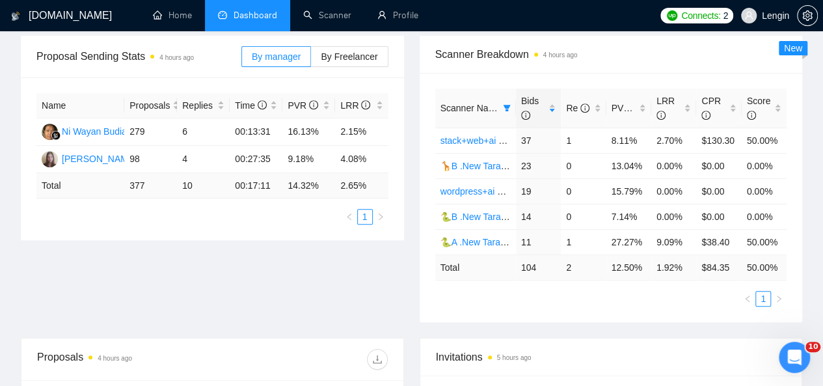
scroll to position [208, 0]
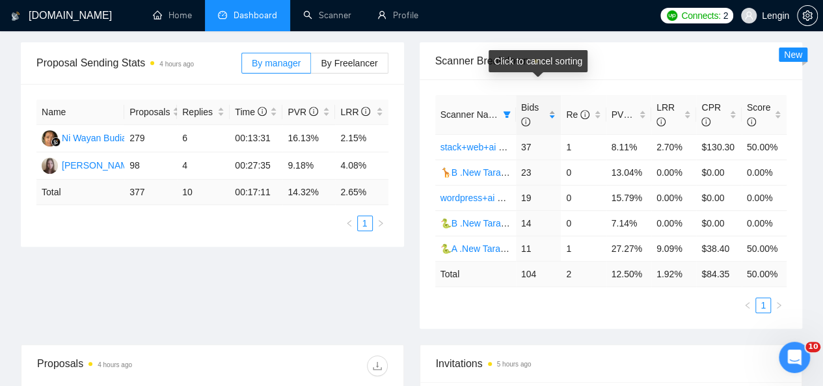
click at [552, 100] on div "Bids" at bounding box center [538, 114] width 34 height 29
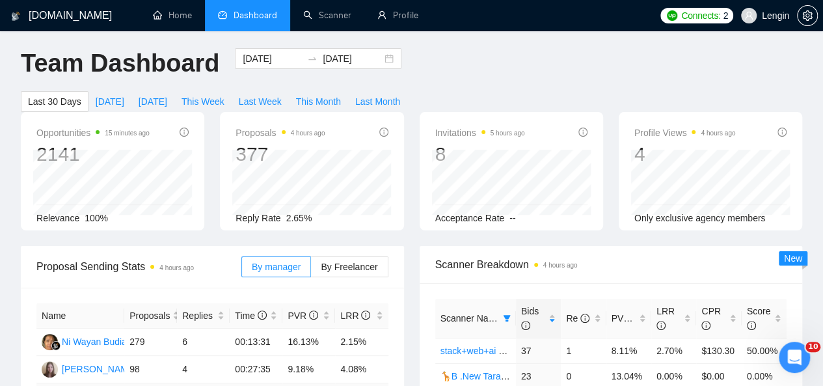
scroll to position [0, 0]
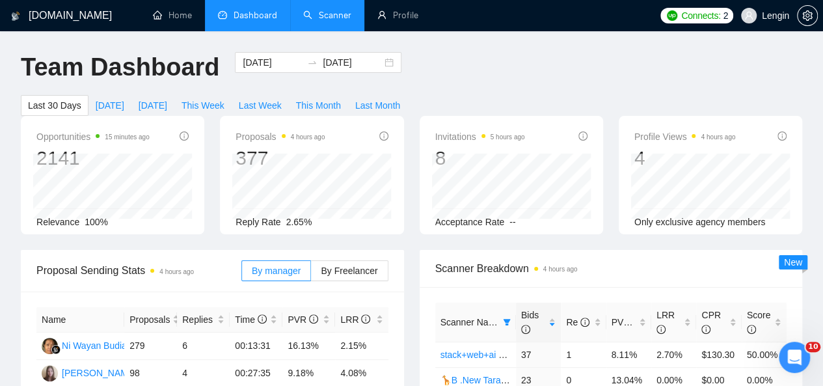
click at [348, 10] on link "Scanner" at bounding box center [327, 15] width 48 height 11
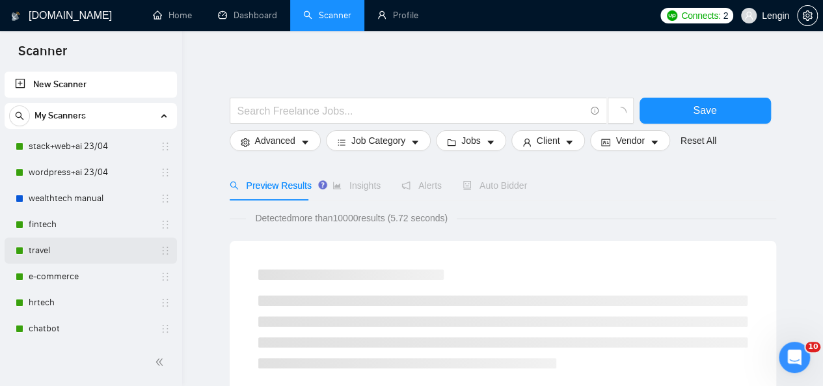
scroll to position [79, 0]
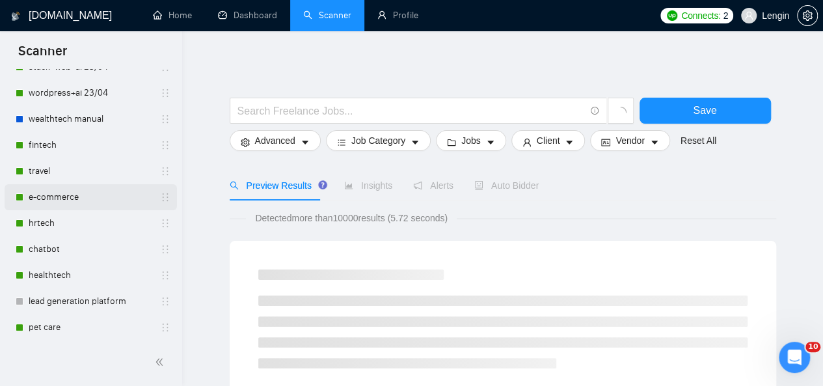
click at [105, 208] on link "e-commerce" at bounding box center [91, 197] width 124 height 26
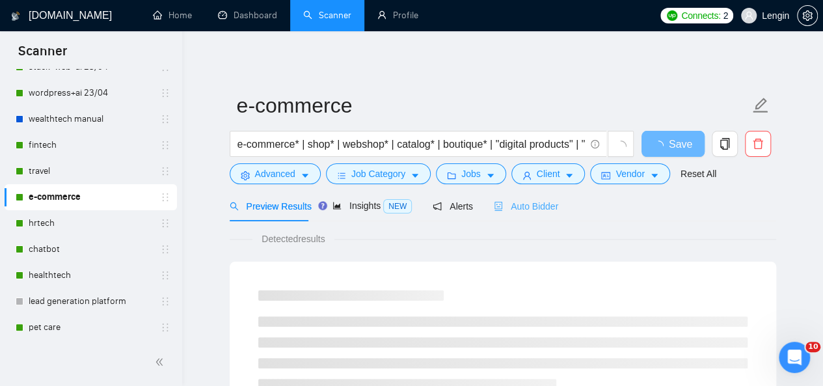
click at [515, 198] on div "Auto Bidder" at bounding box center [526, 206] width 64 height 31
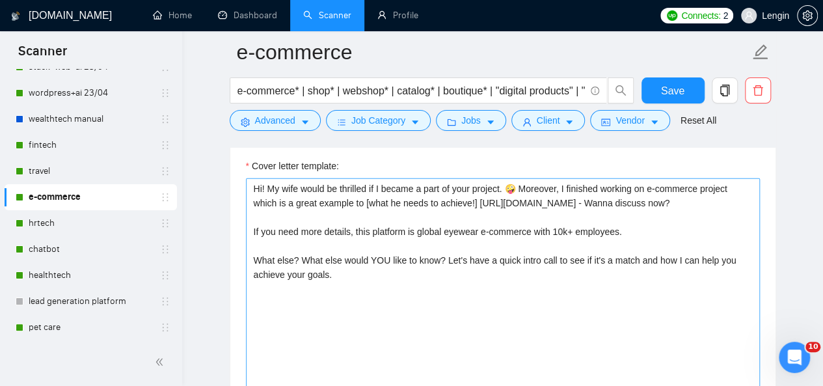
scroll to position [1707, 0]
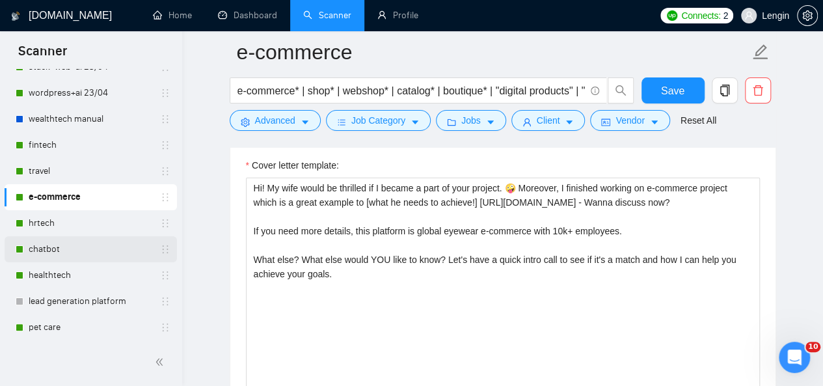
click at [79, 249] on link "chatbot" at bounding box center [91, 249] width 124 height 26
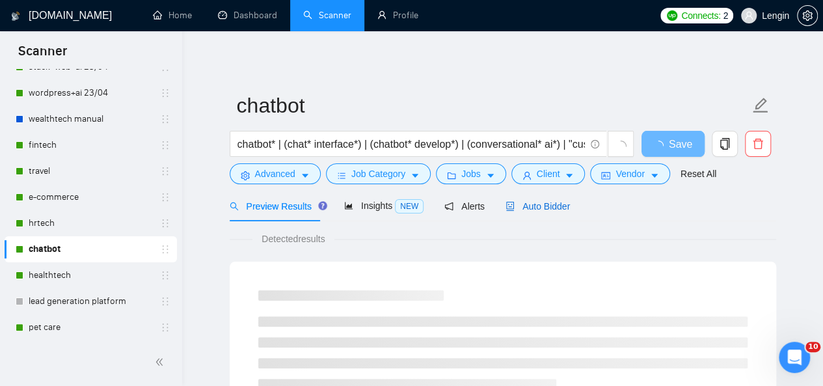
click at [552, 206] on span "Auto Bidder" at bounding box center [538, 206] width 64 height 10
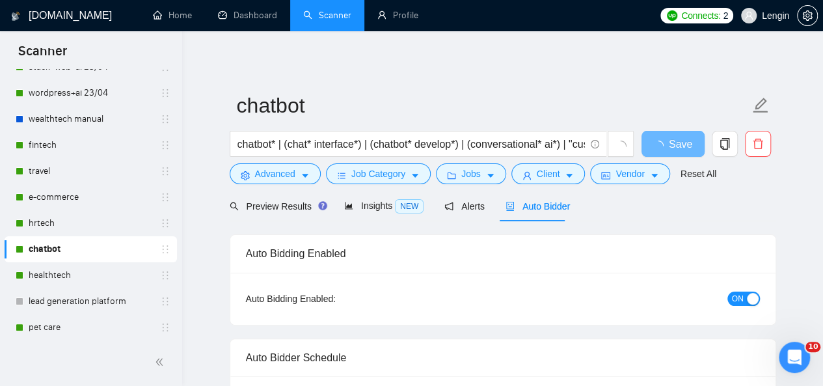
radio input "false"
radio input "true"
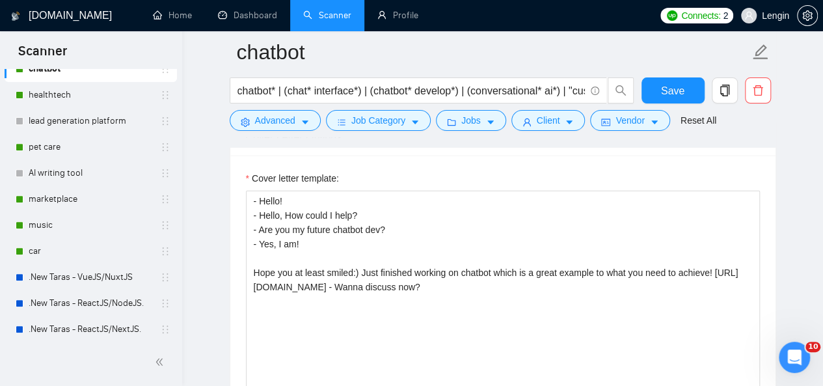
scroll to position [260, 0]
click at [117, 205] on link "marketplace" at bounding box center [91, 199] width 124 height 26
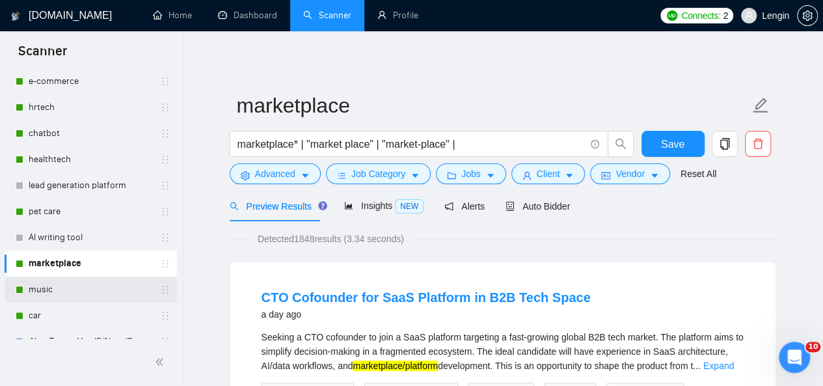
scroll to position [183, 0]
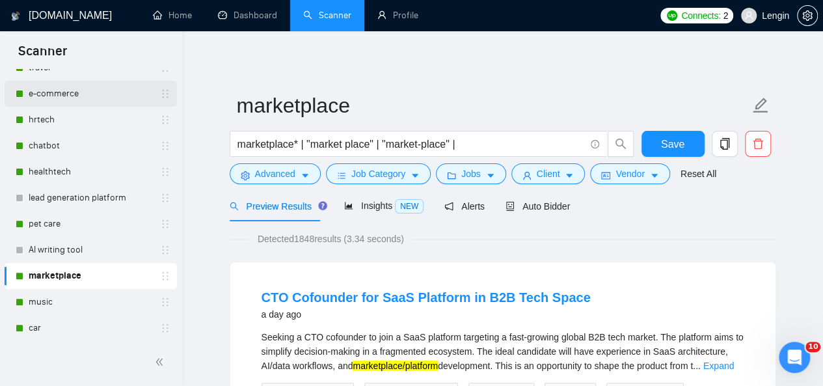
click at [91, 102] on link "e-commerce" at bounding box center [91, 94] width 124 height 26
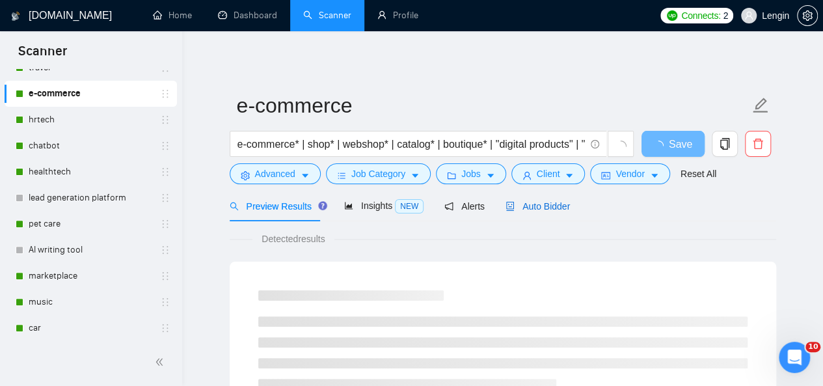
click at [547, 206] on span "Auto Bidder" at bounding box center [538, 206] width 64 height 10
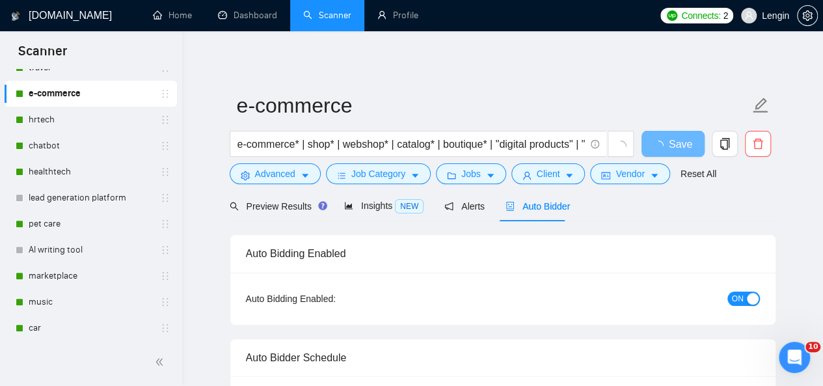
radio input "false"
radio input "true"
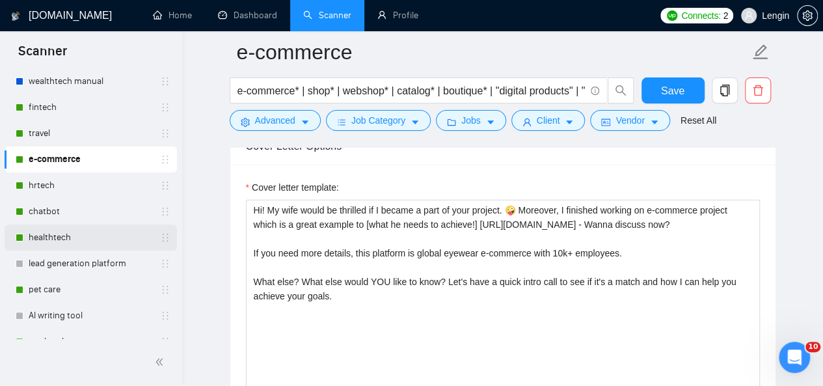
scroll to position [46, 0]
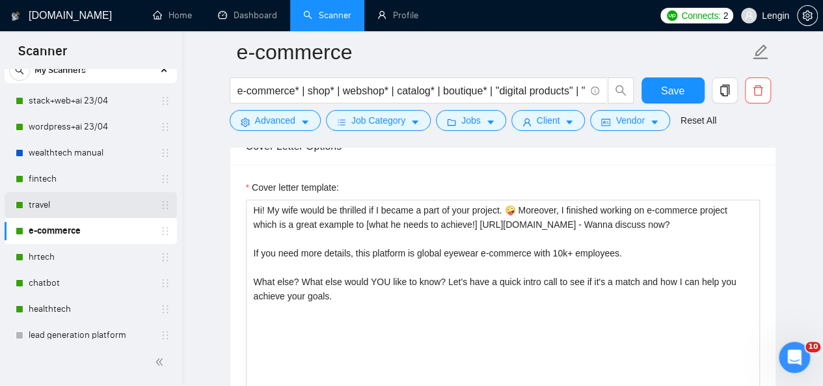
click at [87, 201] on link "travel" at bounding box center [91, 205] width 124 height 26
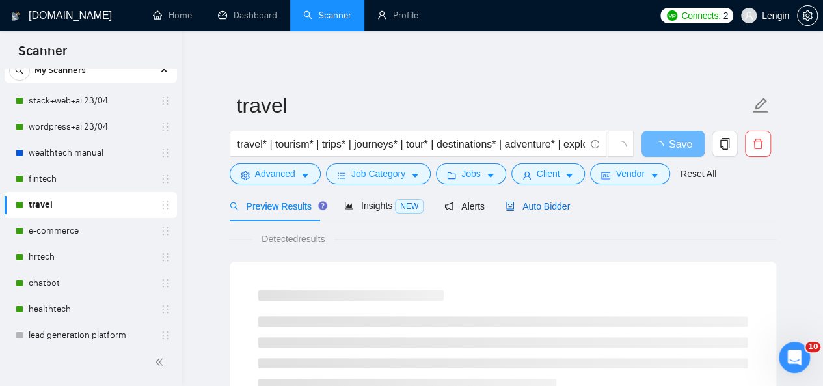
click at [549, 212] on span "Auto Bidder" at bounding box center [538, 206] width 64 height 10
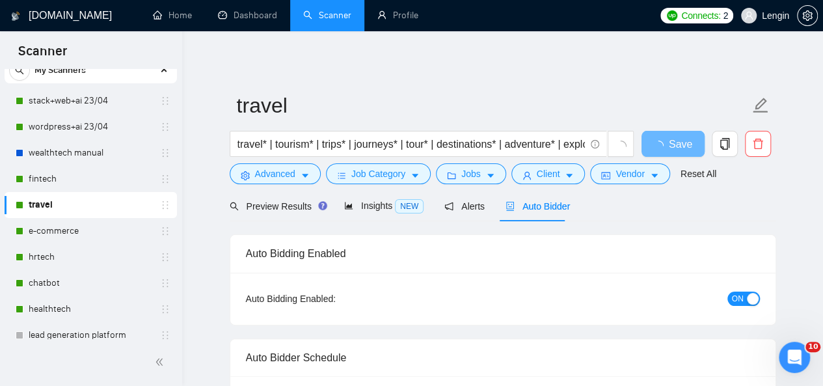
radio input "false"
radio input "true"
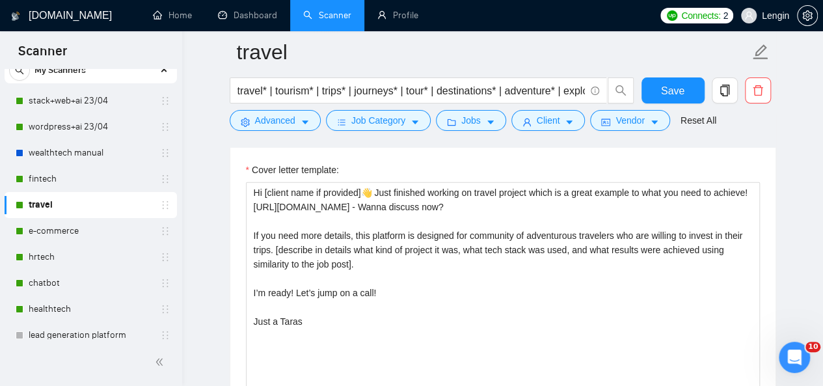
scroll to position [1728, 0]
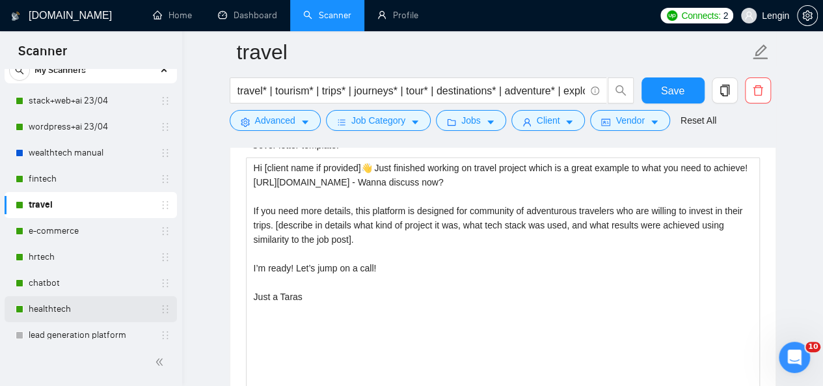
click at [69, 307] on link "healthtech" at bounding box center [91, 309] width 124 height 26
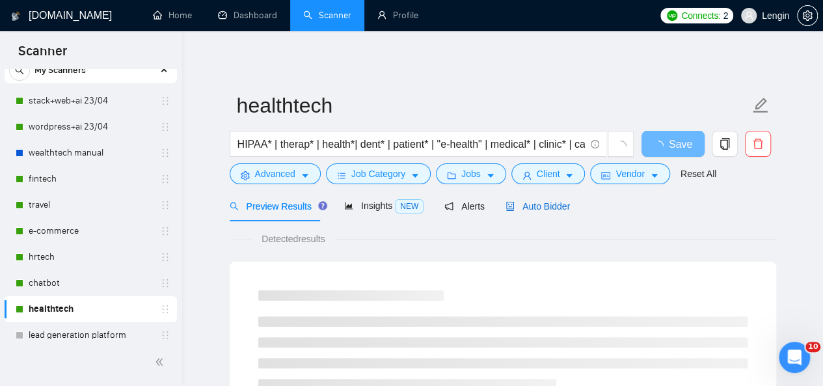
click at [549, 208] on span "Auto Bidder" at bounding box center [538, 206] width 64 height 10
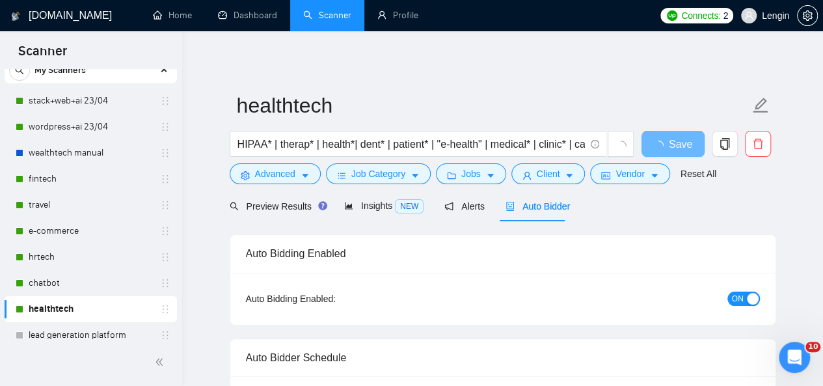
radio input "false"
radio input "true"
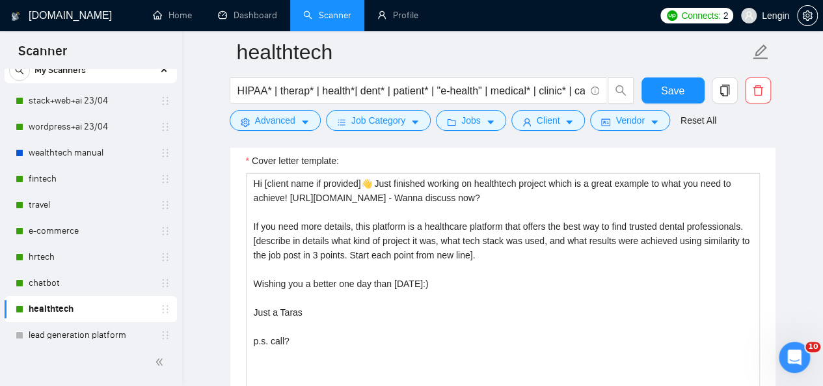
scroll to position [1706, 0]
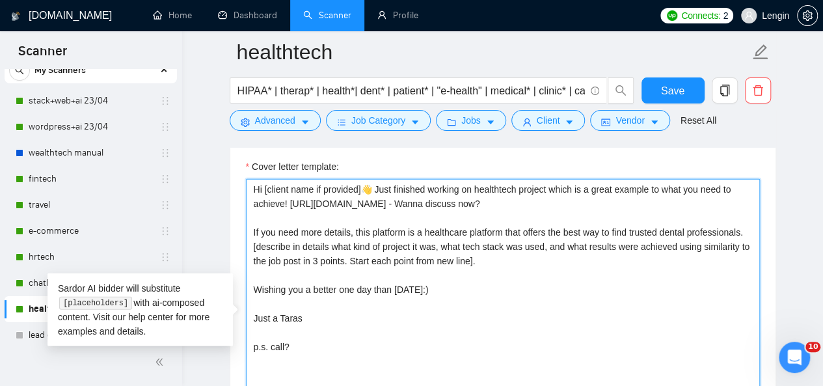
drag, startPoint x: 290, startPoint y: 346, endPoint x: 251, endPoint y: 231, distance: 121.2
click at [251, 231] on textarea "Hi [client name if provided]👋 Just finished working on healthtech project which…" at bounding box center [503, 325] width 514 height 293
click at [469, 249] on textarea "Hi [client name if provided]👋 Just finished working on healthtech project which…" at bounding box center [503, 325] width 514 height 293
click at [415, 228] on textarea "Hi [client name if provided]👋 Just finished working on healthtech project which…" at bounding box center [503, 325] width 514 height 293
click at [432, 286] on textarea "Hi [client name if provided]👋 Just finished working on healthtech project which…" at bounding box center [503, 325] width 514 height 293
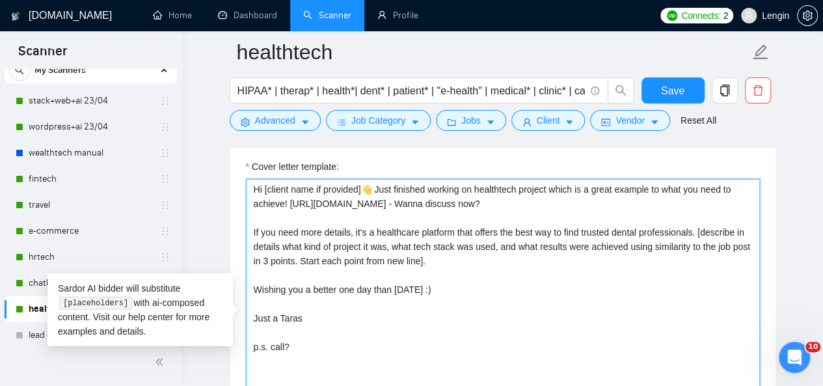
type textarea "Hi [client name if provided]👋 Just finished working on healthtech project which…"
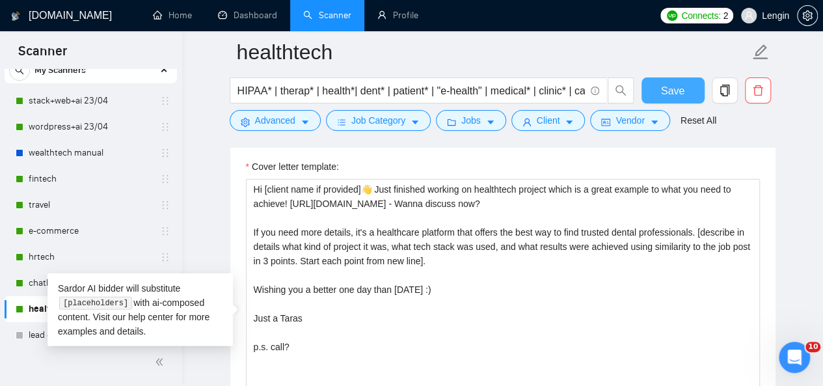
click at [670, 94] on span "Save" at bounding box center [672, 91] width 23 height 16
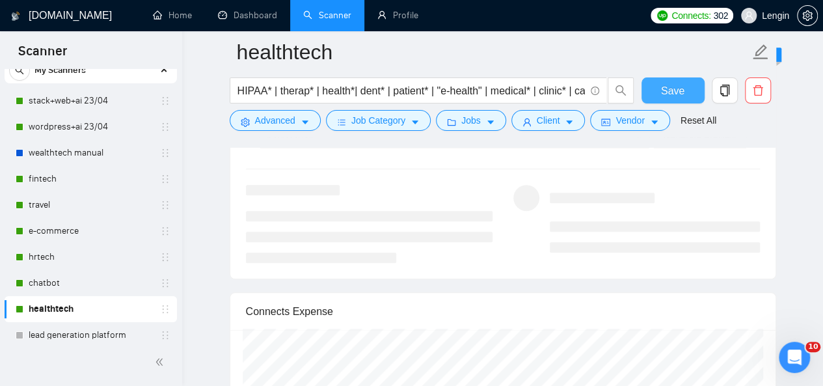
scroll to position [2733, 0]
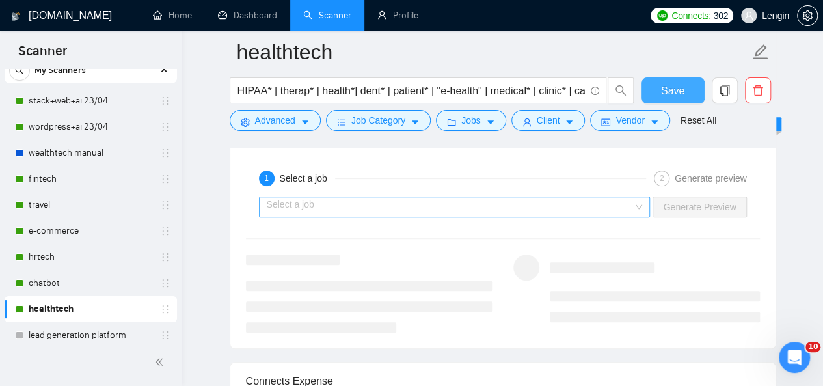
click at [642, 197] on div "Select a job" at bounding box center [455, 207] width 392 height 21
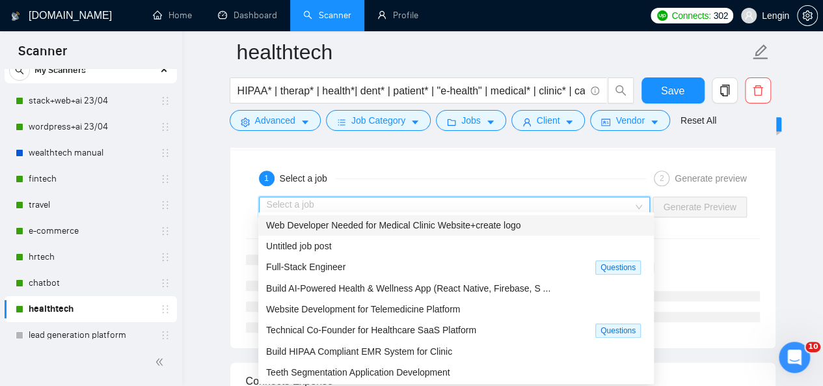
click at [501, 220] on span "Web Developer Needed for Medical Clinic Website+create logo" at bounding box center [393, 225] width 255 height 10
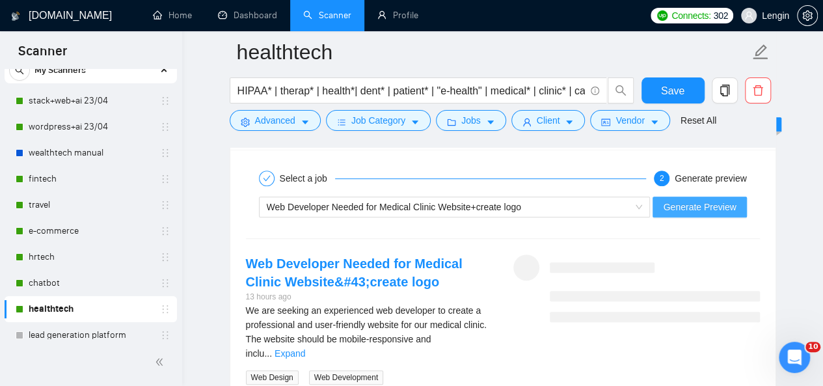
click at [691, 203] on span "Generate Preview" at bounding box center [699, 207] width 73 height 14
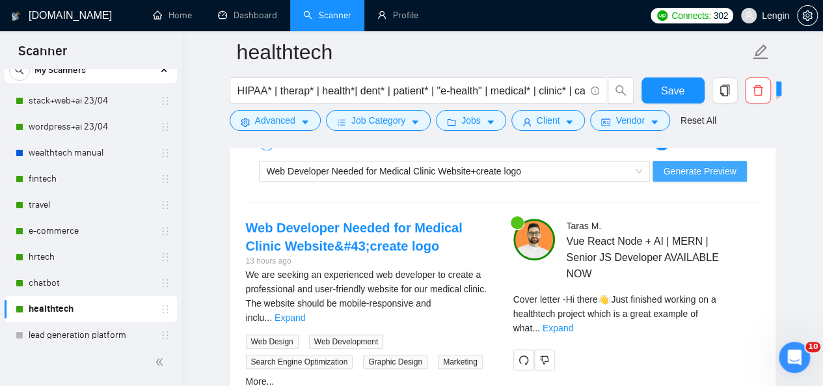
scroll to position [2860, 0]
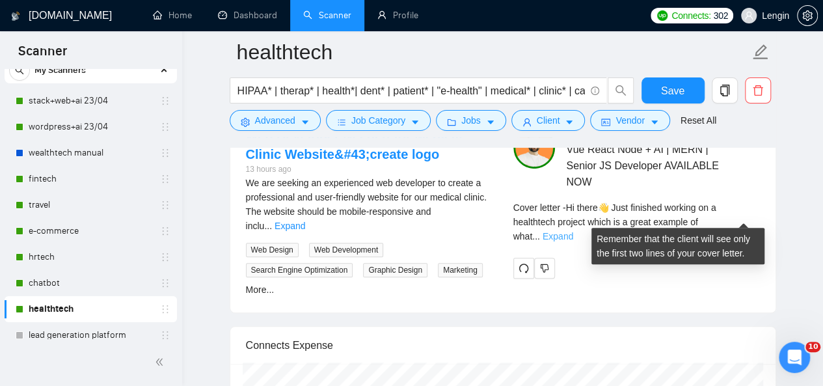
click at [573, 231] on link "Expand" at bounding box center [558, 236] width 31 height 10
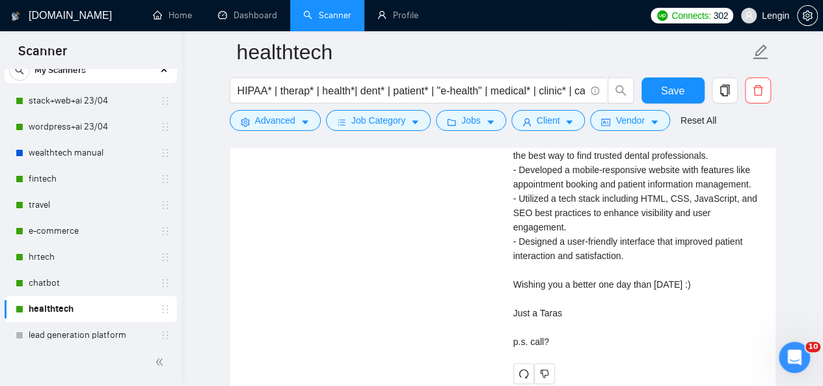
scroll to position [3002, 0]
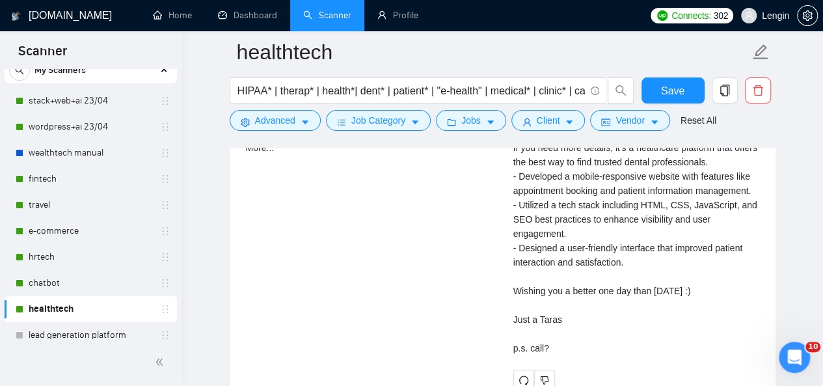
click at [454, 296] on div "Web Developer Needed for Medical Clinic Website&#43;create logo 13 hours ago We…" at bounding box center [503, 188] width 535 height 406
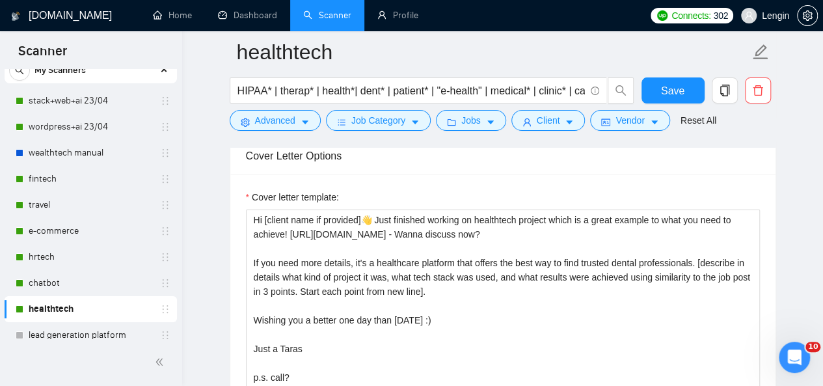
scroll to position [1614, 0]
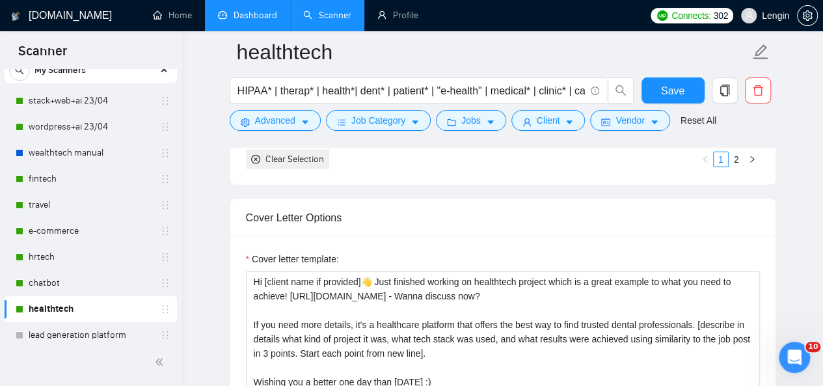
click at [247, 16] on link "Dashboard" at bounding box center [247, 15] width 59 height 11
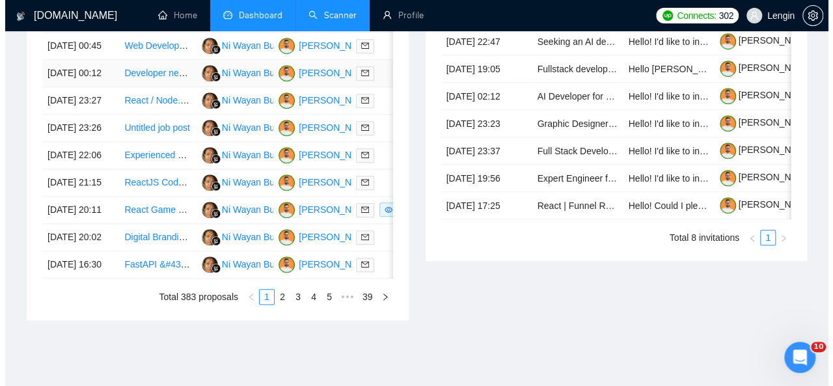
scroll to position [632, 0]
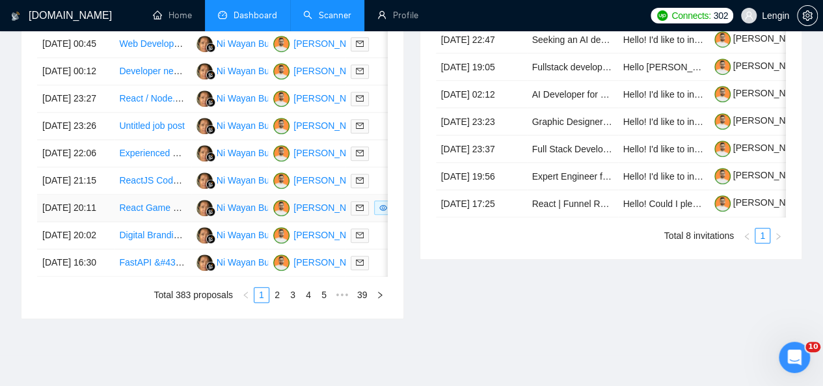
click at [175, 222] on td "React Game Developer for Football (Soccer) Mini Games" at bounding box center [152, 208] width 77 height 27
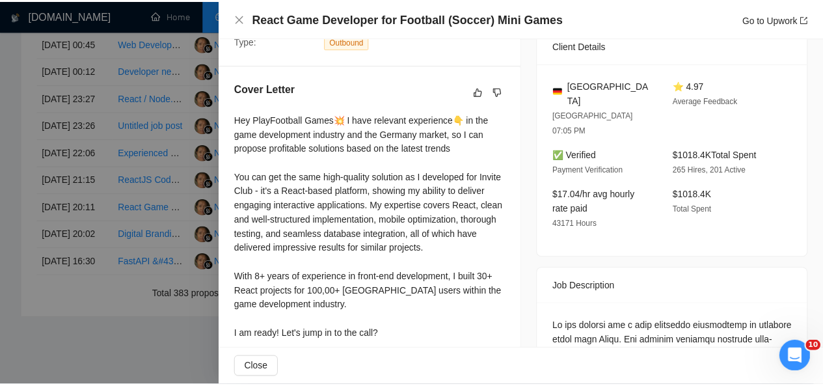
scroll to position [0, 0]
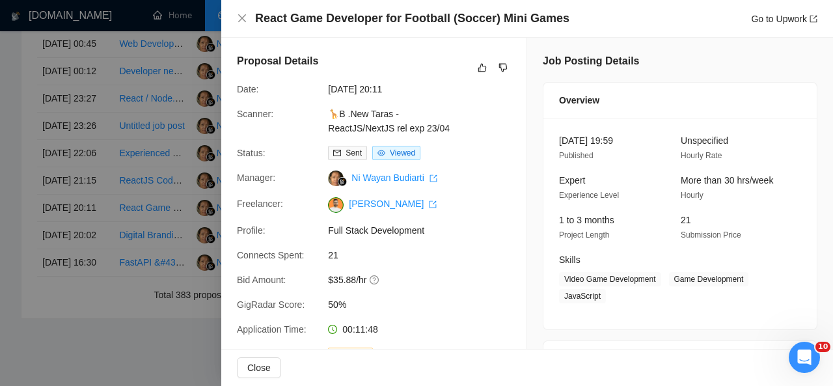
click at [248, 16] on div "React Game Developer for Football (Soccer) Mini Games Go to Upwork" at bounding box center [527, 18] width 581 height 16
click at [247, 20] on div "React Game Developer for Football (Soccer) Mini Games Go to Upwork" at bounding box center [527, 18] width 581 height 16
click at [240, 20] on icon "close" at bounding box center [242, 18] width 10 height 10
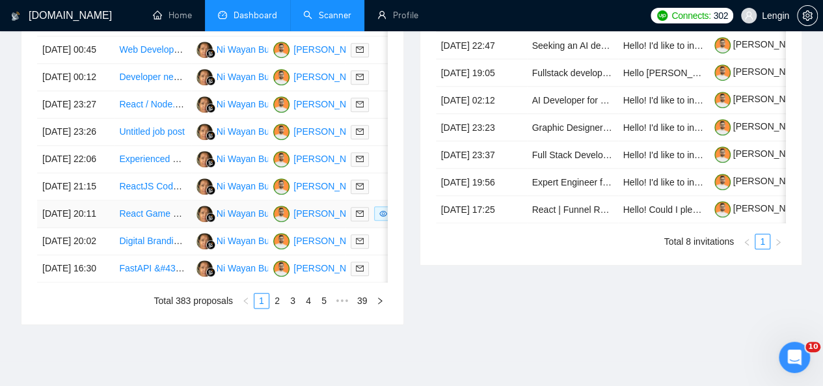
scroll to position [689, 0]
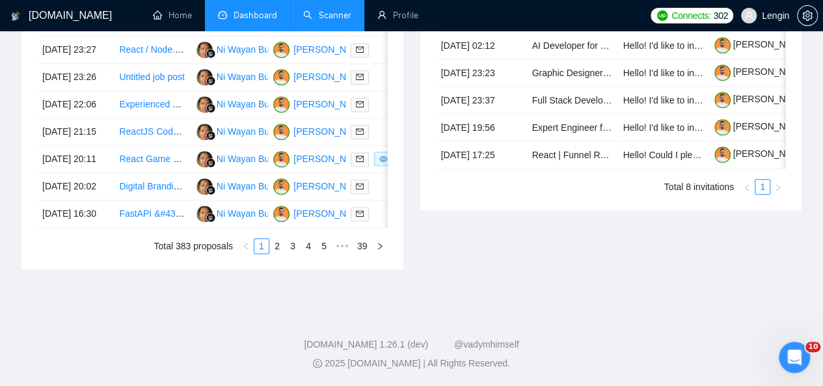
click at [281, 269] on div "Date Title Manager Freelancer Status [DATE] 06:21 WooCommerce Website Speed Opt…" at bounding box center [212, 91] width 382 height 356
click at [276, 253] on link "2" at bounding box center [277, 246] width 14 height 14
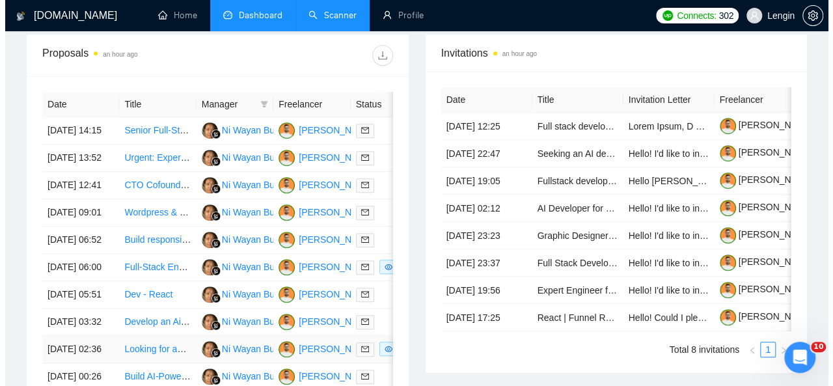
scroll to position [648, 0]
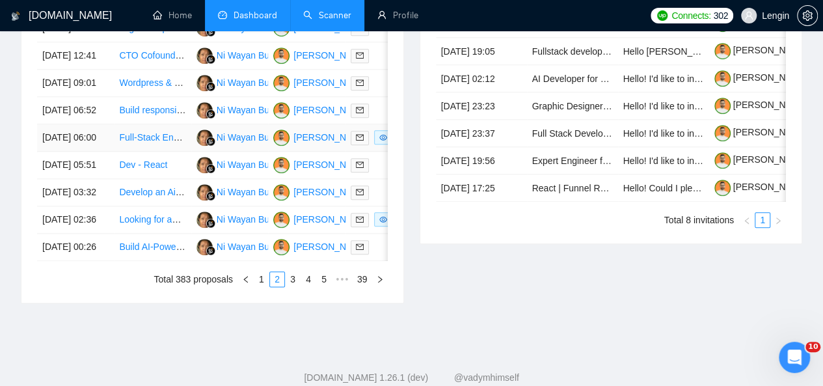
click at [174, 152] on td "Full-Stack Engineer" at bounding box center [152, 137] width 77 height 27
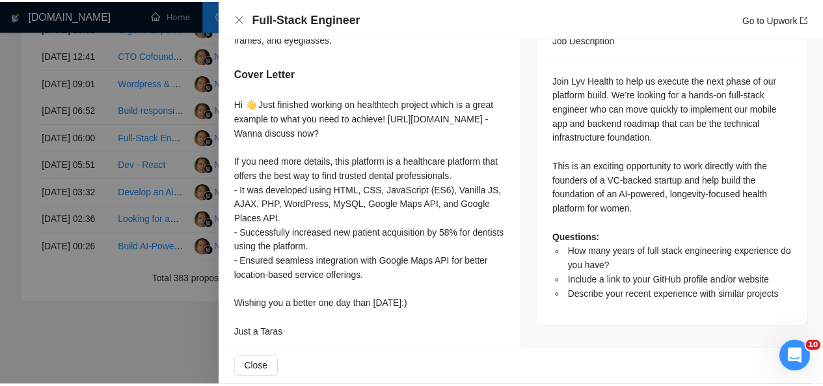
scroll to position [631, 0]
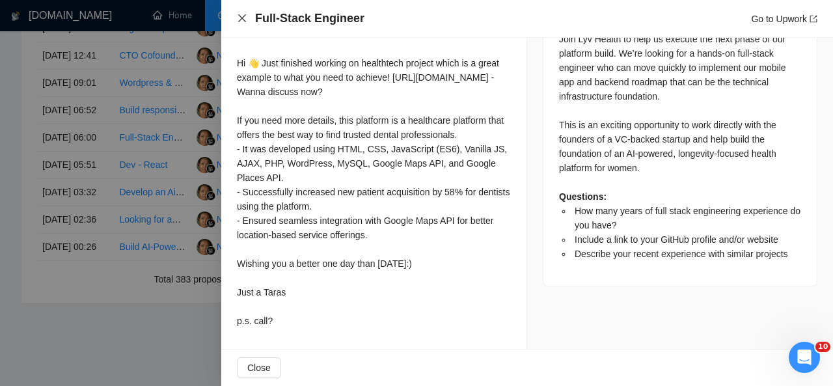
click at [239, 20] on icon "close" at bounding box center [242, 18] width 10 height 10
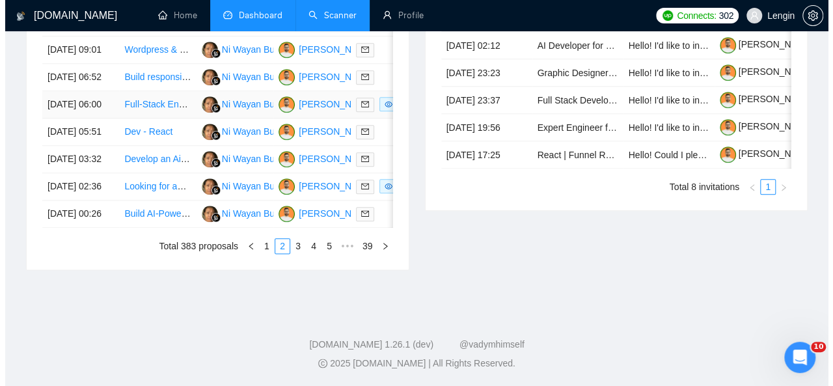
scroll to position [704, 0]
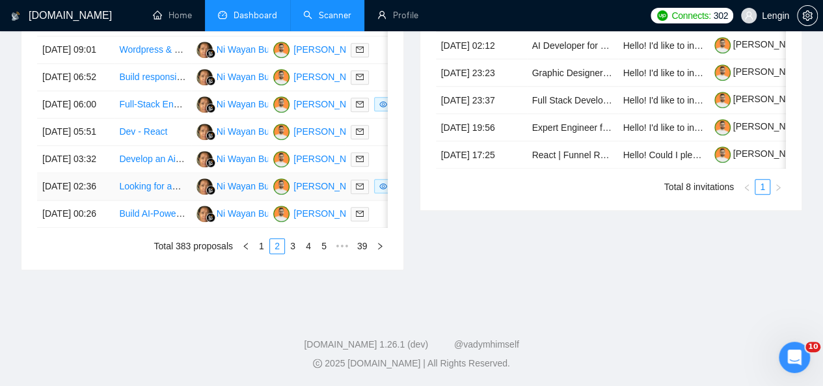
click at [178, 200] on td "Looking for an experienced full stack developer to build a Travel Insurance Com…" at bounding box center [152, 186] width 77 height 27
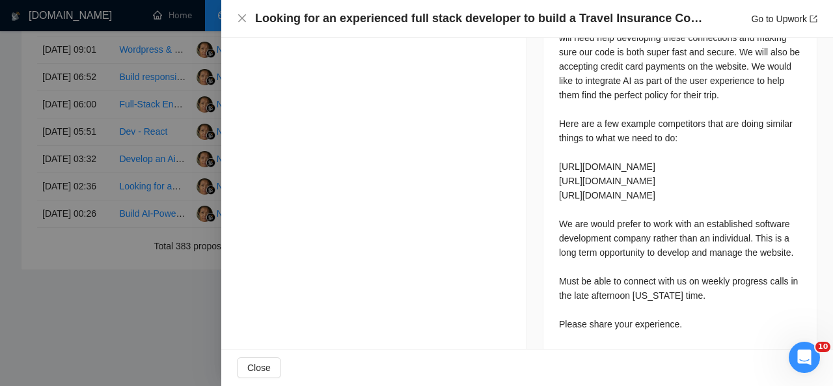
scroll to position [0, 0]
